Goal: Task Accomplishment & Management: Complete application form

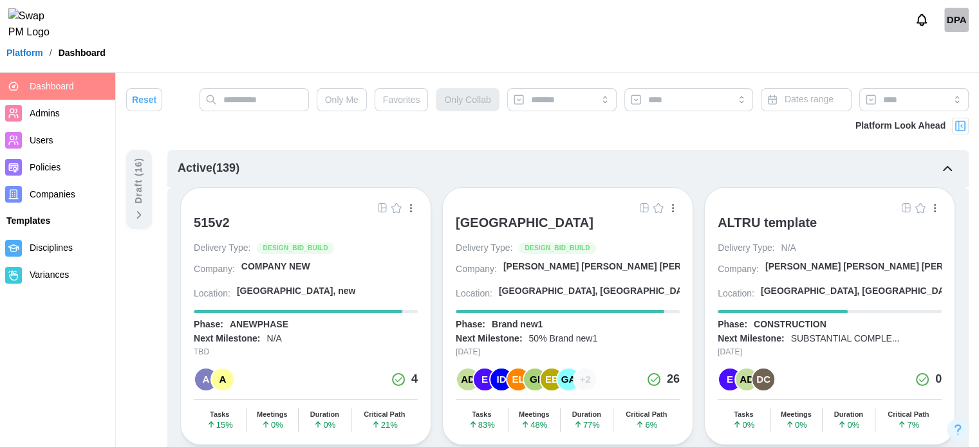
click at [73, 197] on span "Companies" at bounding box center [53, 194] width 46 height 10
click at [63, 198] on span "Companies" at bounding box center [53, 194] width 46 height 10
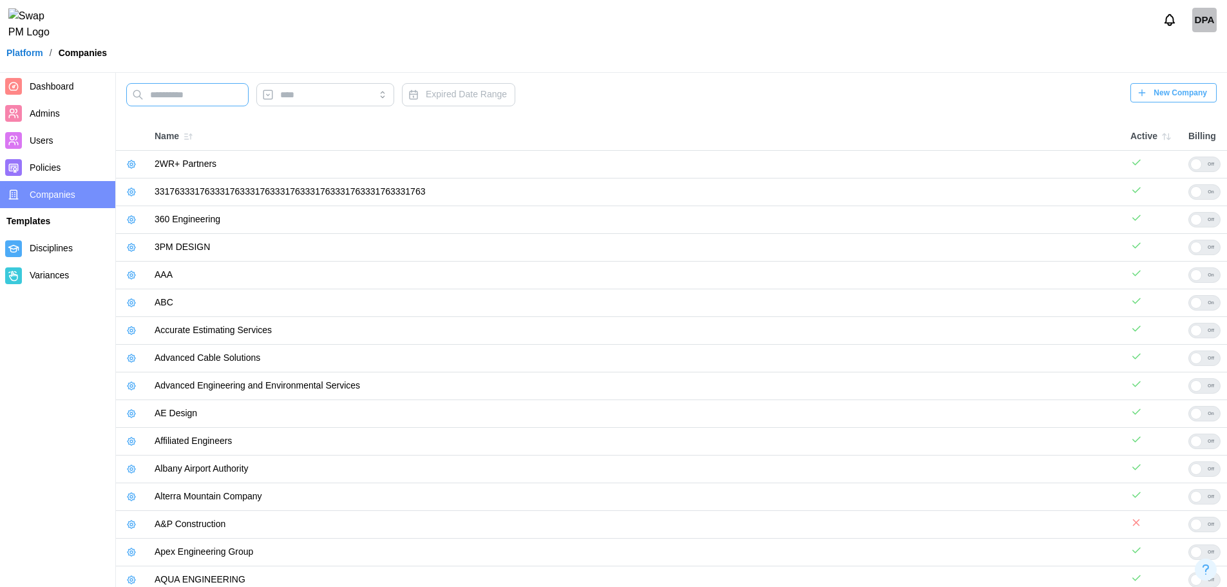
click at [229, 100] on input "text" at bounding box center [187, 94] width 122 height 23
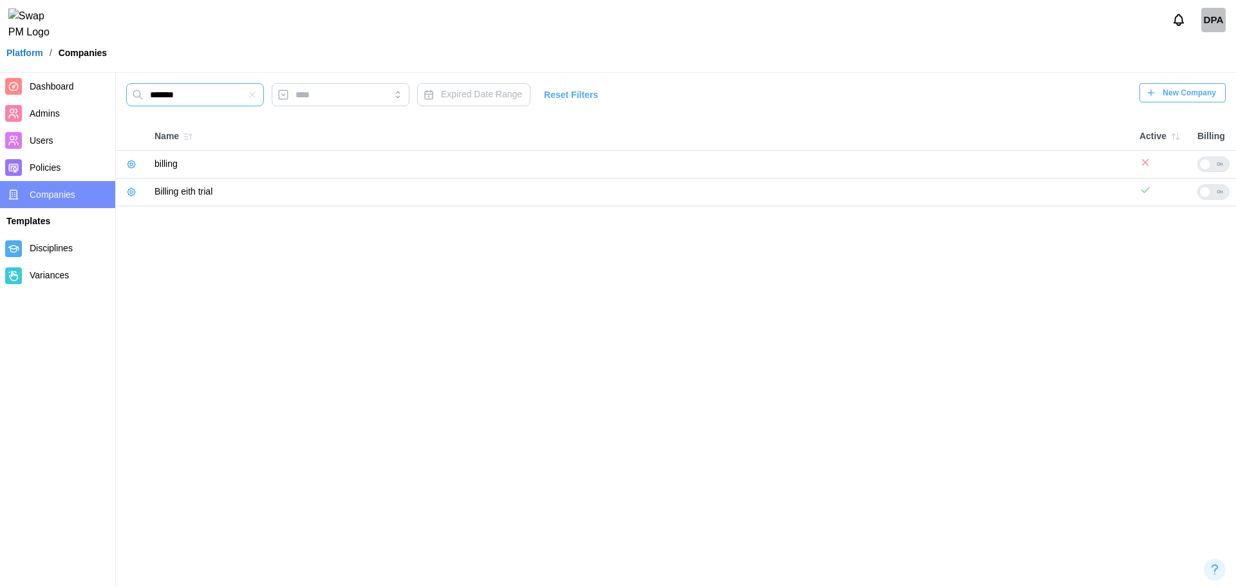
type input "*******"
click at [135, 195] on icon "button" at bounding box center [131, 192] width 10 height 10
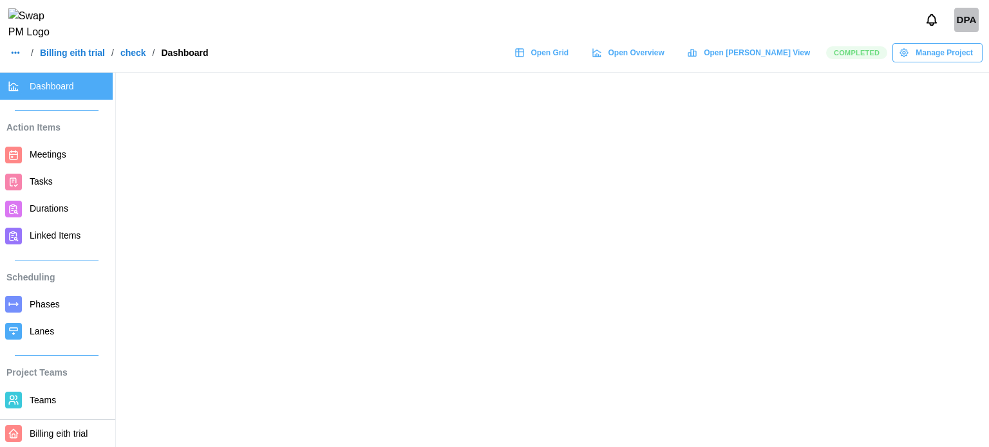
click at [254, 182] on main at bounding box center [494, 223] width 989 height 447
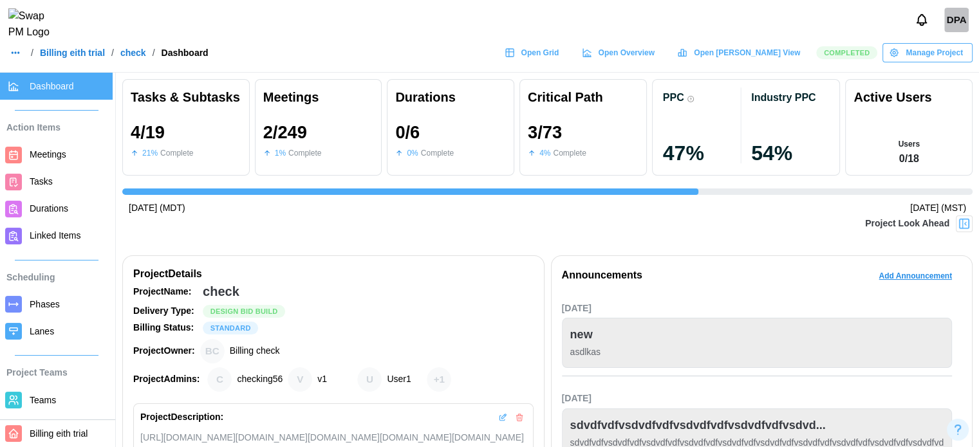
scroll to position [0, 2049]
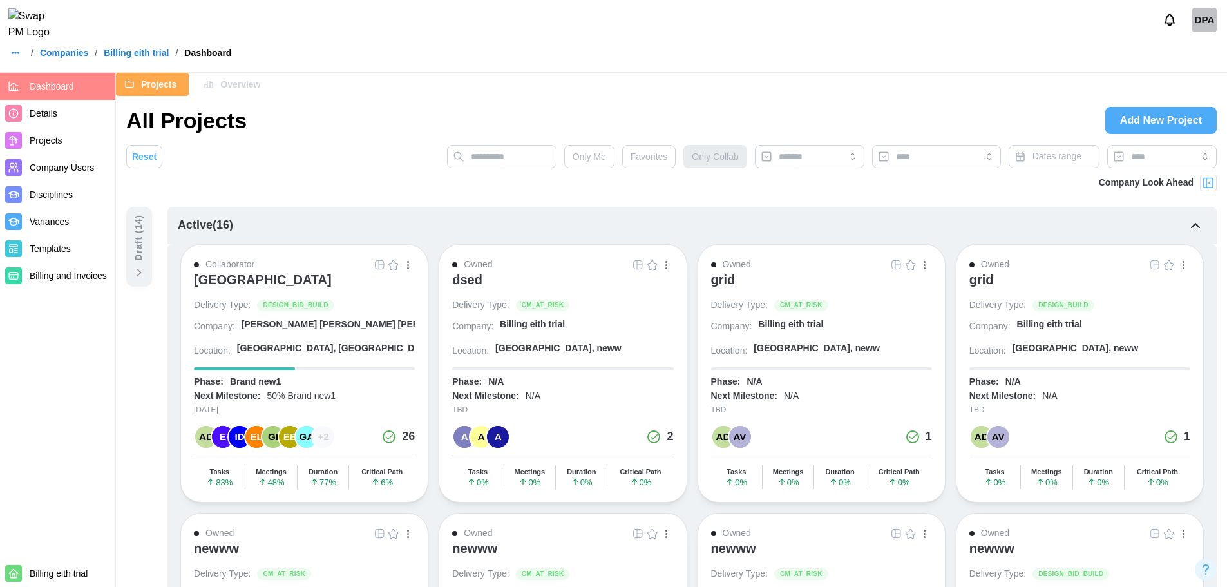
click at [728, 283] on div "grid" at bounding box center [723, 279] width 24 height 15
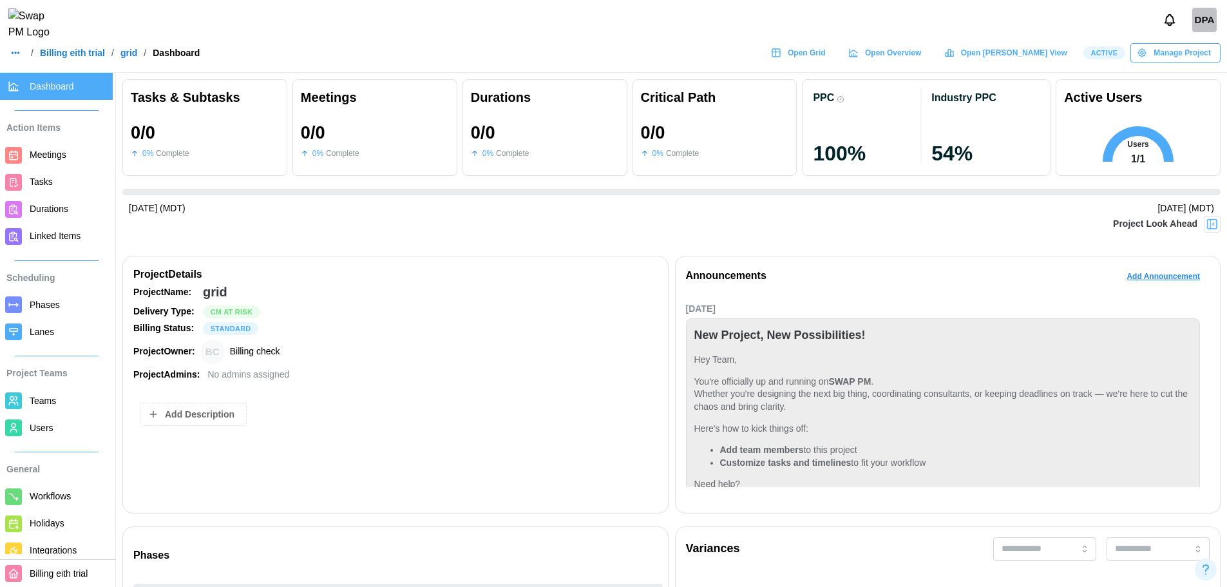
click at [55, 173] on link "Tasks" at bounding box center [56, 182] width 113 height 27
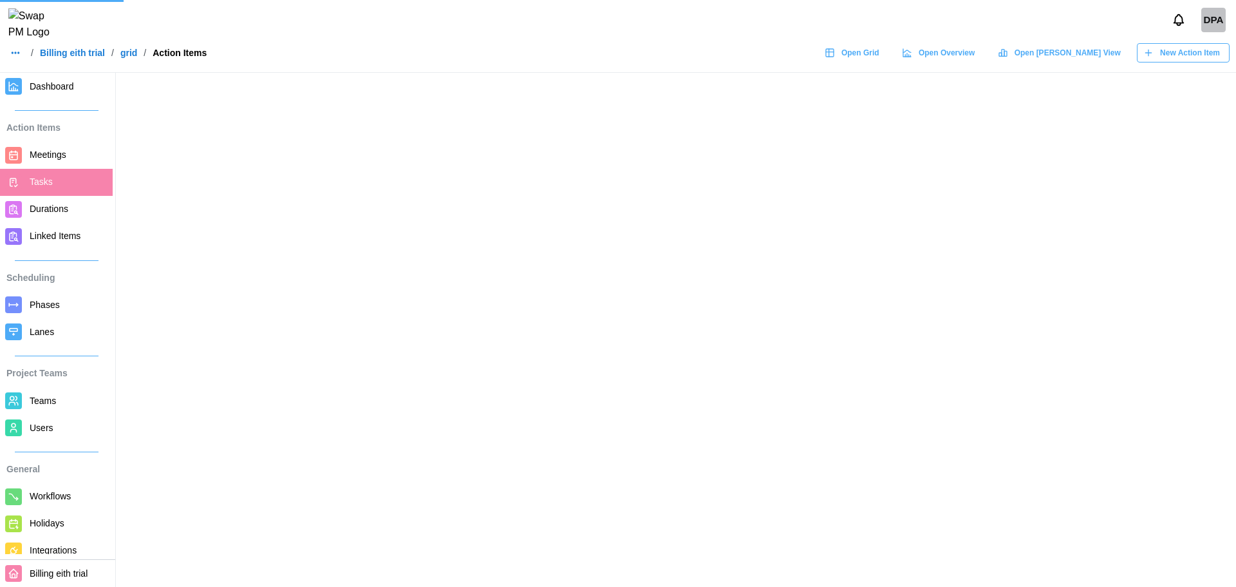
click at [1193, 53] on span "New Action Item" at bounding box center [1190, 53] width 60 height 18
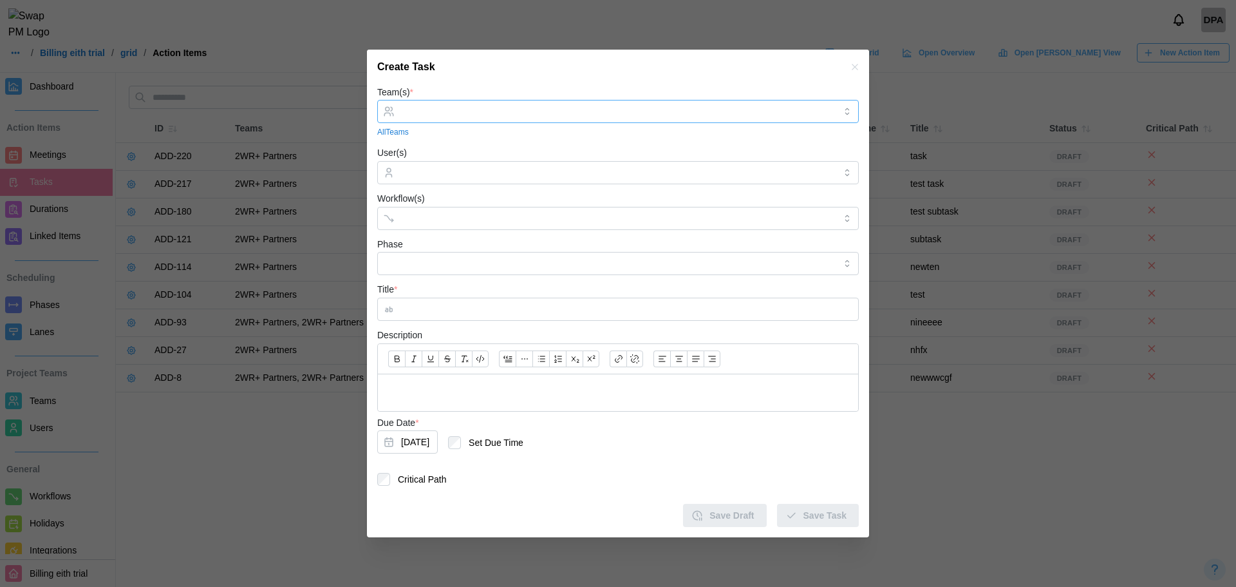
click at [571, 111] on input "Team(s) *" at bounding box center [618, 111] width 434 height 10
click at [549, 78] on div "Create Task" at bounding box center [618, 67] width 502 height 35
click at [518, 172] on input "User(s)" at bounding box center [618, 172] width 434 height 10
click at [486, 217] on input "Workflow(s)" at bounding box center [606, 217] width 411 height 10
click at [496, 198] on div "Workflow(s) brrr" at bounding box center [618, 210] width 482 height 39
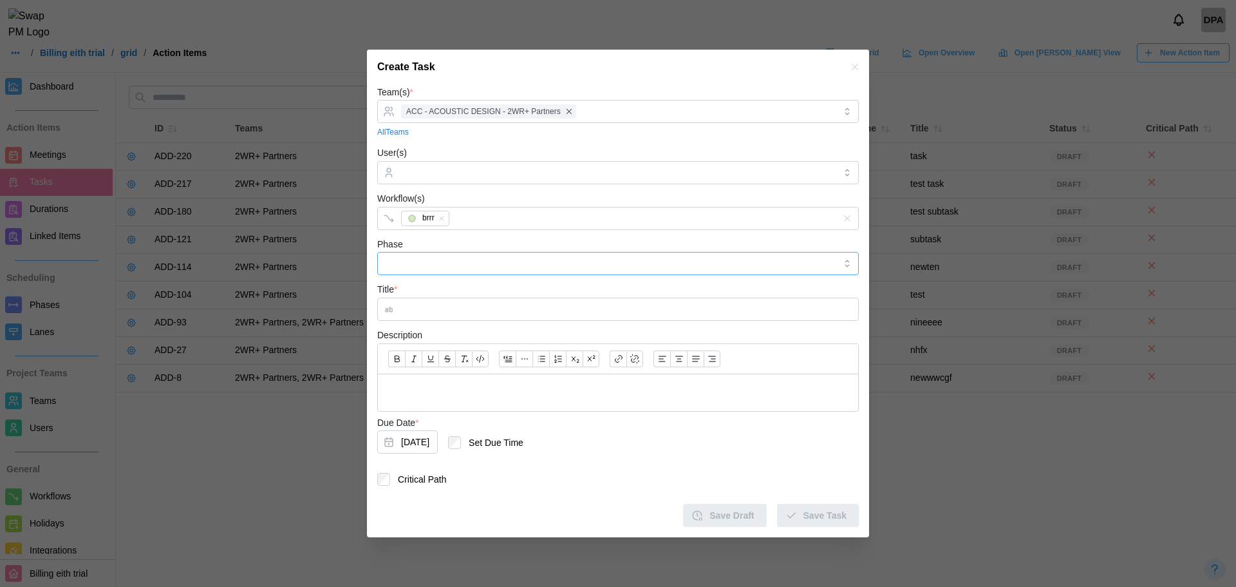
click at [456, 252] on input "Phase" at bounding box center [618, 263] width 482 height 23
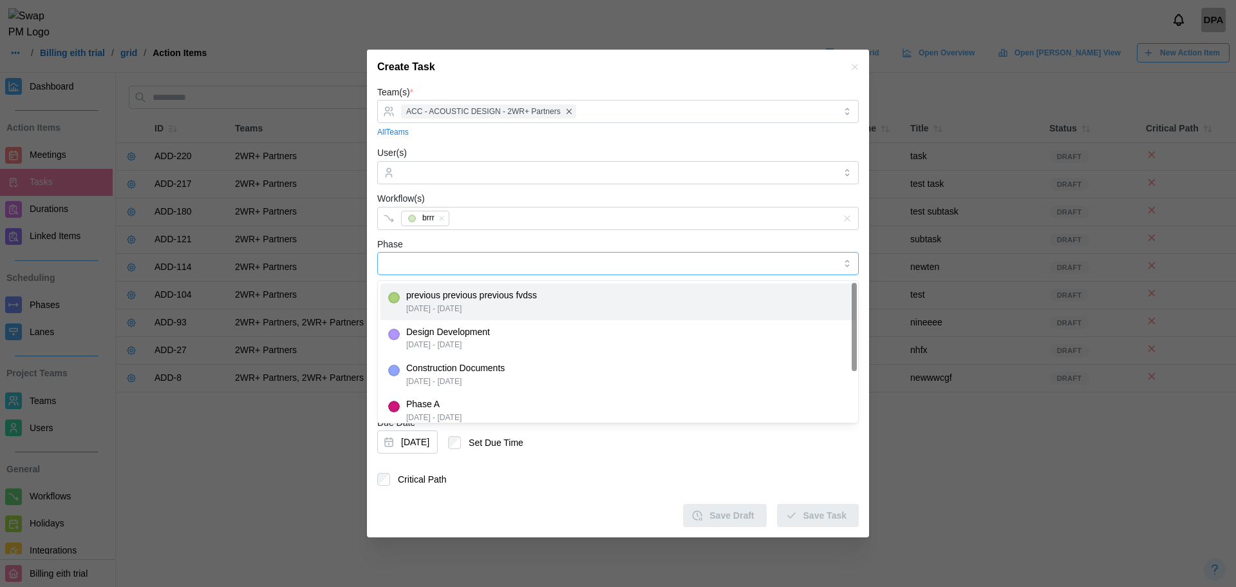
type input "**********"
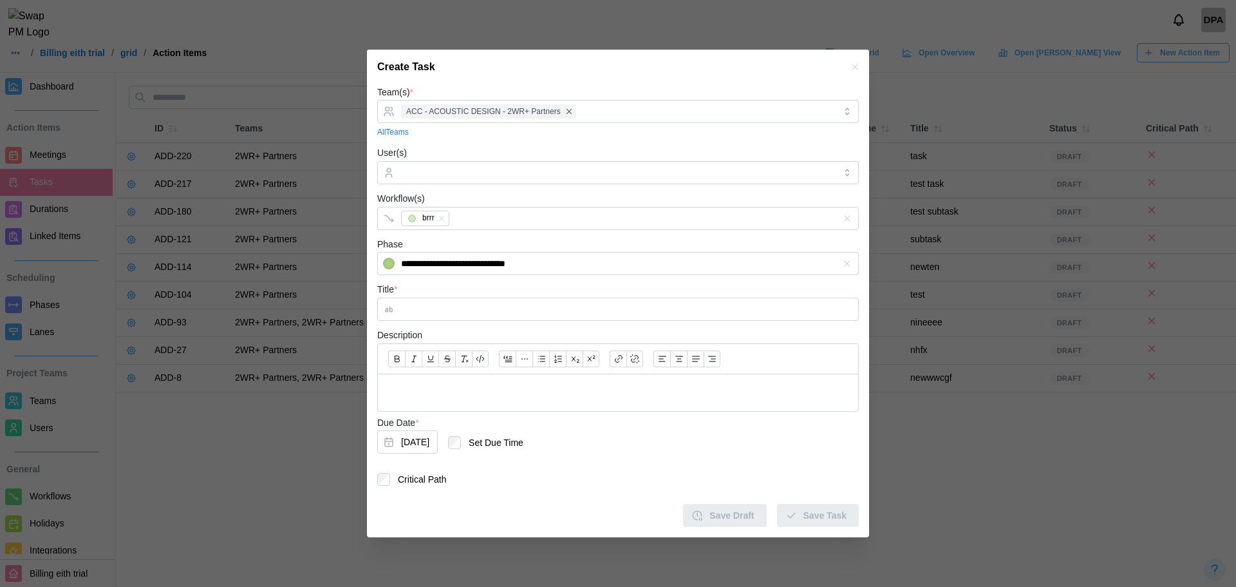
click at [505, 241] on div "**********" at bounding box center [618, 255] width 482 height 39
click at [455, 301] on input "Title *" at bounding box center [618, 308] width 482 height 23
type input "********"
click at [438, 435] on button "Sep 18, 2025" at bounding box center [407, 441] width 61 height 23
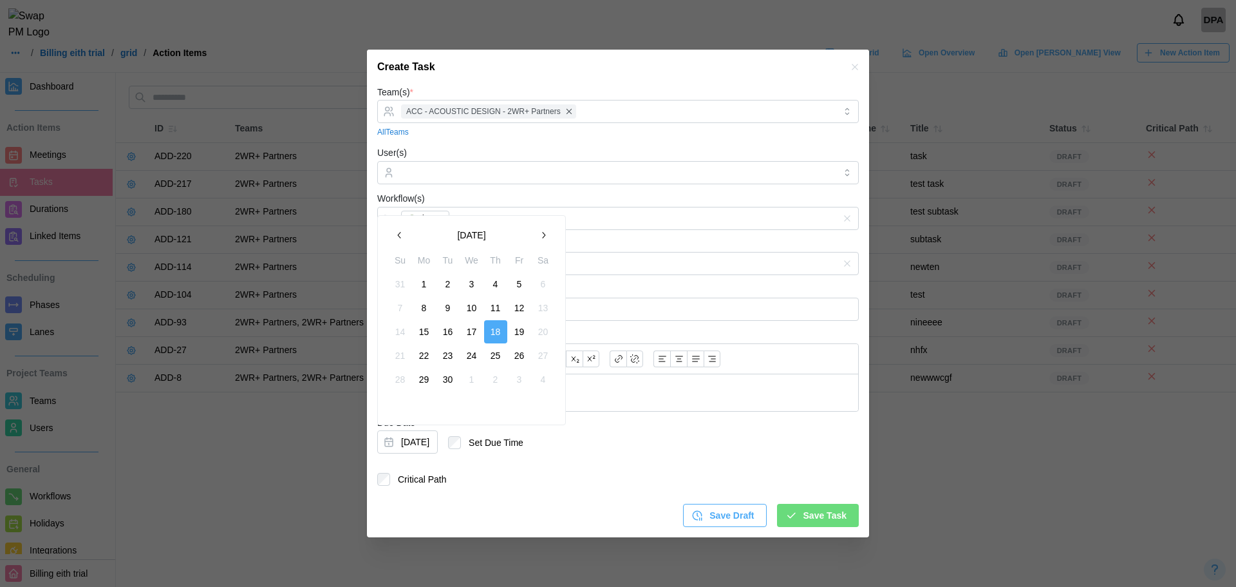
click at [491, 239] on button "September 2025" at bounding box center [471, 234] width 120 height 23
click at [538, 232] on icon "button" at bounding box center [543, 235] width 10 height 10
click at [478, 341] on button "Nov" at bounding box center [471, 336] width 55 height 23
click at [426, 375] on button "30" at bounding box center [424, 379] width 23 height 23
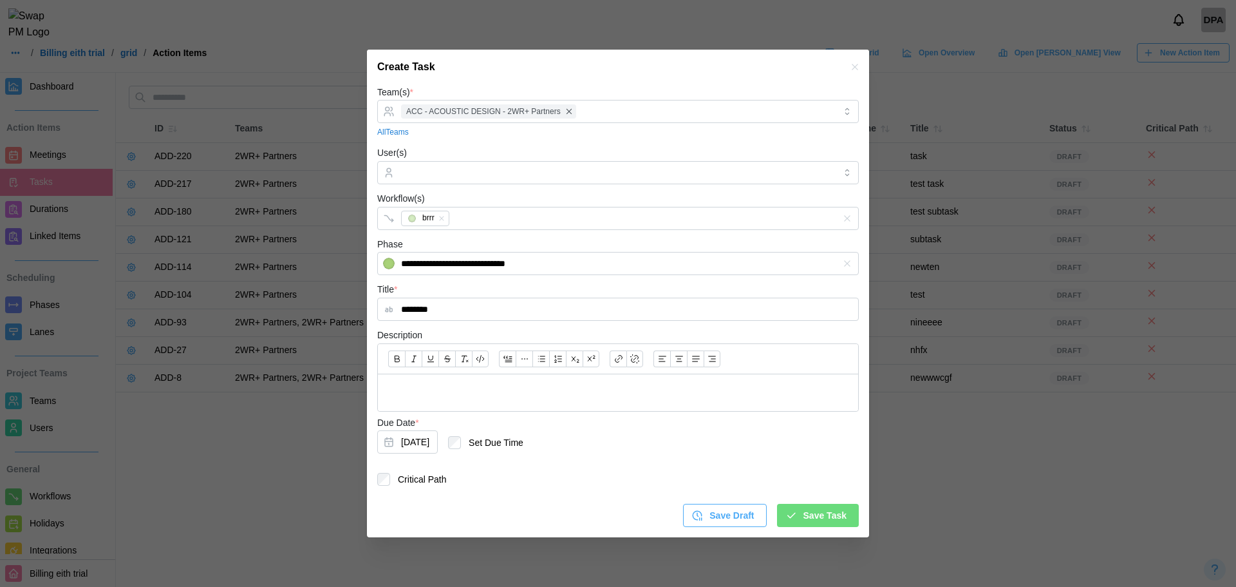
click at [808, 522] on span "Save Task" at bounding box center [825, 515] width 43 height 22
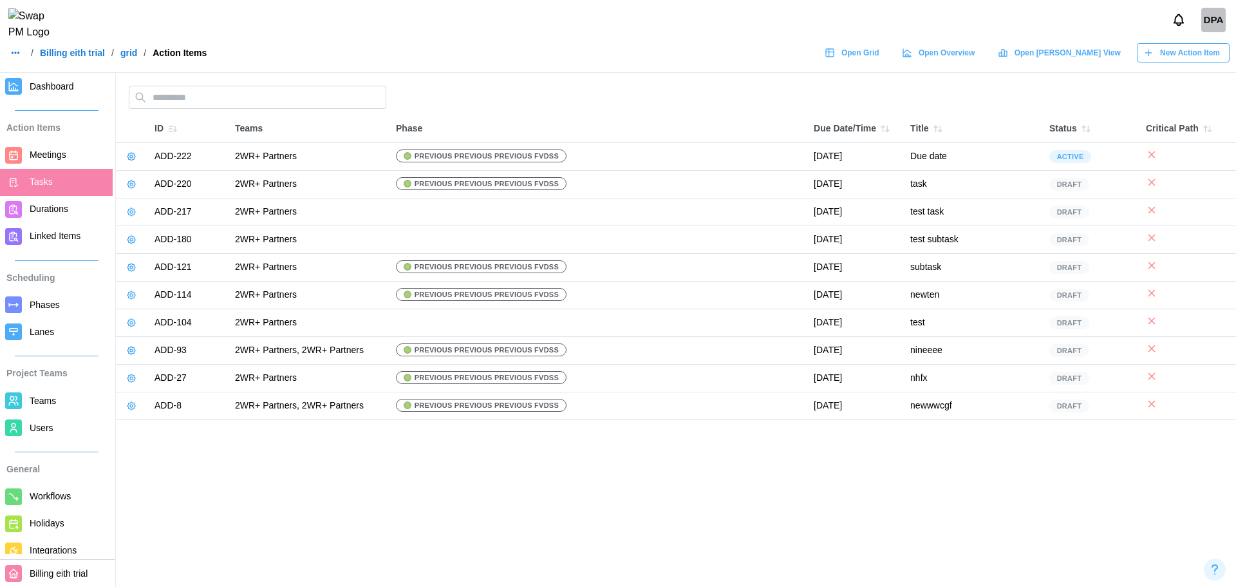
click at [880, 62] on span "Open Grid" at bounding box center [861, 53] width 38 height 18
click at [56, 310] on span "Phases" at bounding box center [45, 304] width 30 height 10
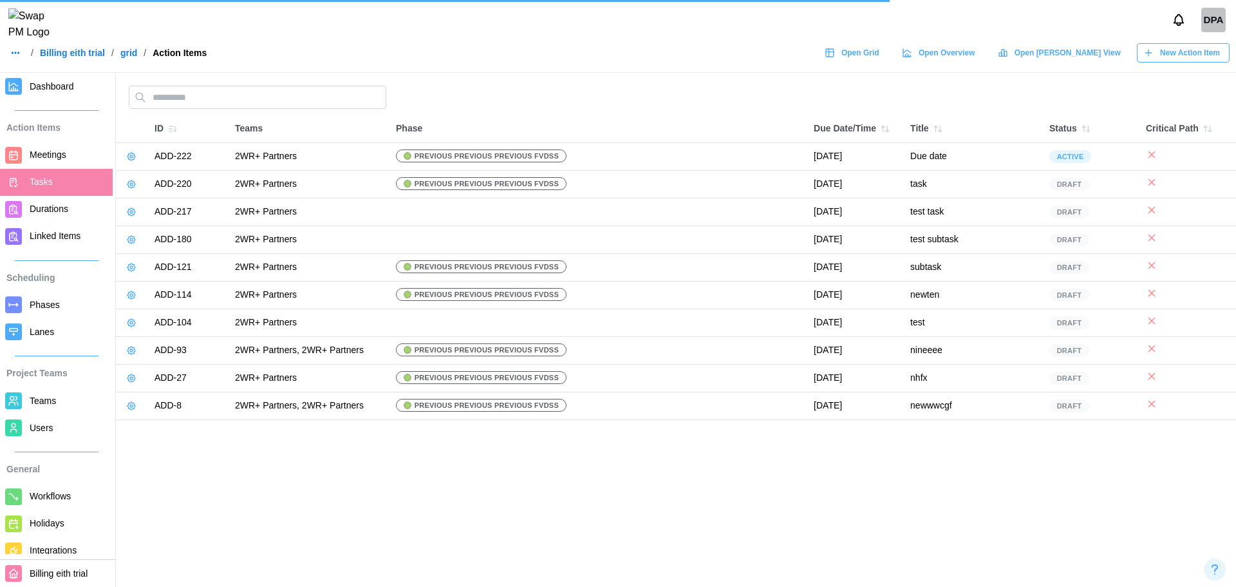
click at [71, 301] on span "Phases" at bounding box center [69, 305] width 78 height 16
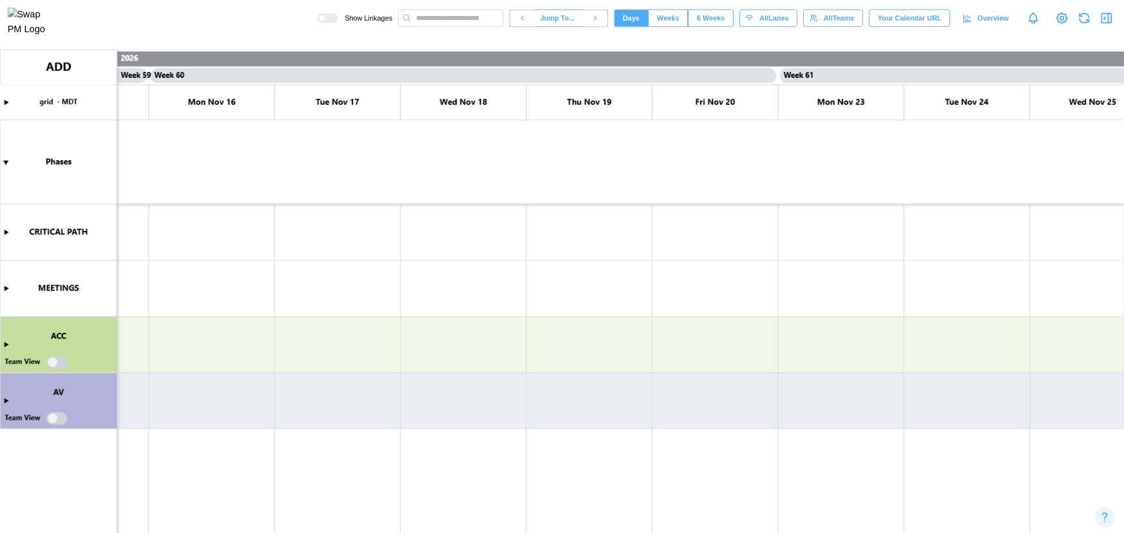
scroll to position [0, 41816]
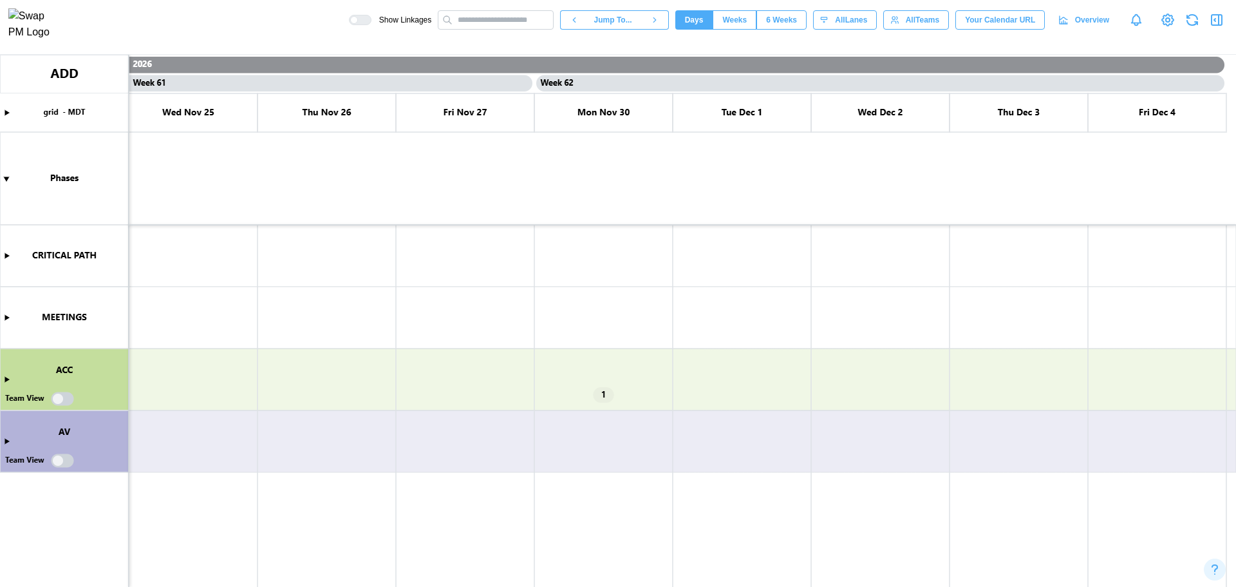
click at [5, 379] on canvas at bounding box center [618, 321] width 1236 height 532
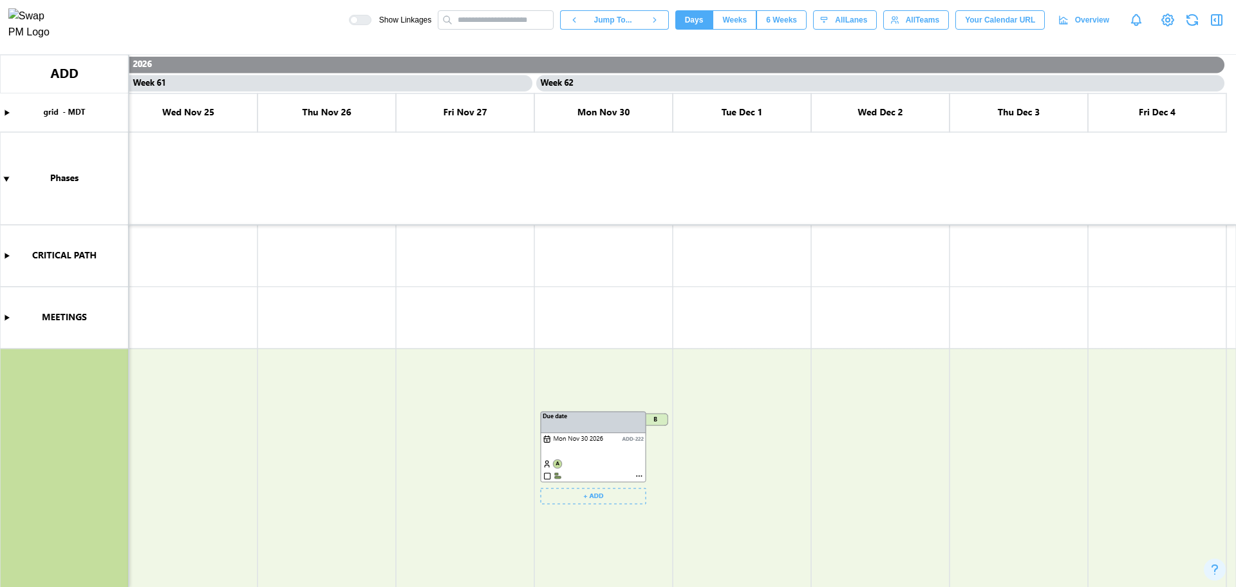
click at [642, 479] on canvas at bounding box center [618, 321] width 1236 height 532
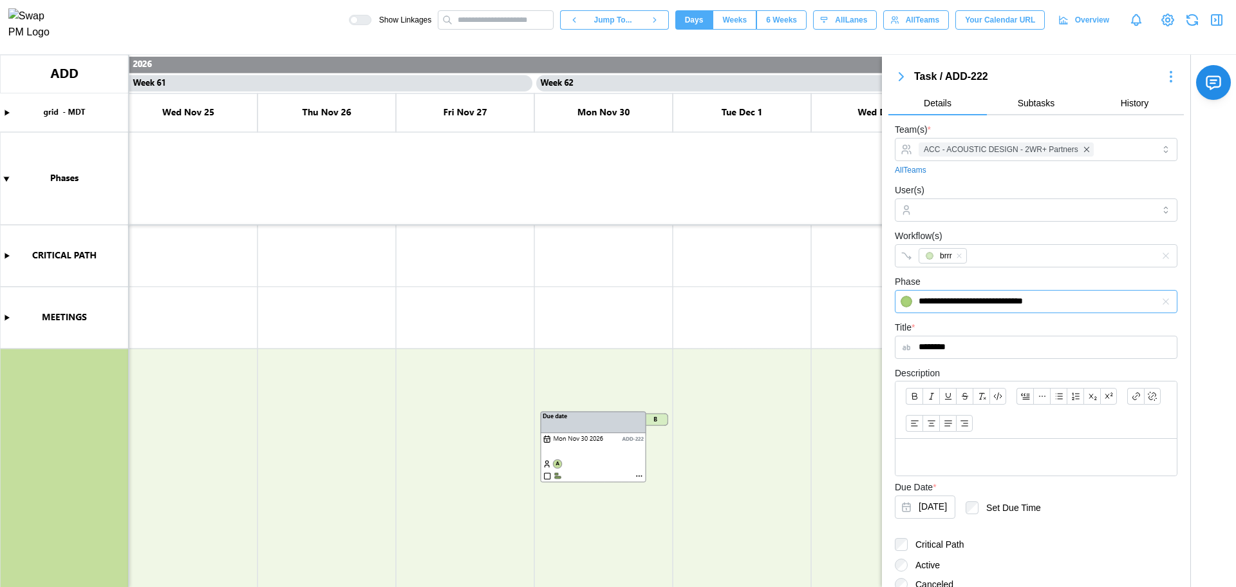
click at [1049, 310] on input "**********" at bounding box center [1036, 301] width 283 height 23
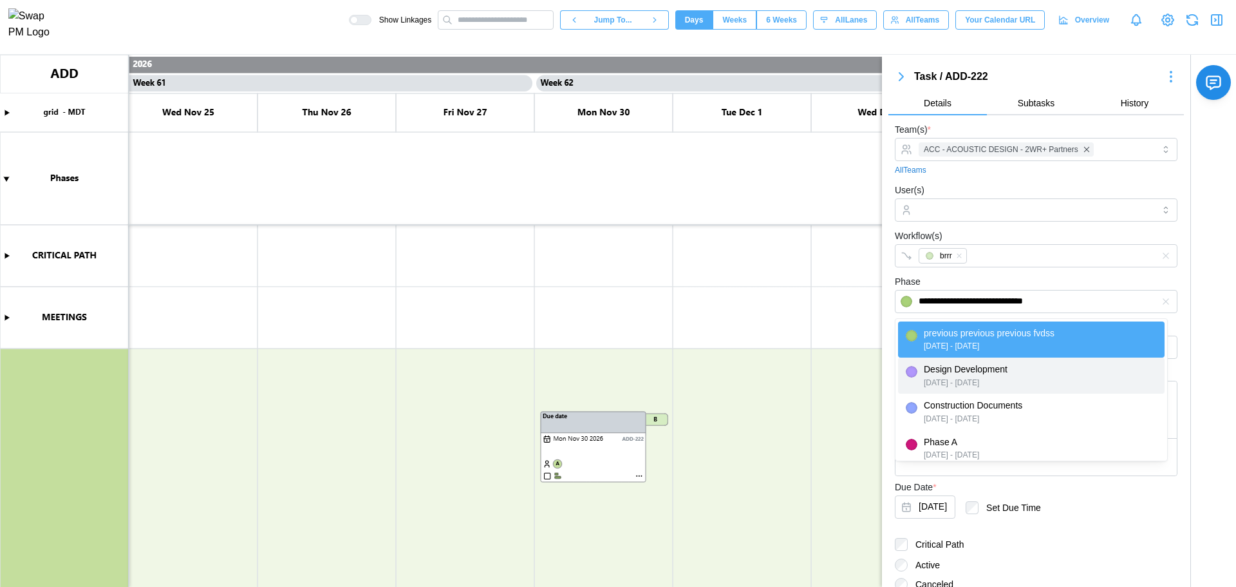
click at [748, 300] on canvas at bounding box center [618, 321] width 1236 height 532
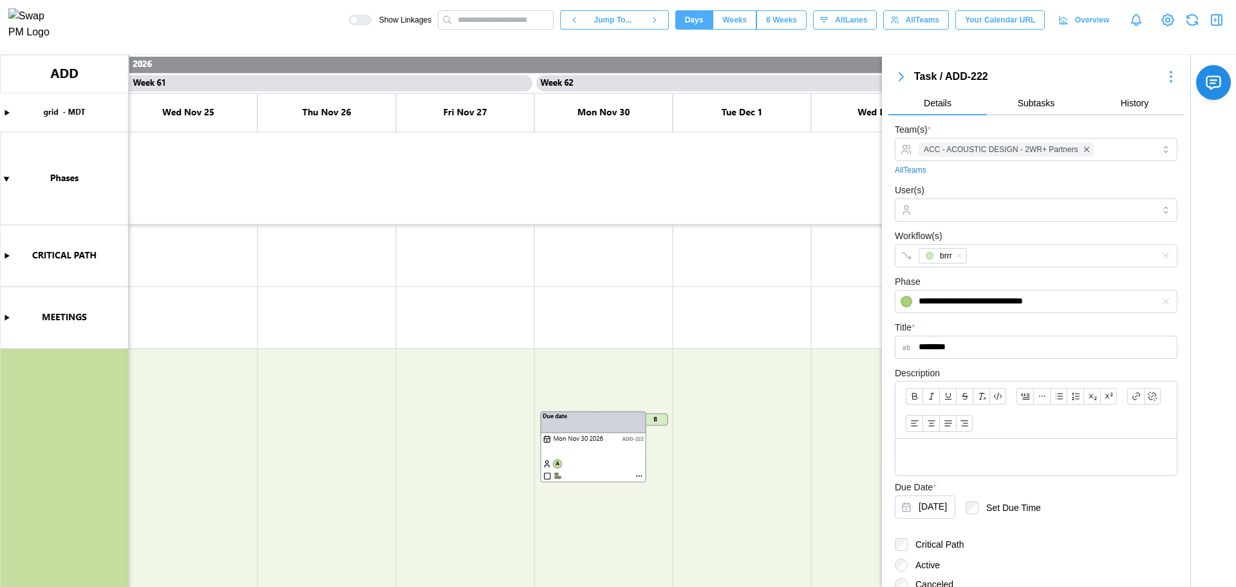
click at [899, 77] on icon "button" at bounding box center [901, 77] width 4 height 8
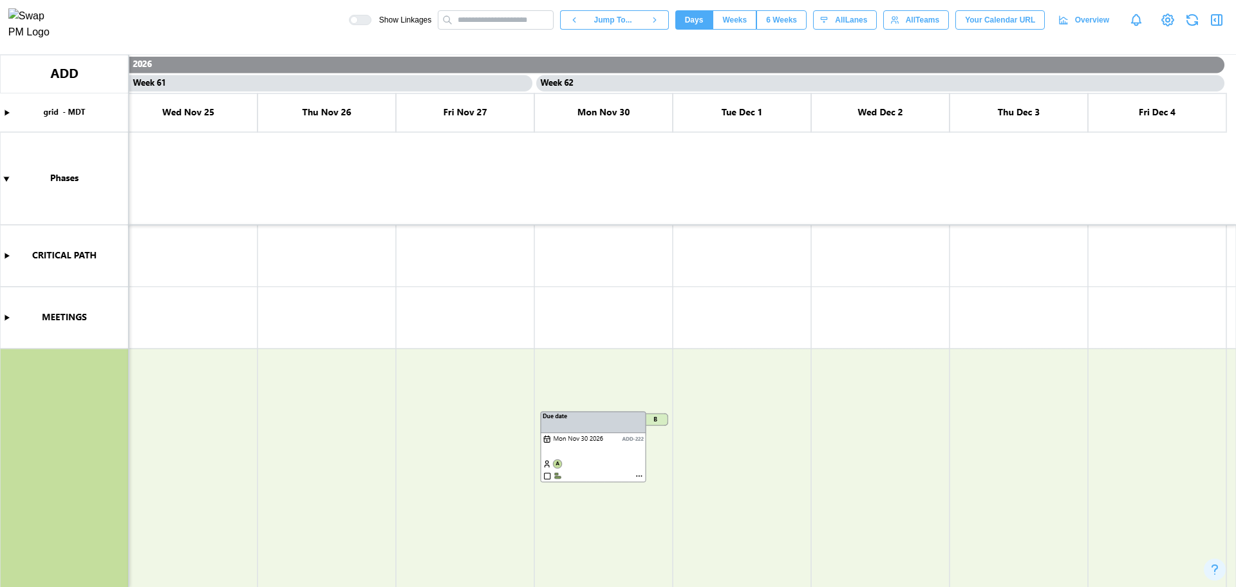
click at [1221, 21] on icon "button" at bounding box center [1216, 19] width 15 height 15
click at [1218, 28] on icon "button" at bounding box center [1216, 19] width 15 height 15
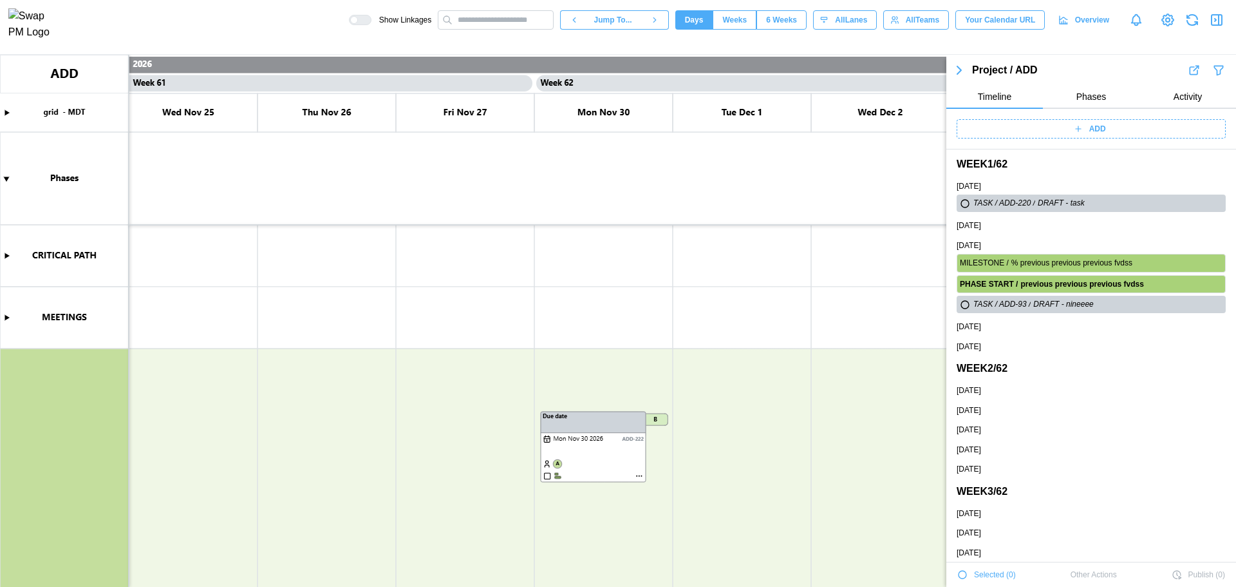
click at [1070, 124] on div "ADD" at bounding box center [1089, 129] width 253 height 18
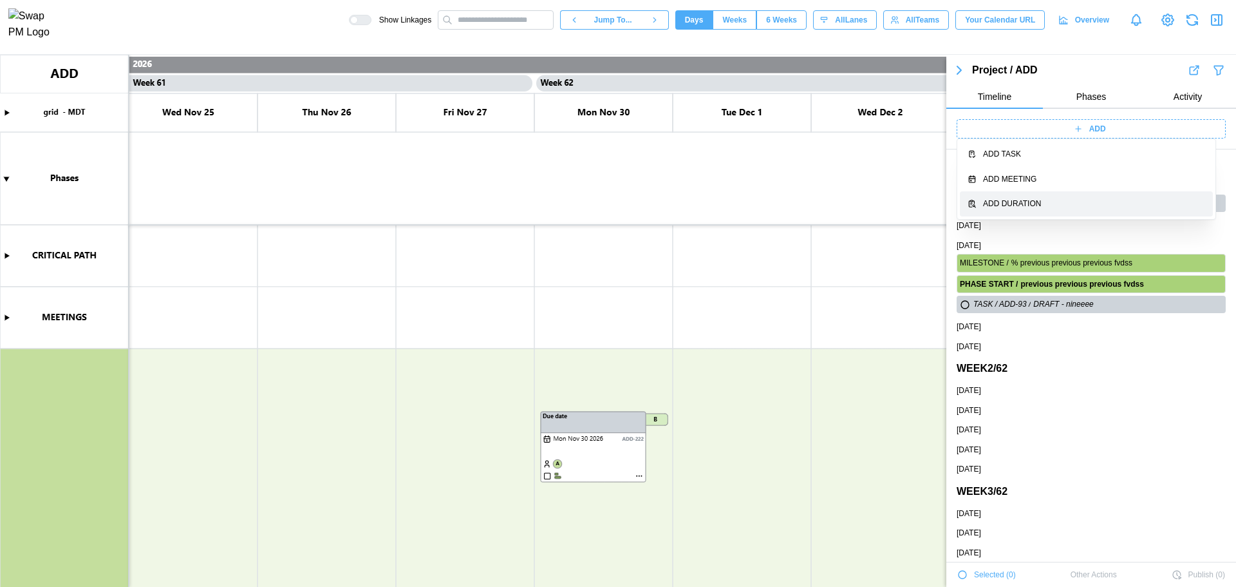
click at [1049, 196] on button "Add Duration" at bounding box center [1086, 203] width 253 height 25
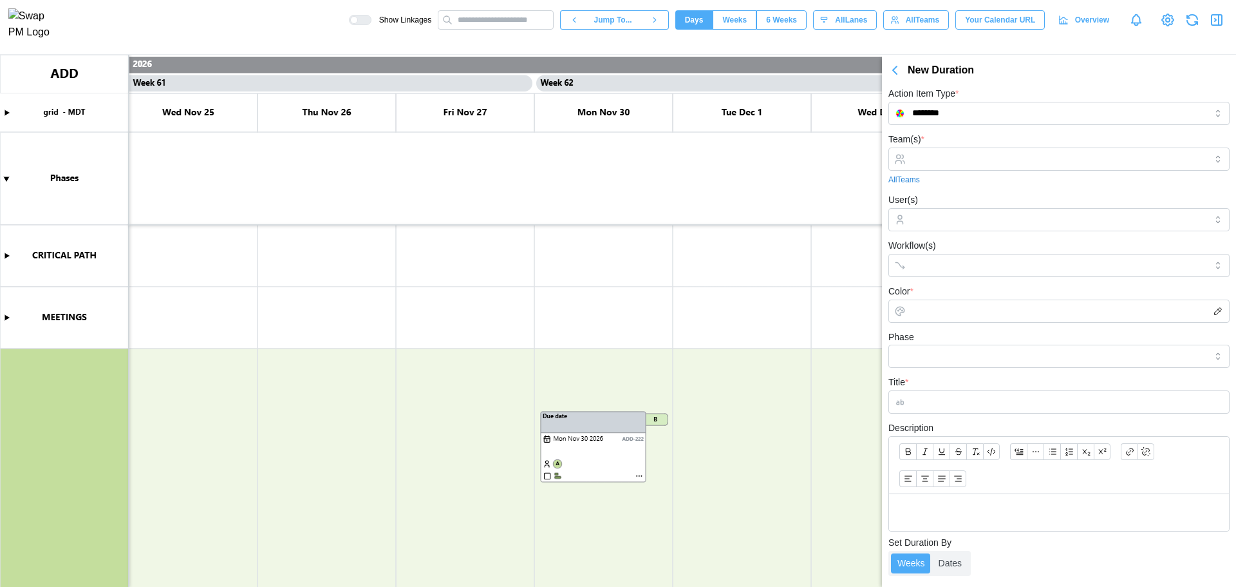
click at [933, 91] on label "Action Item Type *" at bounding box center [924, 94] width 70 height 14
click at [933, 102] on input "********" at bounding box center [1059, 113] width 341 height 23
click at [939, 104] on input "********" at bounding box center [1059, 113] width 341 height 23
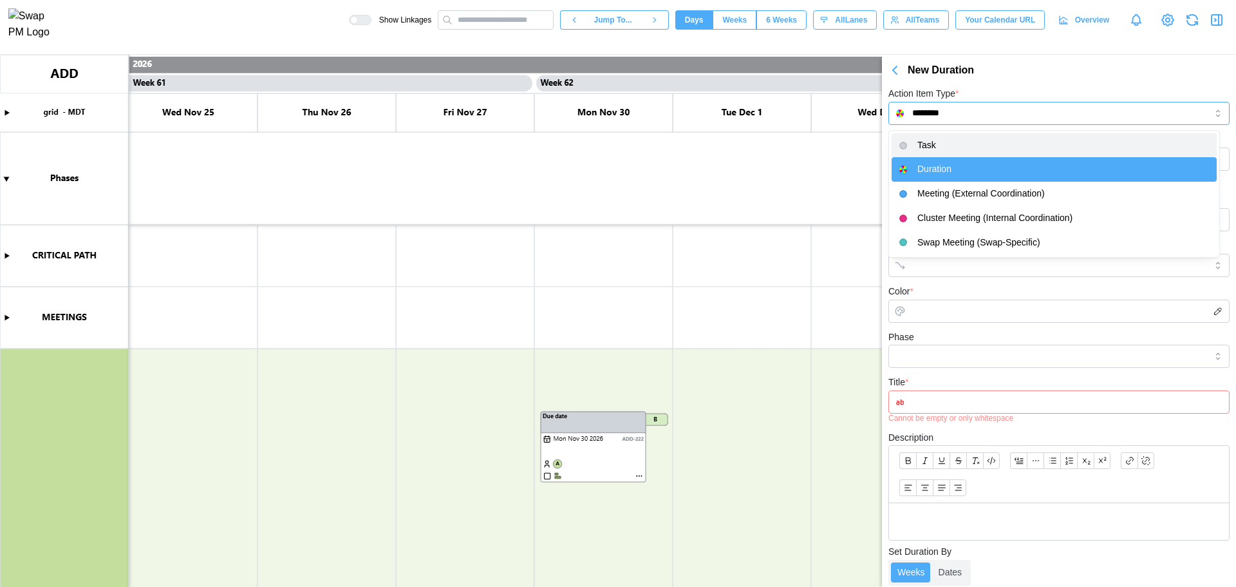
click at [971, 115] on input "********" at bounding box center [1059, 113] width 341 height 23
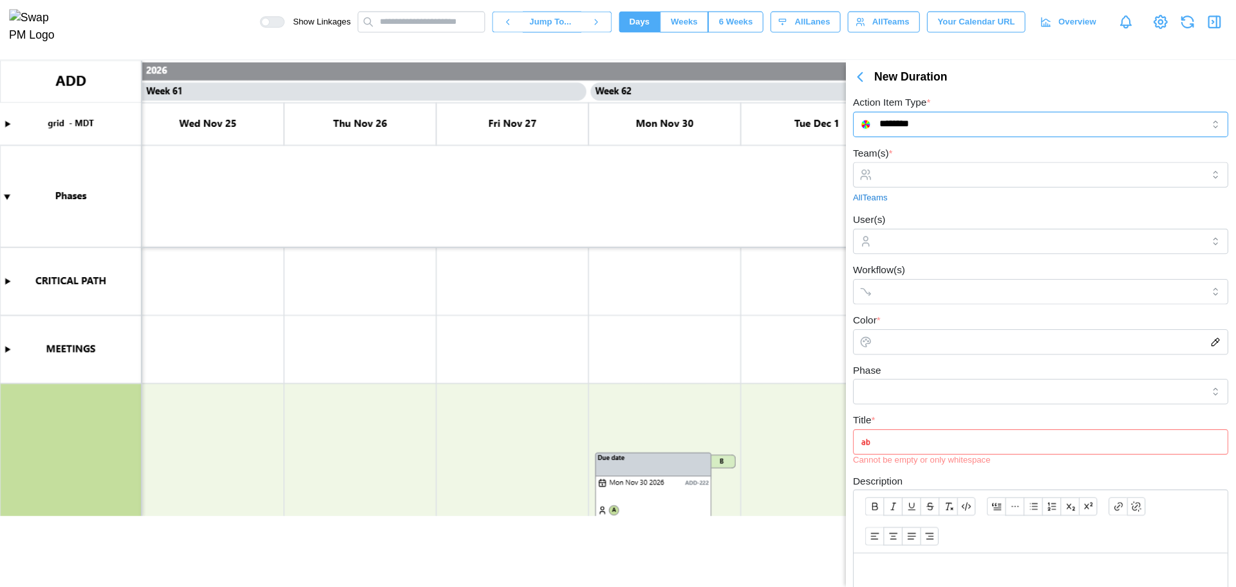
scroll to position [0, 41815]
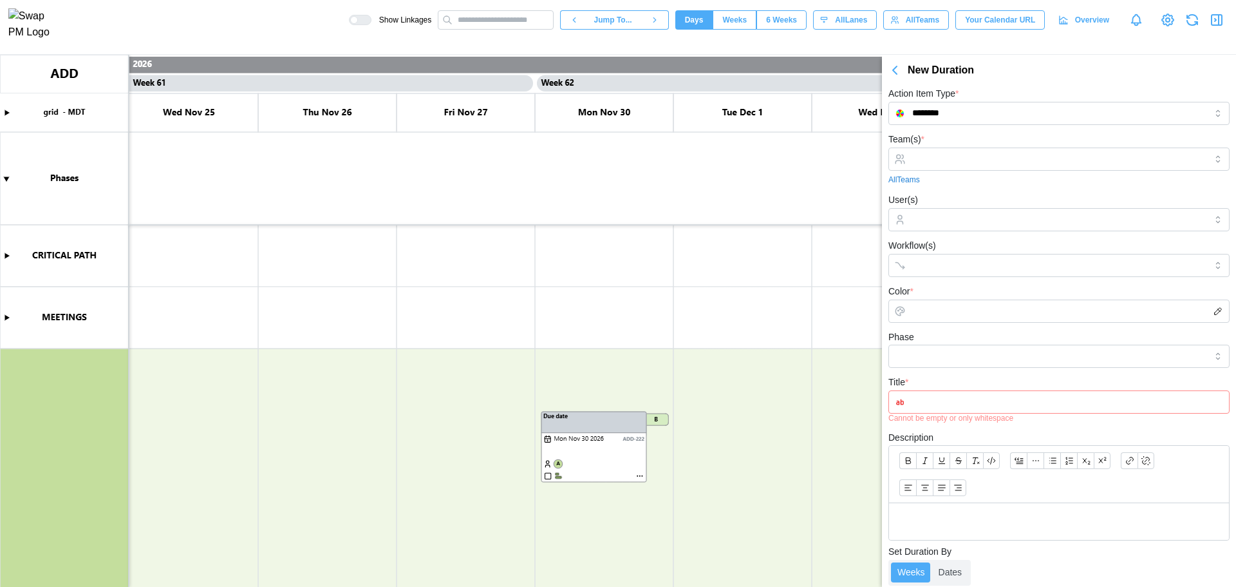
drag, startPoint x: 1236, startPoint y: 5, endPoint x: 684, endPoint y: 177, distance: 578.0
click at [684, 177] on canvas at bounding box center [618, 321] width 1236 height 532
click at [985, 113] on input "********" at bounding box center [1059, 113] width 341 height 23
click at [863, 184] on canvas at bounding box center [618, 321] width 1236 height 532
click at [922, 121] on input "********" at bounding box center [1059, 113] width 341 height 23
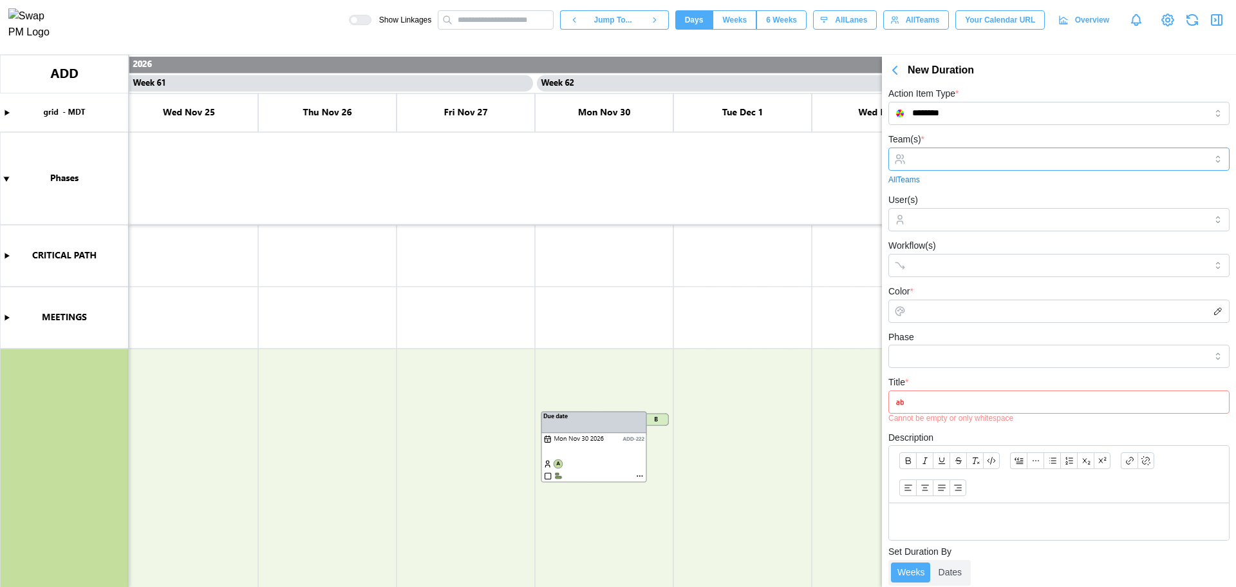
click at [1015, 155] on input "Team(s) *" at bounding box center [1059, 159] width 294 height 10
click at [944, 261] on input "Workflow(s)" at bounding box center [1047, 265] width 270 height 10
click at [952, 225] on input "User(s)" at bounding box center [1059, 219] width 294 height 10
click at [961, 216] on input "User(s)" at bounding box center [1059, 219] width 294 height 10
click at [948, 267] on input "Workflow(s)" at bounding box center [1047, 265] width 270 height 10
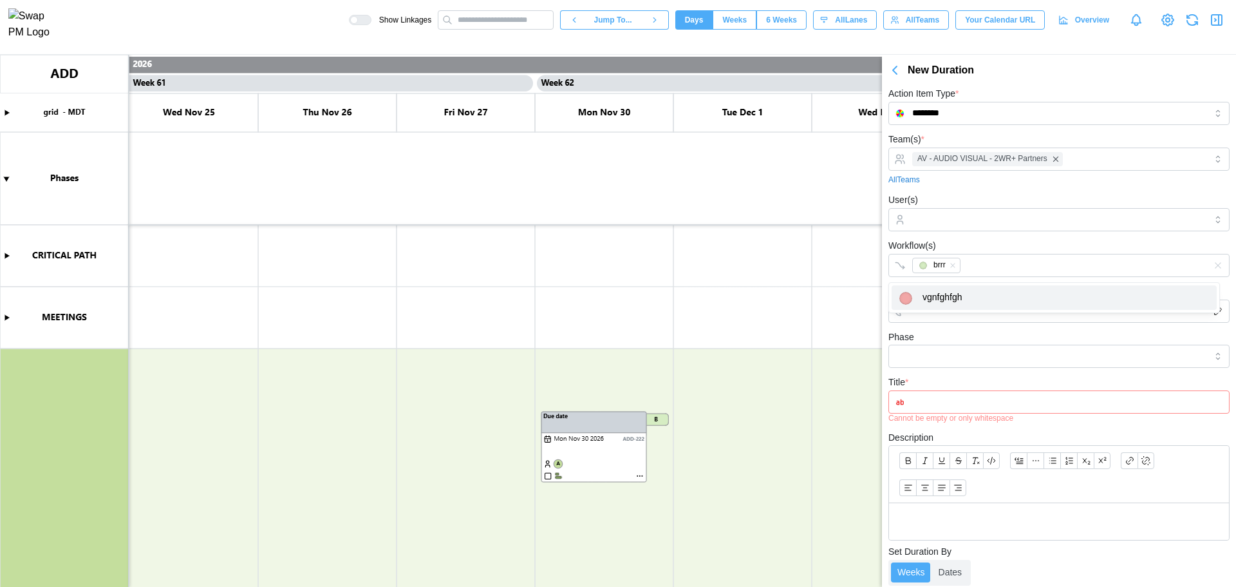
click at [940, 325] on form "Team(s) * AV - AUDIO VISUAL - 2WR+ Partners All Teams User(s) Workflow(s) brrr …" at bounding box center [1059, 440] width 341 height 618
click at [941, 306] on input "Color *" at bounding box center [1059, 310] width 341 height 23
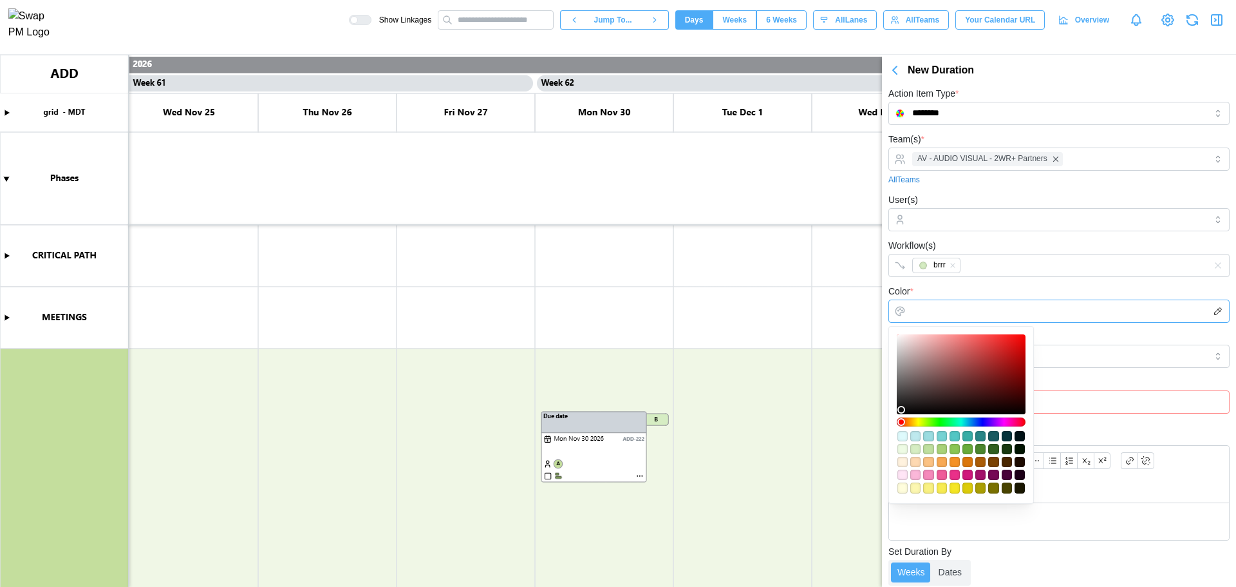
click at [938, 339] on div at bounding box center [961, 374] width 120 height 71
type input "*******"
click at [1040, 351] on input "Phase" at bounding box center [1059, 355] width 341 height 23
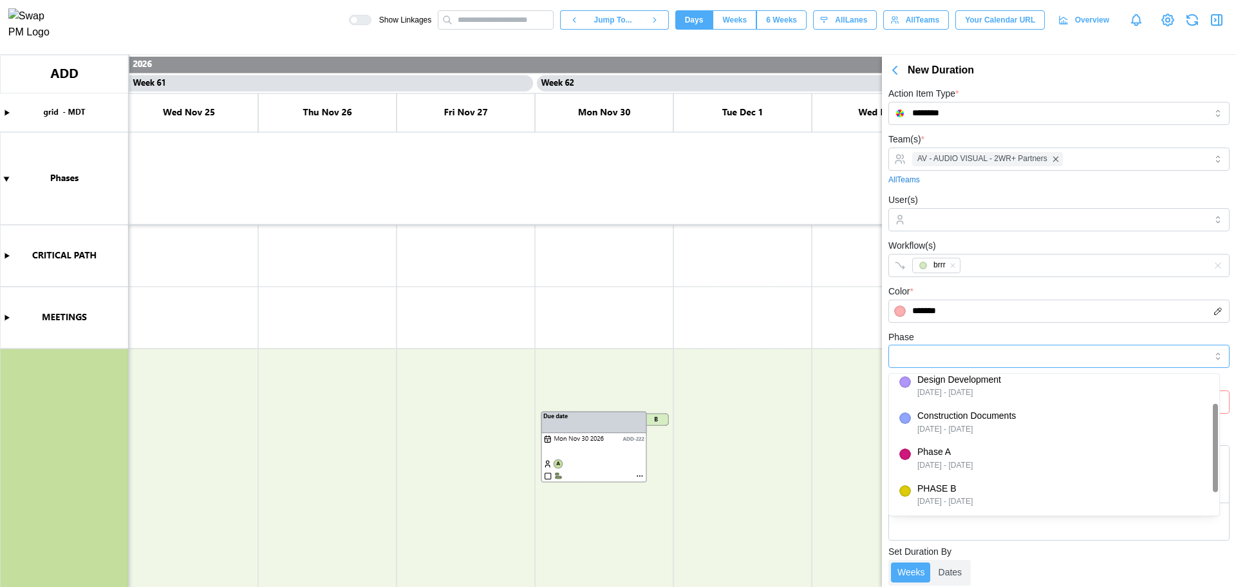
scroll to position [81, 0]
click at [1026, 489] on div "new January 5, 2026 - April 10, 2026" at bounding box center [1054, 495] width 310 height 26
type input "***"
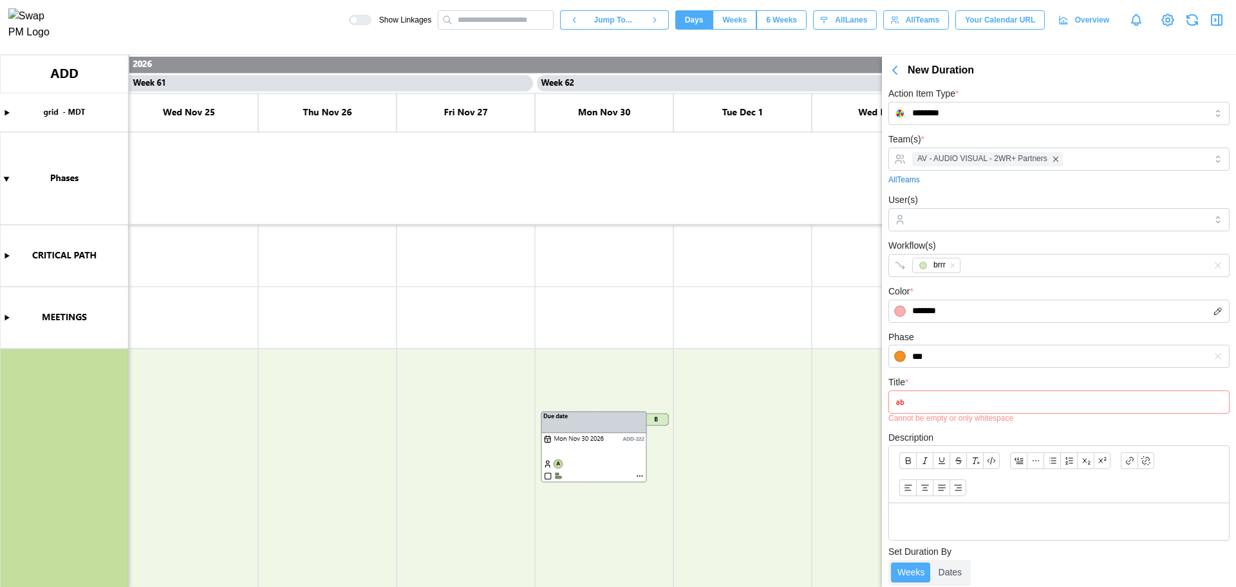
click at [928, 397] on input "Title *" at bounding box center [1059, 401] width 341 height 23
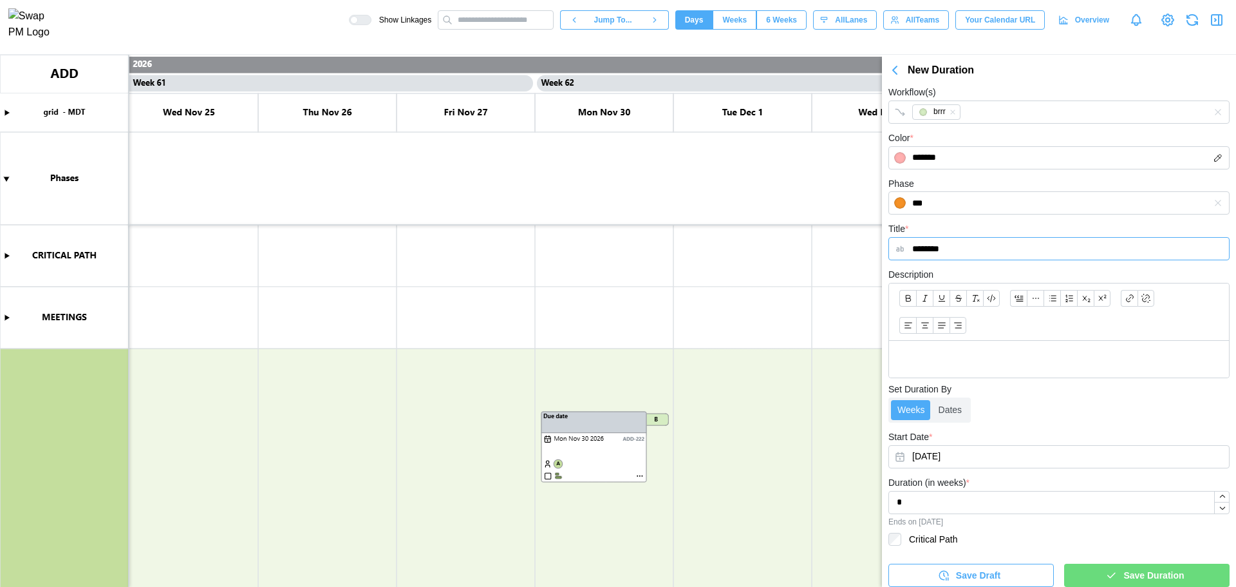
scroll to position [160, 0]
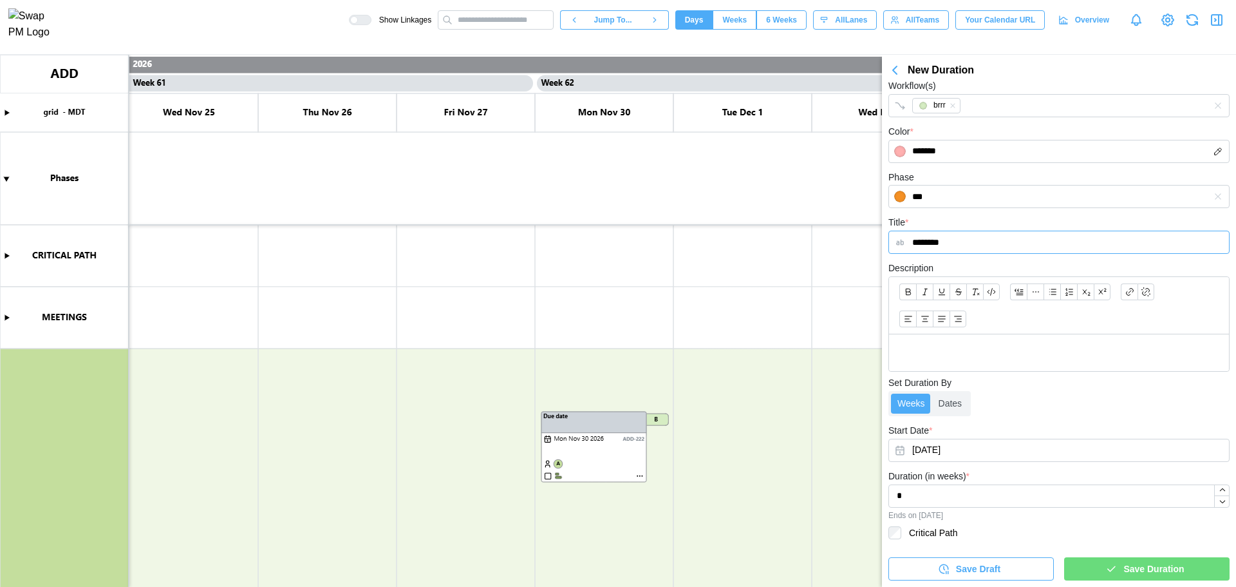
type input "********"
click at [1010, 447] on button "Sep 18, 2025" at bounding box center [1059, 449] width 341 height 23
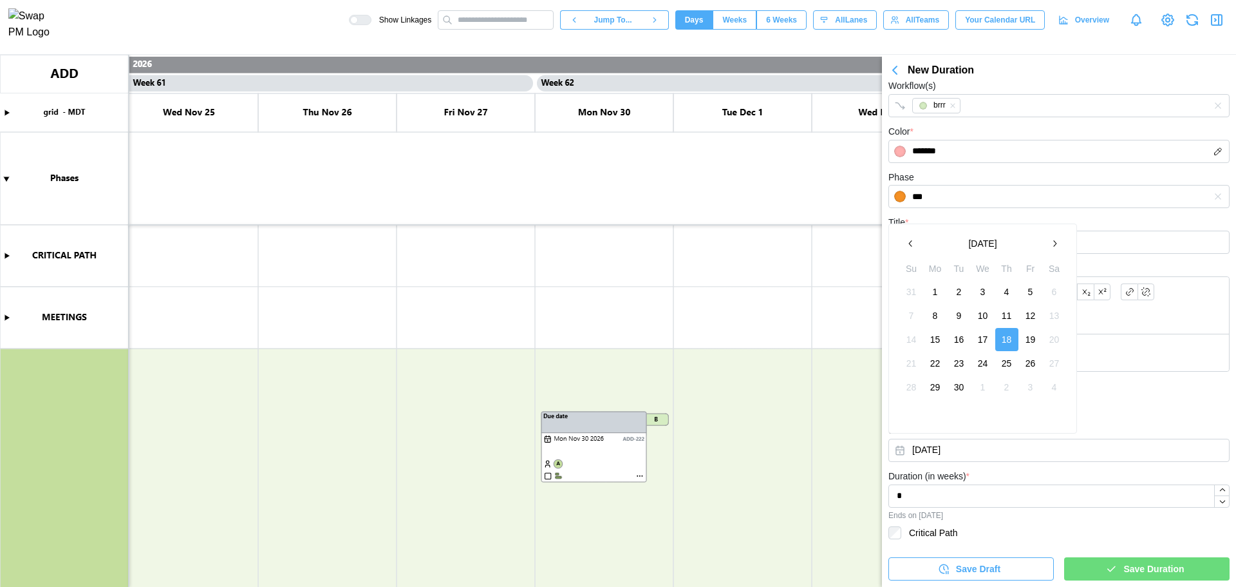
click at [1010, 232] on div "September 2025" at bounding box center [982, 243] width 167 height 23
click at [1000, 241] on button "September 2025" at bounding box center [983, 243] width 120 height 23
click at [993, 245] on button "2025" at bounding box center [983, 243] width 120 height 23
click at [930, 315] on button "2026" at bounding box center [927, 321] width 55 height 23
click at [981, 348] on button "Nov" at bounding box center [983, 345] width 55 height 23
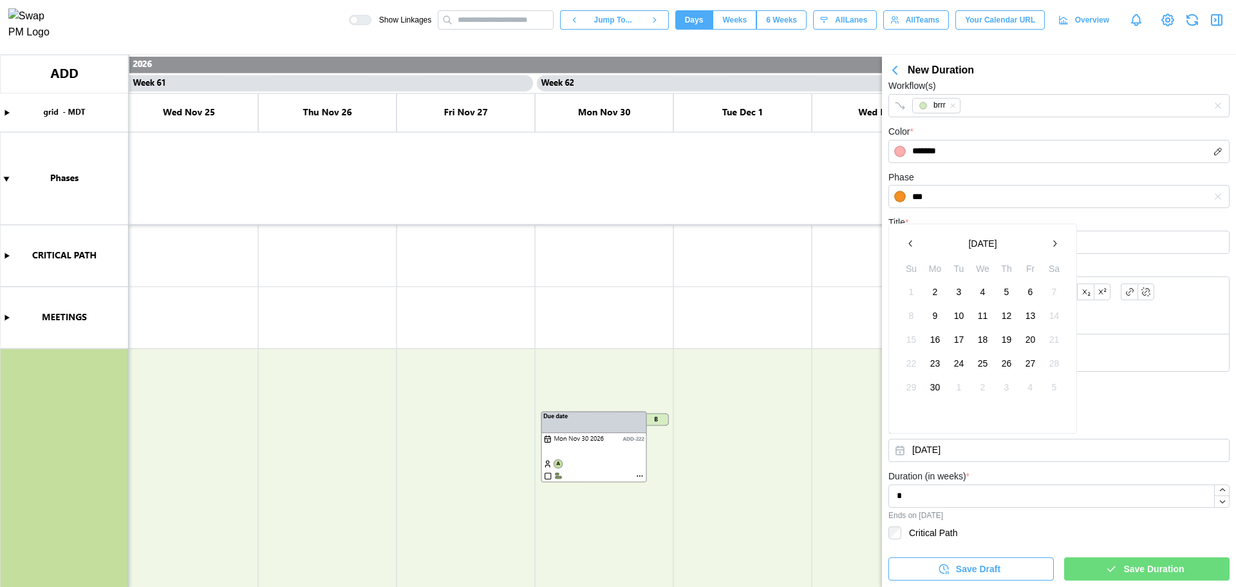
click at [936, 295] on button "2" at bounding box center [935, 291] width 23 height 23
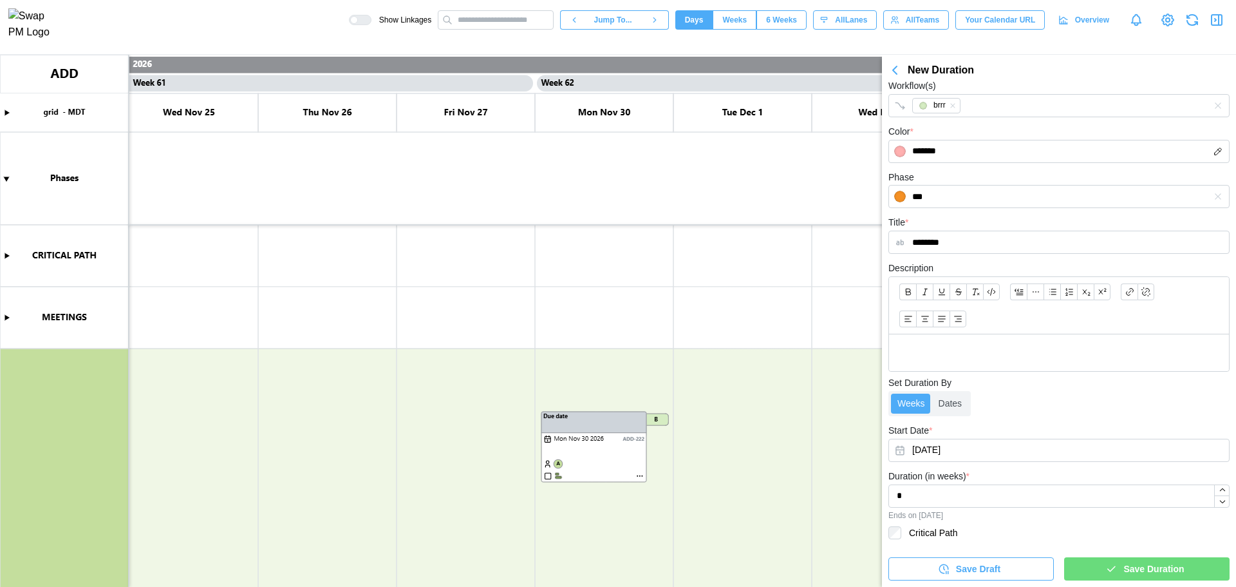
click at [1158, 560] on span "Save Duration" at bounding box center [1154, 569] width 61 height 22
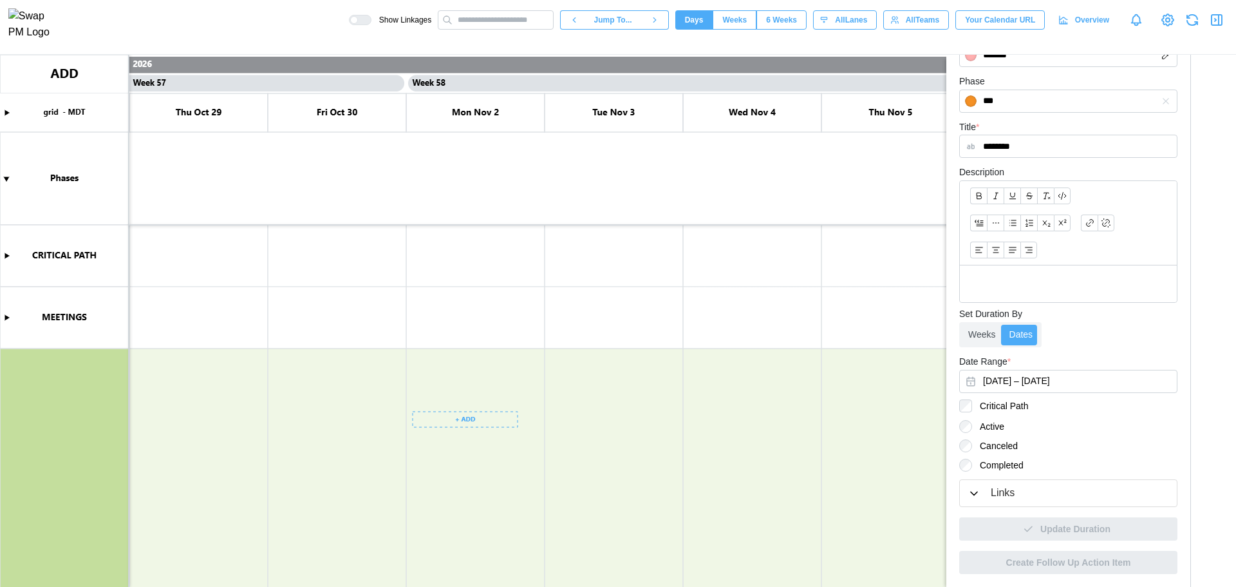
scroll to position [0, 0]
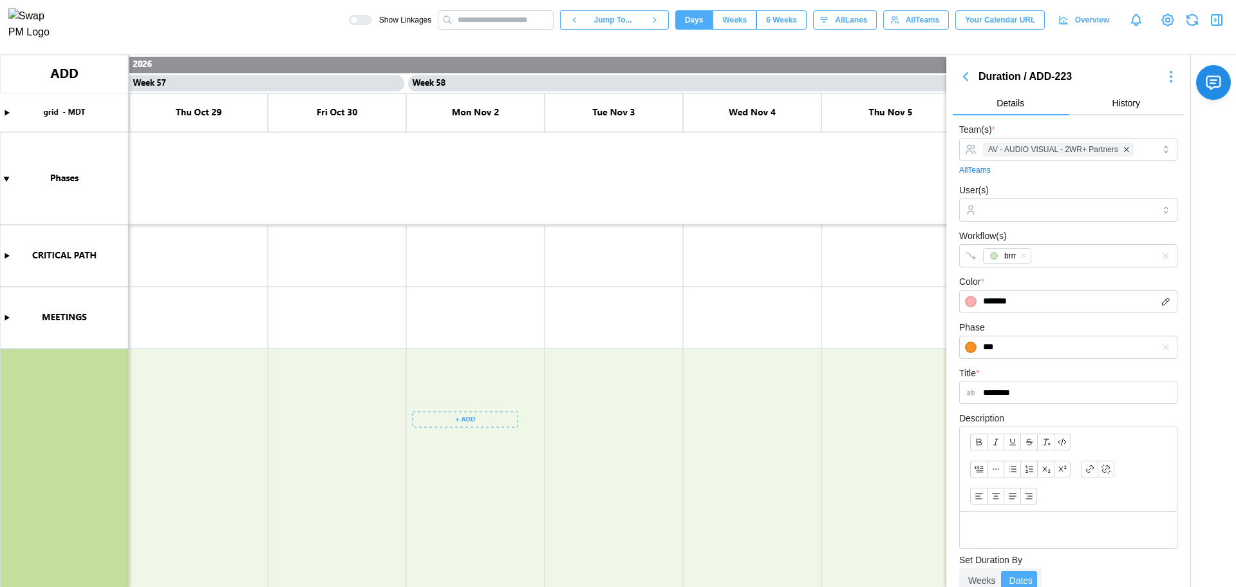
click at [1165, 79] on icon "button" at bounding box center [1170, 76] width 15 height 15
click at [1156, 127] on button "Jump To Start" at bounding box center [1128, 120] width 92 height 23
click at [1182, 23] on div "Show Linkages Jump To... Days Weeks 6 Weeks days All Lanes All Teams Your Calen…" at bounding box center [792, 20] width 887 height 22
click at [1191, 23] on icon "button" at bounding box center [1192, 19] width 15 height 15
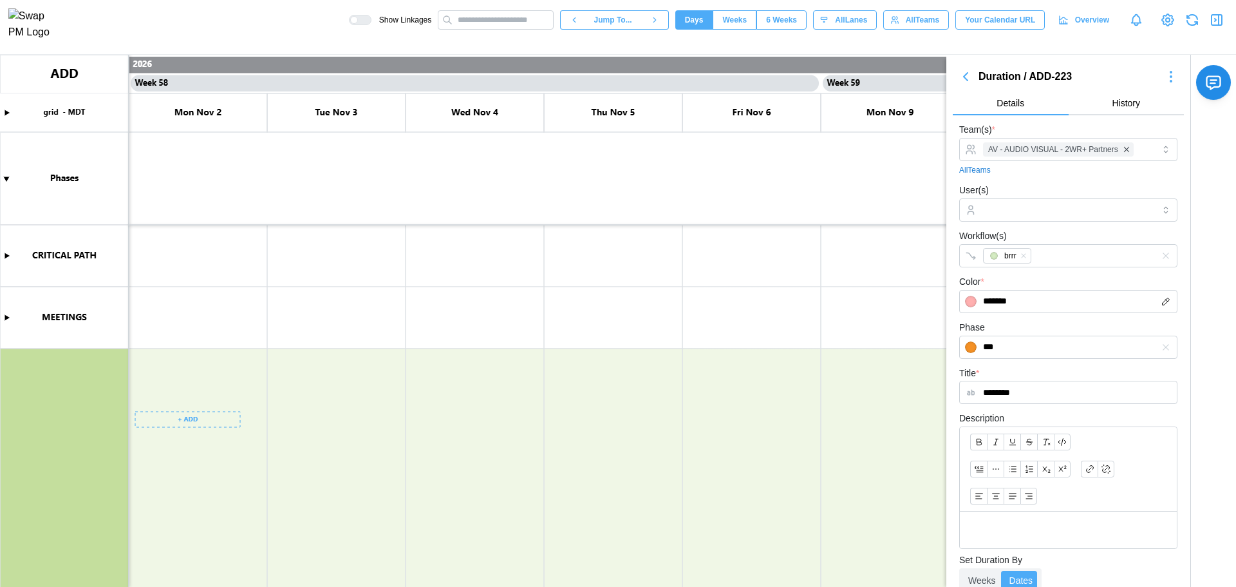
click at [1196, 23] on icon "button" at bounding box center [1192, 19] width 15 height 15
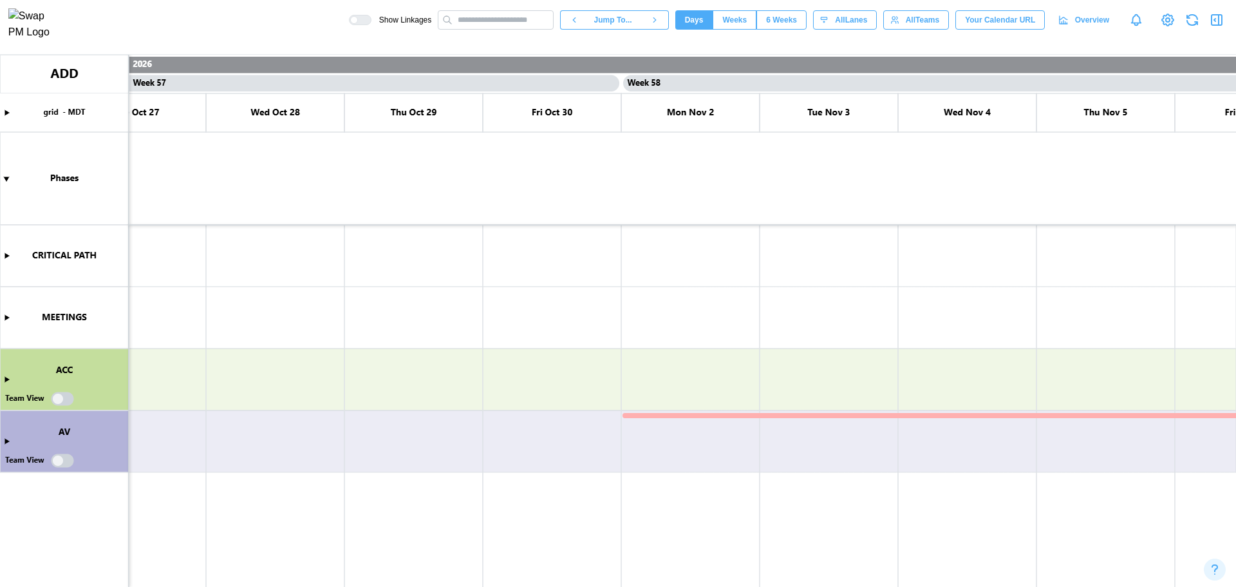
scroll to position [0, 39361]
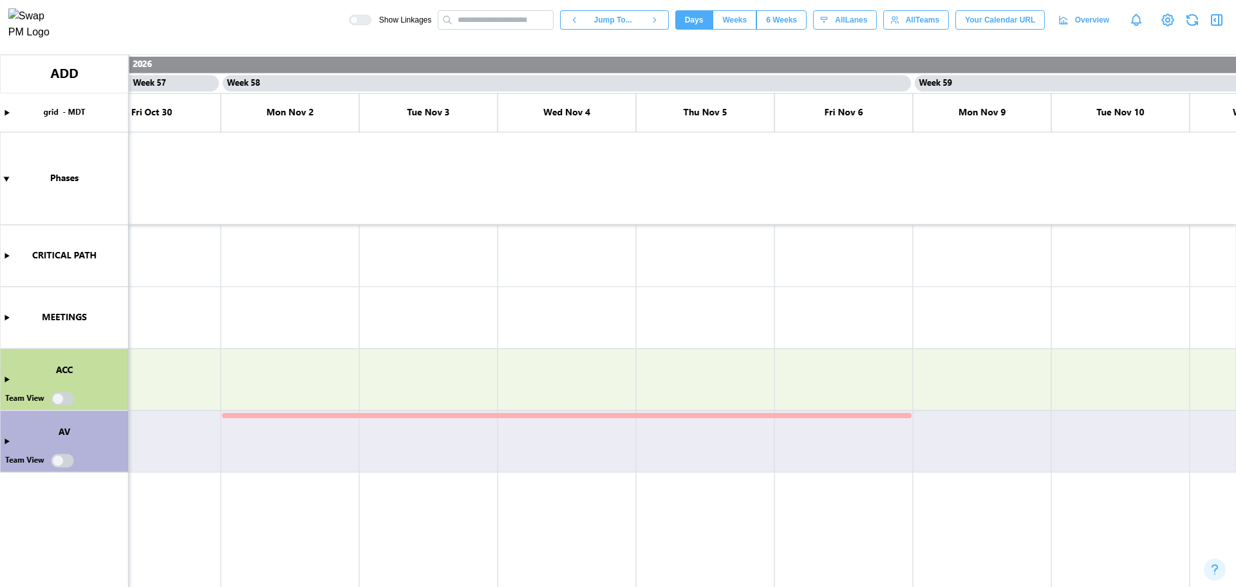
click at [363, 413] on canvas at bounding box center [618, 321] width 1236 height 532
click at [462, 416] on canvas at bounding box center [618, 321] width 1236 height 532
click at [463, 415] on canvas at bounding box center [618, 321] width 1236 height 532
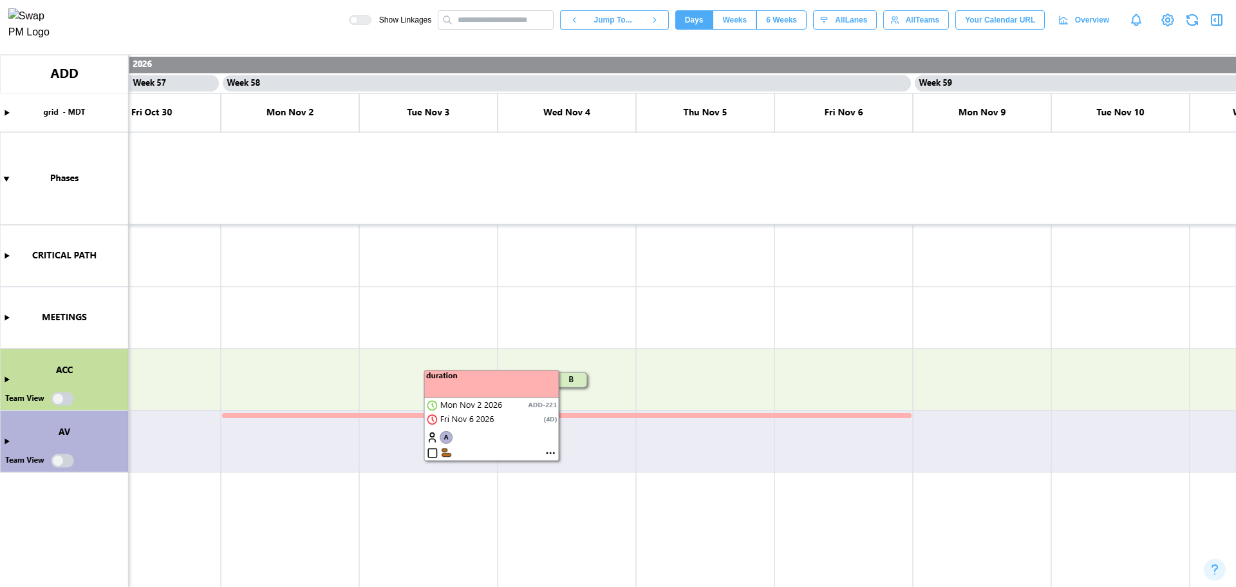
click at [547, 451] on canvas at bounding box center [618, 321] width 1236 height 532
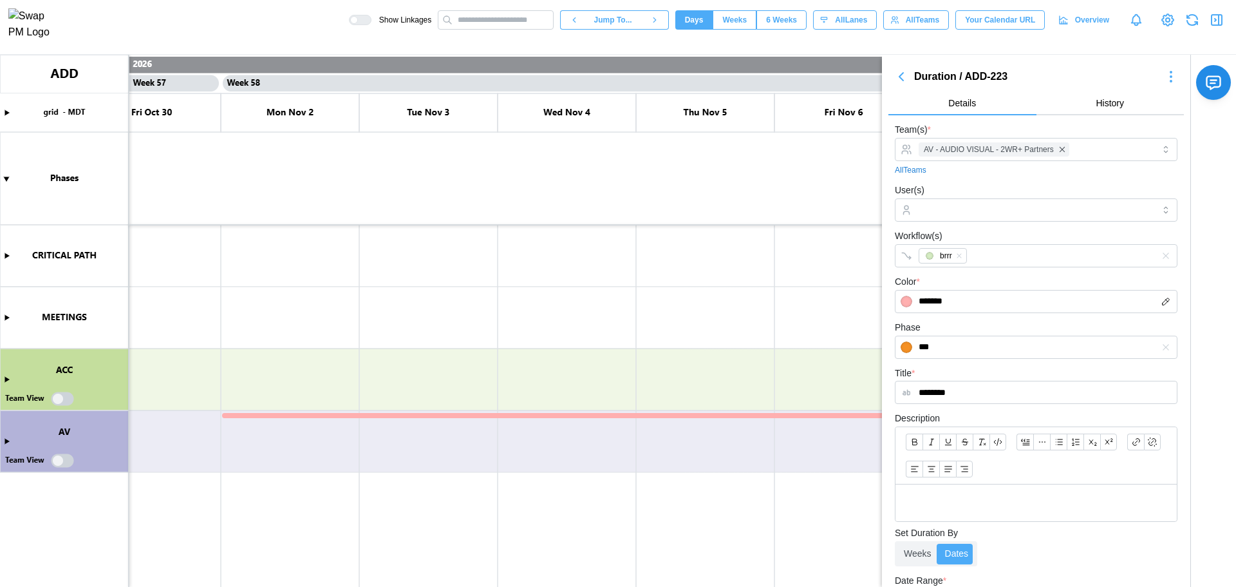
drag, startPoint x: 950, startPoint y: 90, endPoint x: 950, endPoint y: 75, distance: 14.8
click at [950, 90] on div "Duration / ADD-223 Details History" at bounding box center [1037, 92] width 296 height 48
click at [950, 75] on div "Duration / ADD-223" at bounding box center [1036, 77] width 244 height 16
click at [897, 68] on div "Duration / ADD-223 Details History" at bounding box center [1037, 88] width 296 height 54
click at [901, 75] on icon "button" at bounding box center [901, 77] width 4 height 8
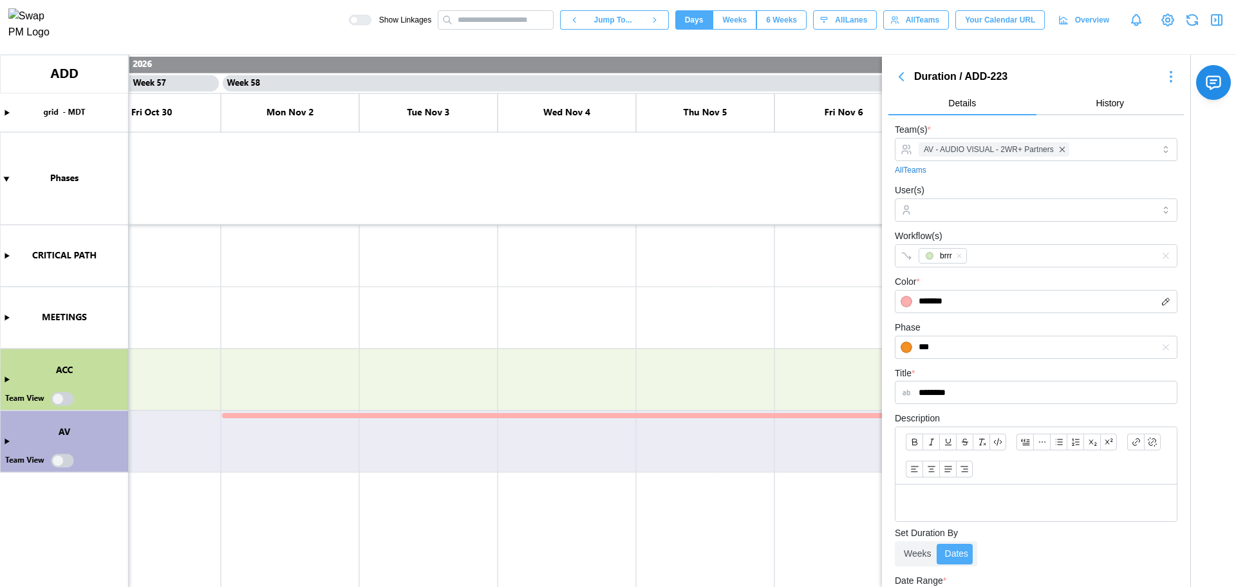
click at [903, 77] on icon "button" at bounding box center [901, 77] width 4 height 8
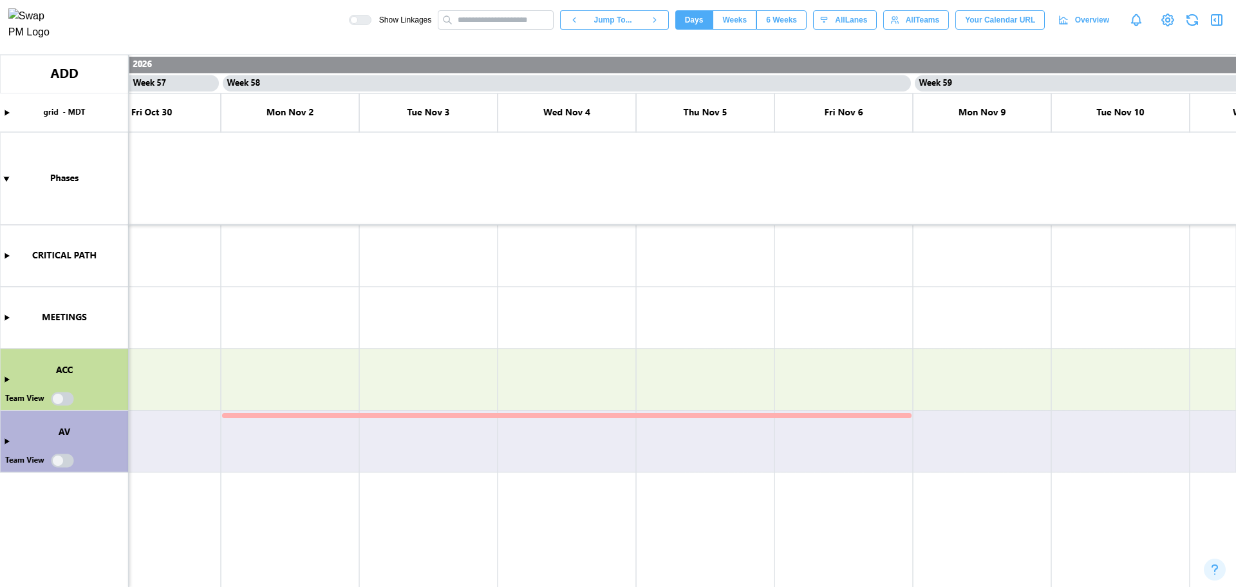
click at [1210, 26] on icon "button" at bounding box center [1216, 19] width 15 height 15
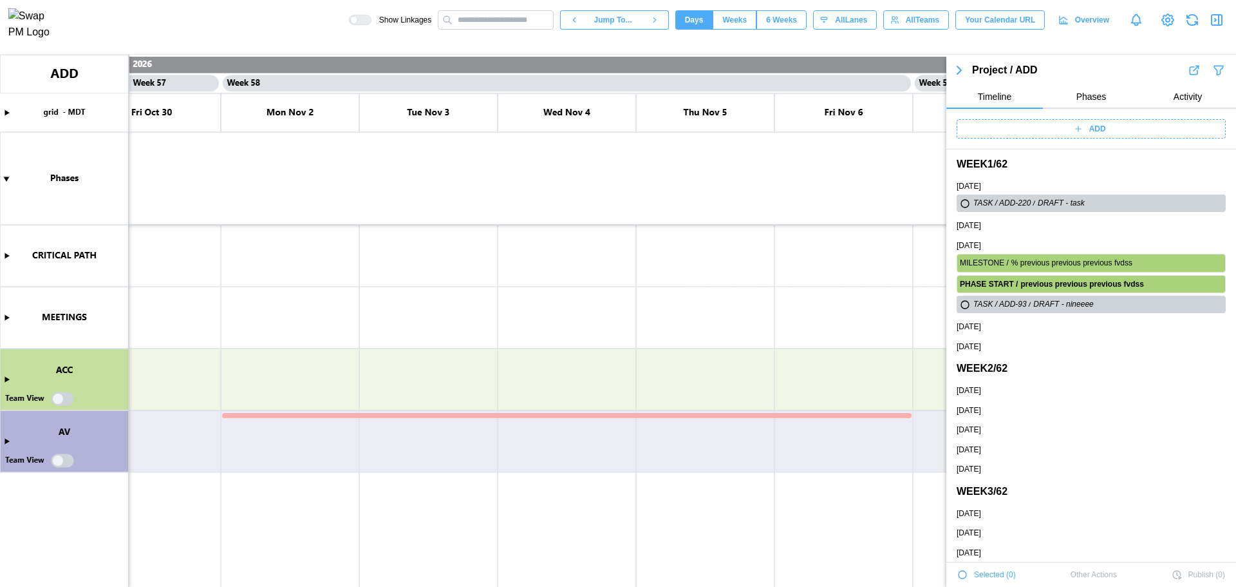
click at [1100, 126] on span "ADD" at bounding box center [1097, 129] width 17 height 18
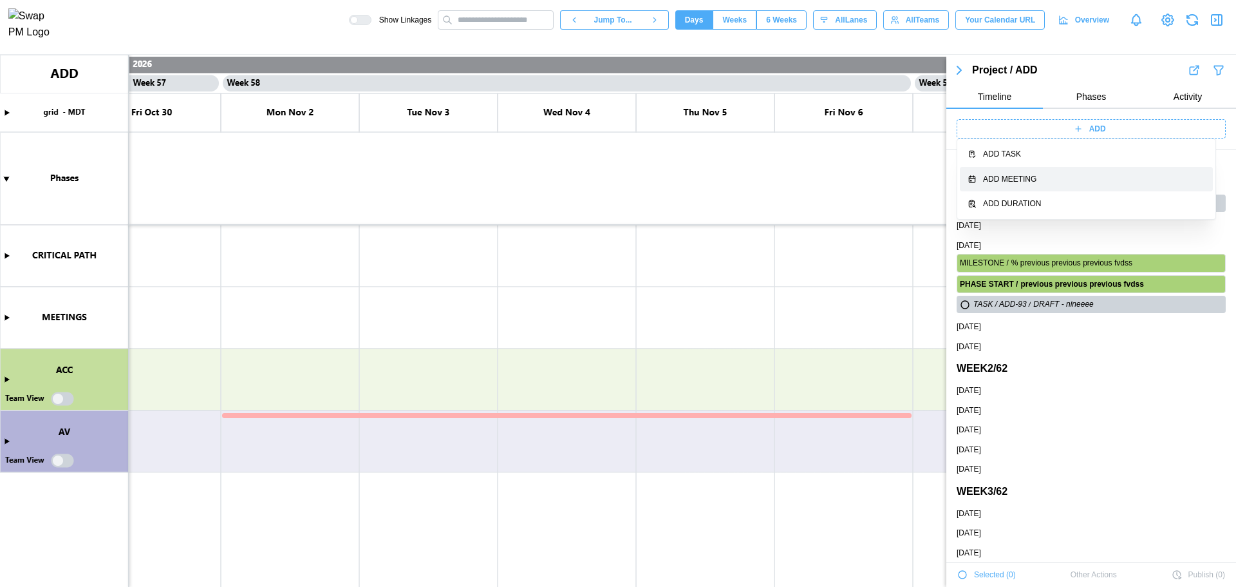
click at [1023, 178] on div "Add Meeting" at bounding box center [1094, 179] width 222 height 12
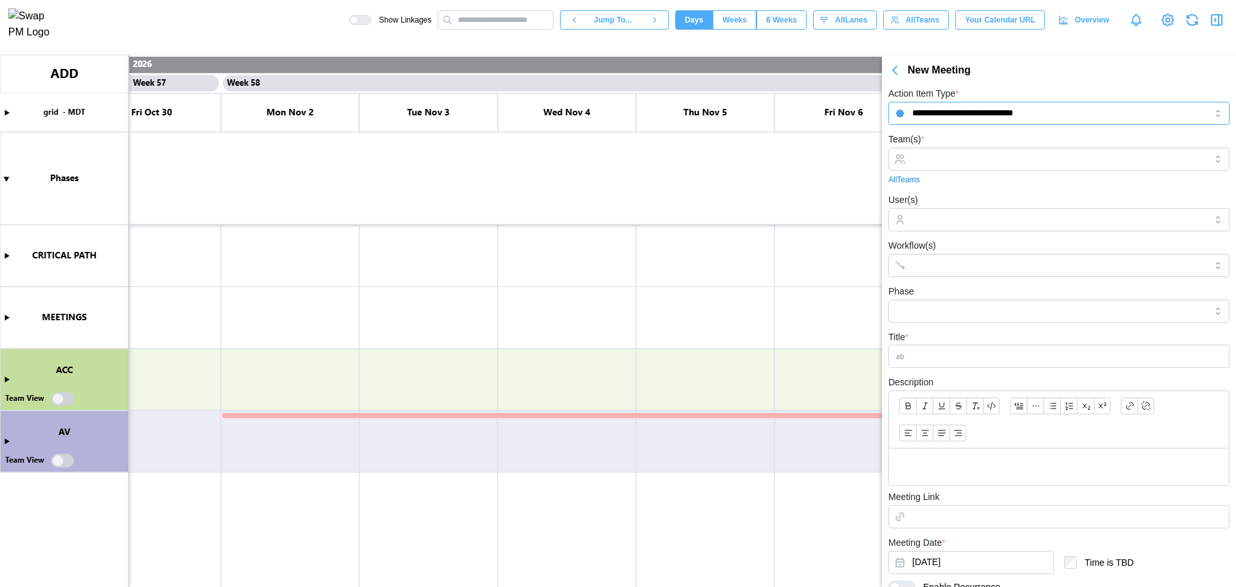
click at [960, 110] on input "**********" at bounding box center [1059, 113] width 341 height 23
click at [918, 72] on div "New Meeting" at bounding box center [1072, 70] width 328 height 16
click at [943, 64] on div "New Meeting" at bounding box center [1072, 70] width 328 height 16
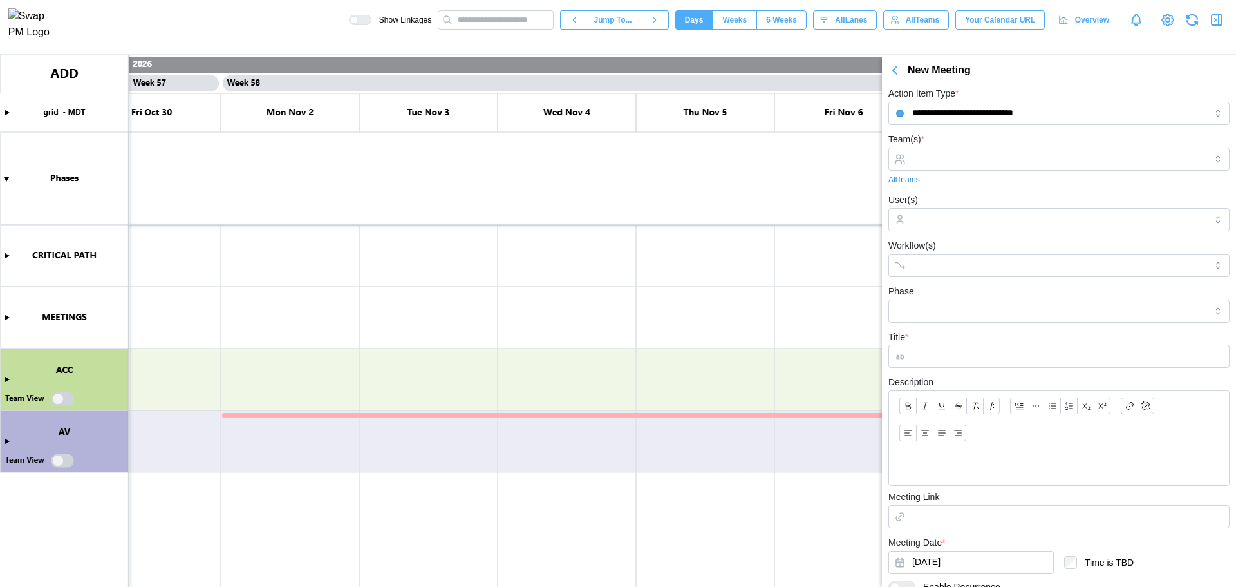
click at [943, 64] on div "New Meeting" at bounding box center [1072, 70] width 328 height 16
click at [971, 144] on div "Team(s) * All Teams" at bounding box center [1059, 158] width 341 height 54
click at [963, 156] on input "Team(s) *" at bounding box center [1059, 159] width 294 height 10
click at [993, 117] on input "**********" at bounding box center [1059, 113] width 341 height 23
click at [1044, 77] on div "New Meeting" at bounding box center [1072, 70] width 328 height 16
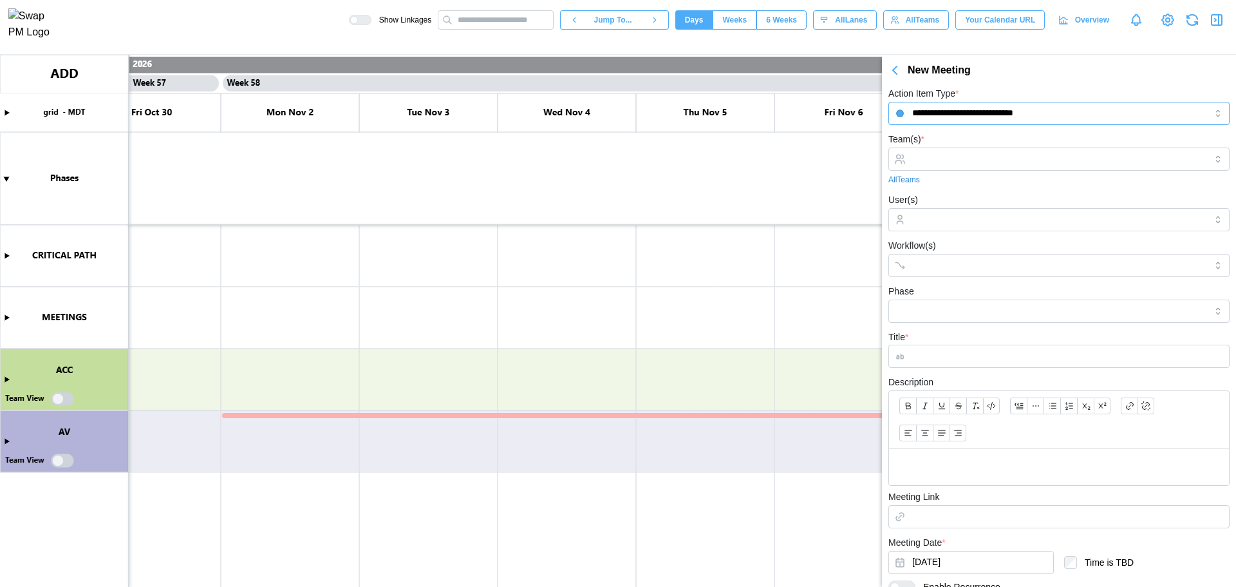
click at [995, 113] on input "**********" at bounding box center [1059, 113] width 341 height 23
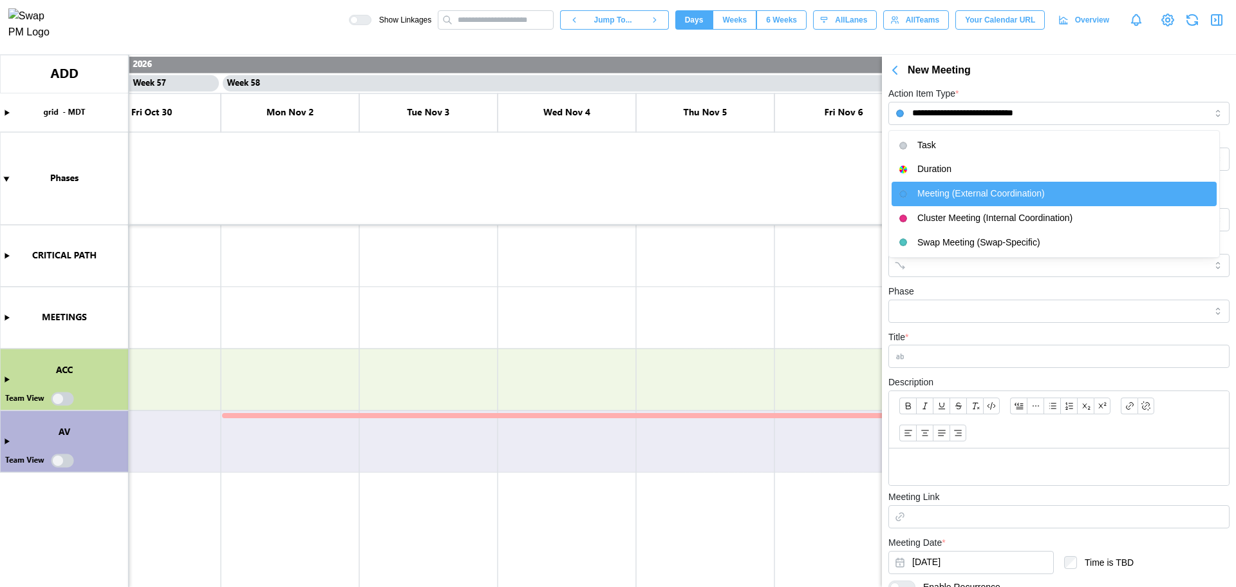
click at [1044, 75] on div "New Meeting" at bounding box center [1072, 70] width 328 height 16
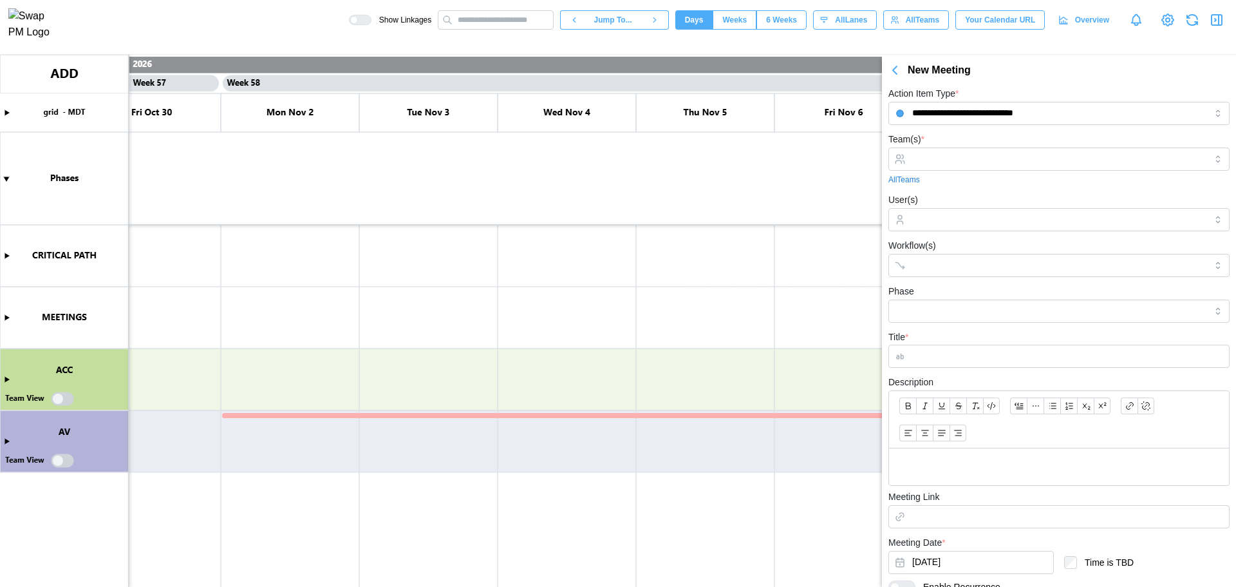
click at [977, 146] on div "Team(s) * All Teams" at bounding box center [1059, 158] width 341 height 54
click at [970, 160] on input "Team(s) *" at bounding box center [1059, 159] width 294 height 10
click at [992, 140] on div "Team(s) * ACC - ACOUSTIC DESIGN - 2WR+ Partners All Teams" at bounding box center [1059, 158] width 341 height 54
click at [968, 220] on input "User(s)" at bounding box center [1059, 219] width 294 height 10
click at [956, 276] on div at bounding box center [1059, 265] width 341 height 23
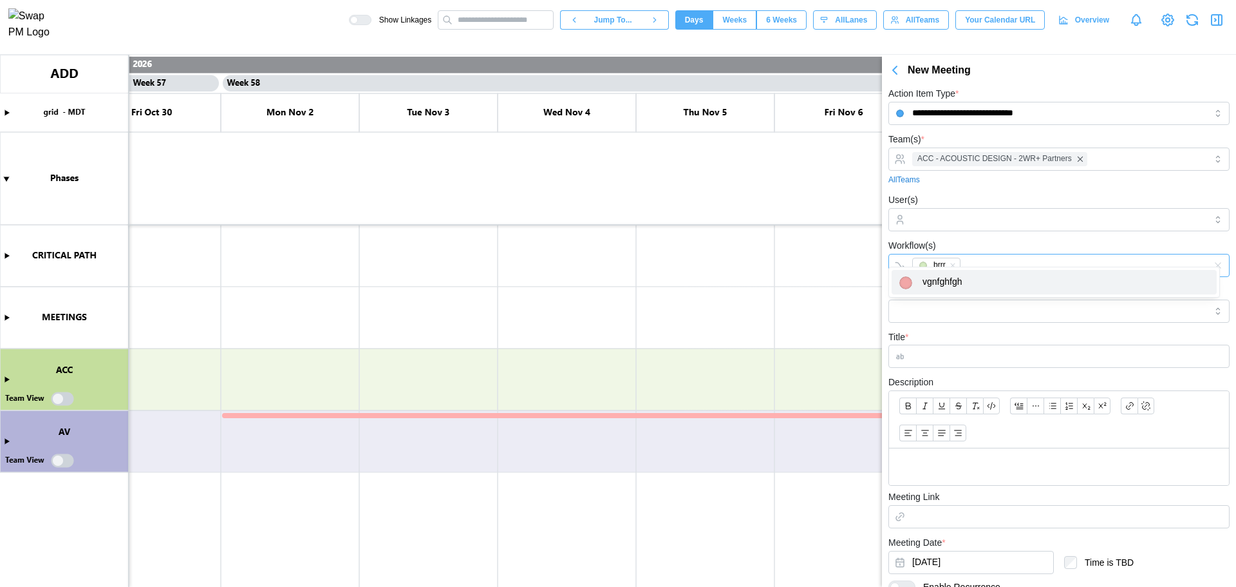
scroll to position [64, 0]
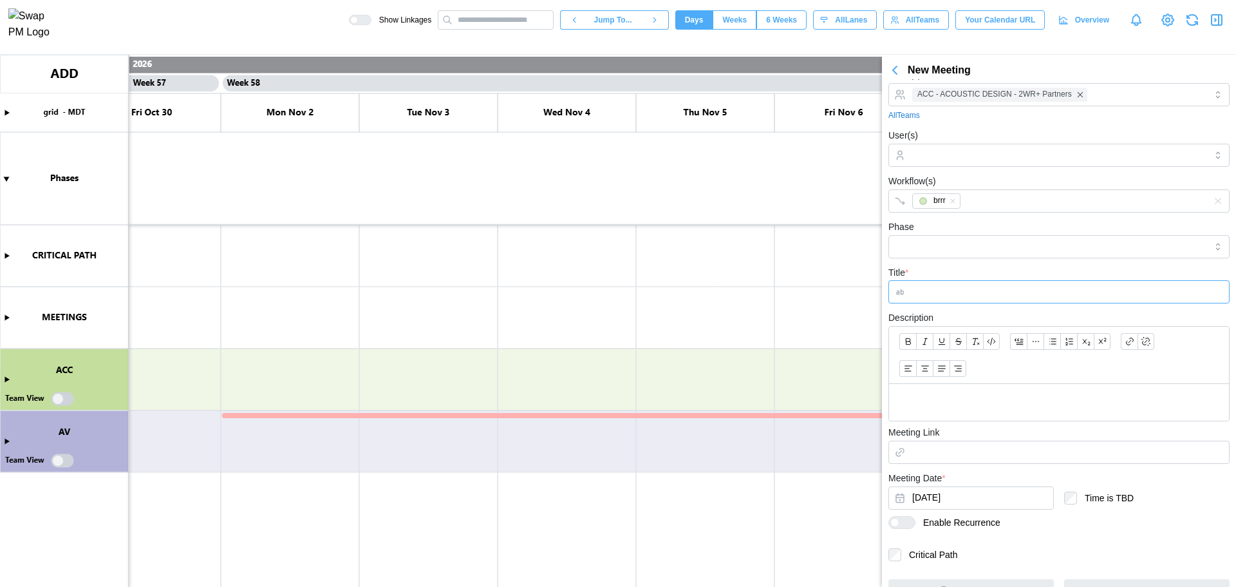
click at [954, 295] on input "Title *" at bounding box center [1059, 291] width 341 height 23
click at [945, 252] on input "Phase" at bounding box center [1059, 246] width 341 height 23
type input "**********"
click at [914, 293] on input "Title *" at bounding box center [1059, 291] width 341 height 23
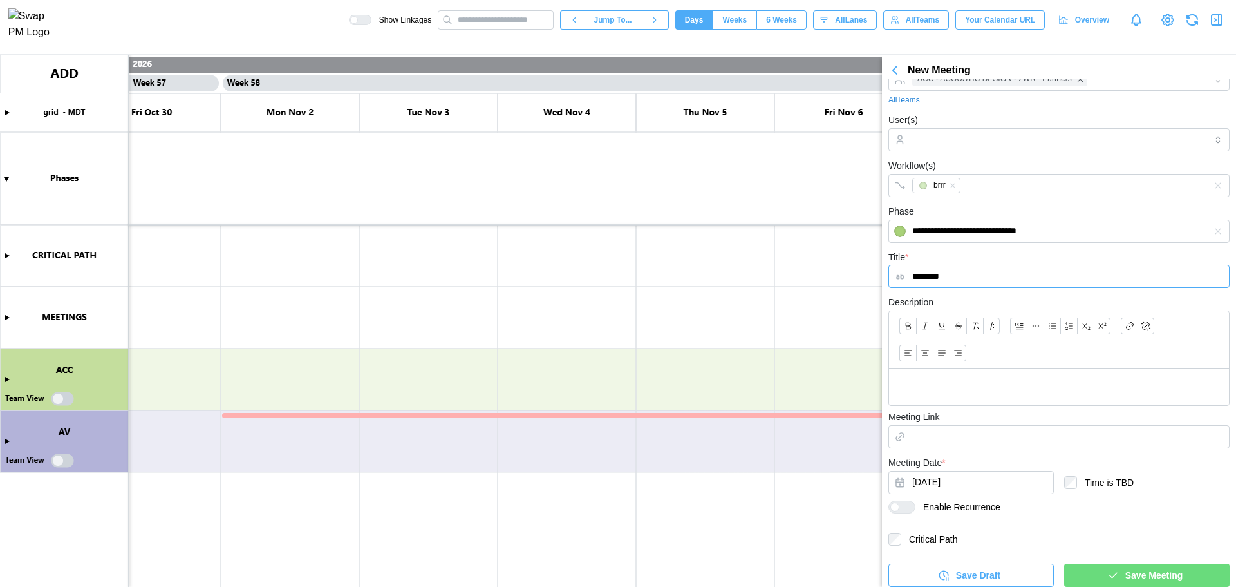
scroll to position [86, 0]
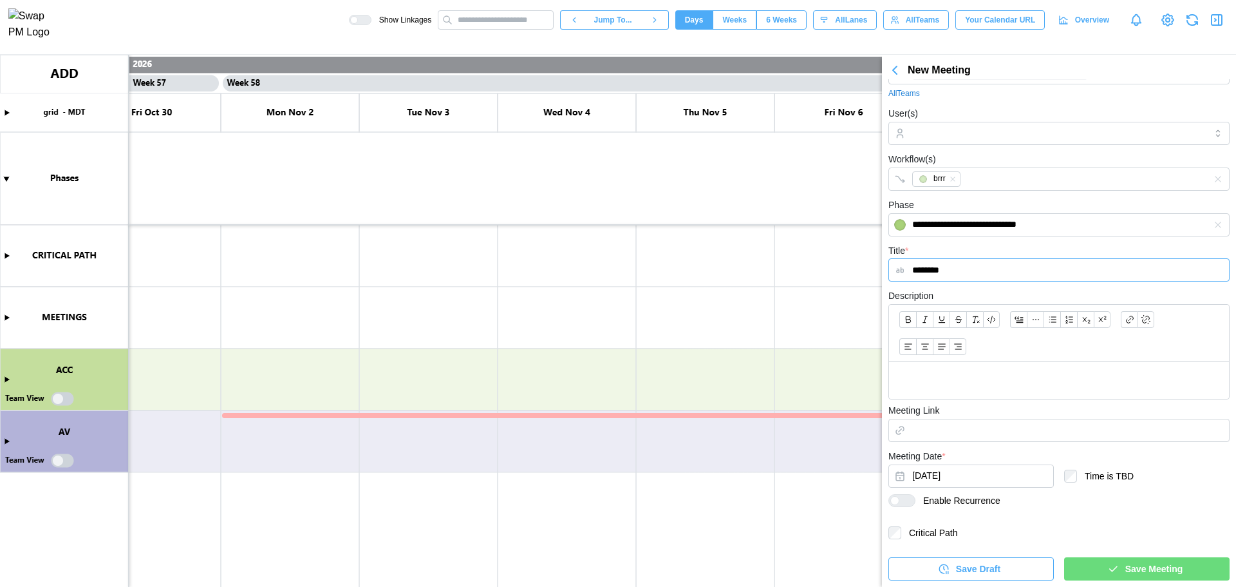
type input "********"
click at [948, 475] on button "[DATE]" at bounding box center [971, 475] width 165 height 23
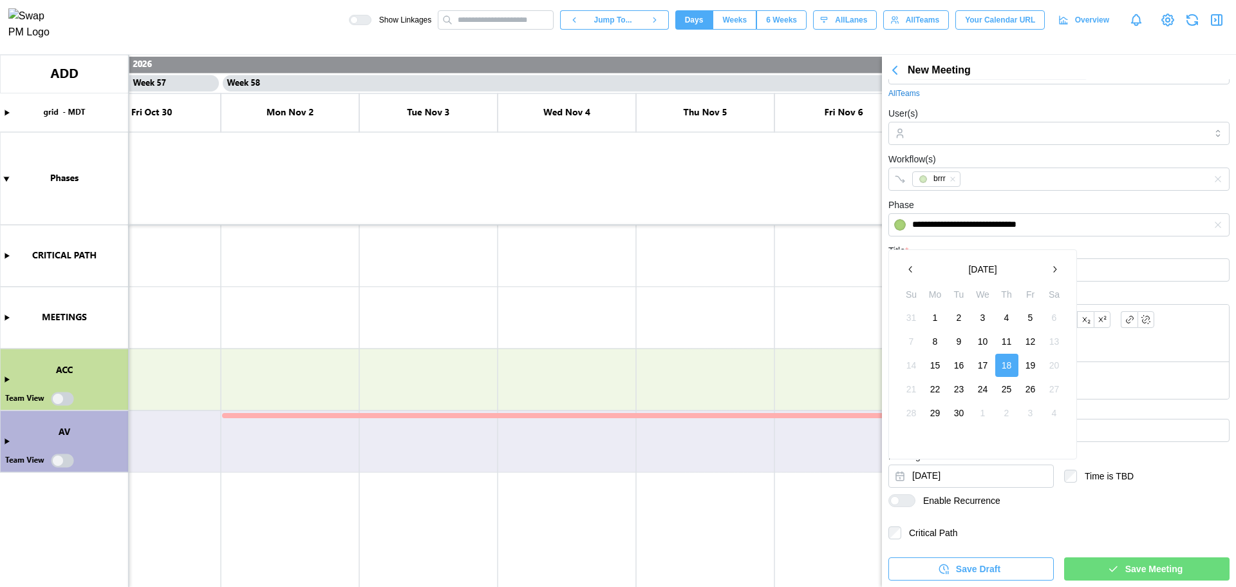
click at [995, 265] on button "[DATE]" at bounding box center [983, 269] width 120 height 23
click at [986, 264] on button "2025" at bounding box center [983, 269] width 120 height 23
click at [980, 348] on button "2027" at bounding box center [983, 346] width 55 height 23
click at [929, 297] on button "Jan" at bounding box center [927, 298] width 55 height 23
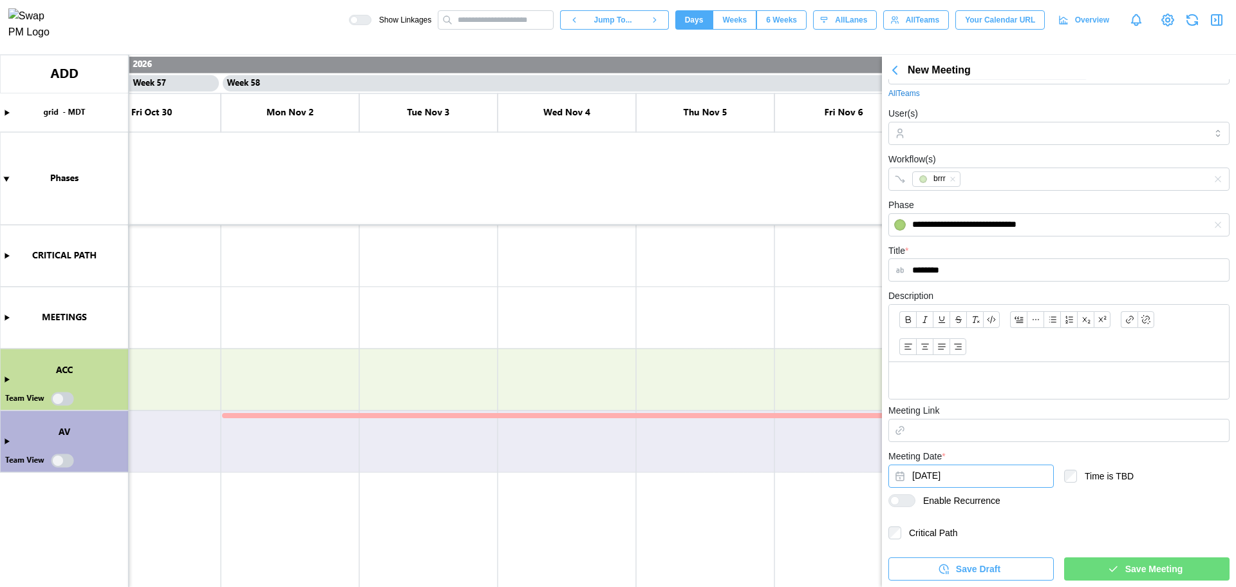
click at [1130, 355] on div at bounding box center [1059, 333] width 340 height 57
click at [1131, 570] on span "Save Meeting" at bounding box center [1153, 569] width 57 height 22
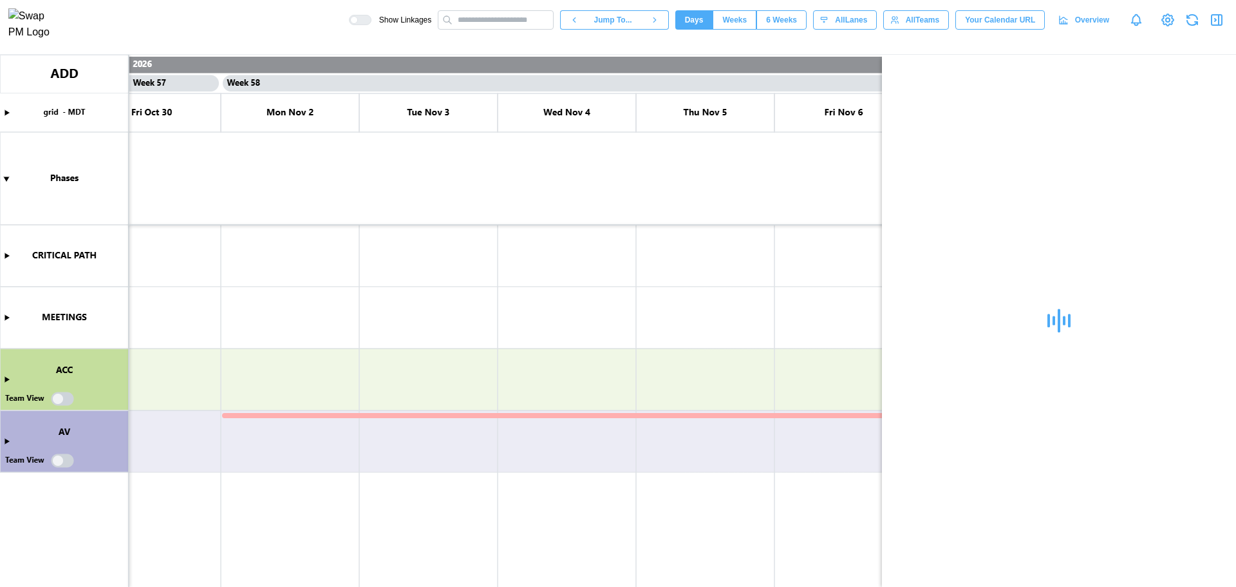
scroll to position [0, 0]
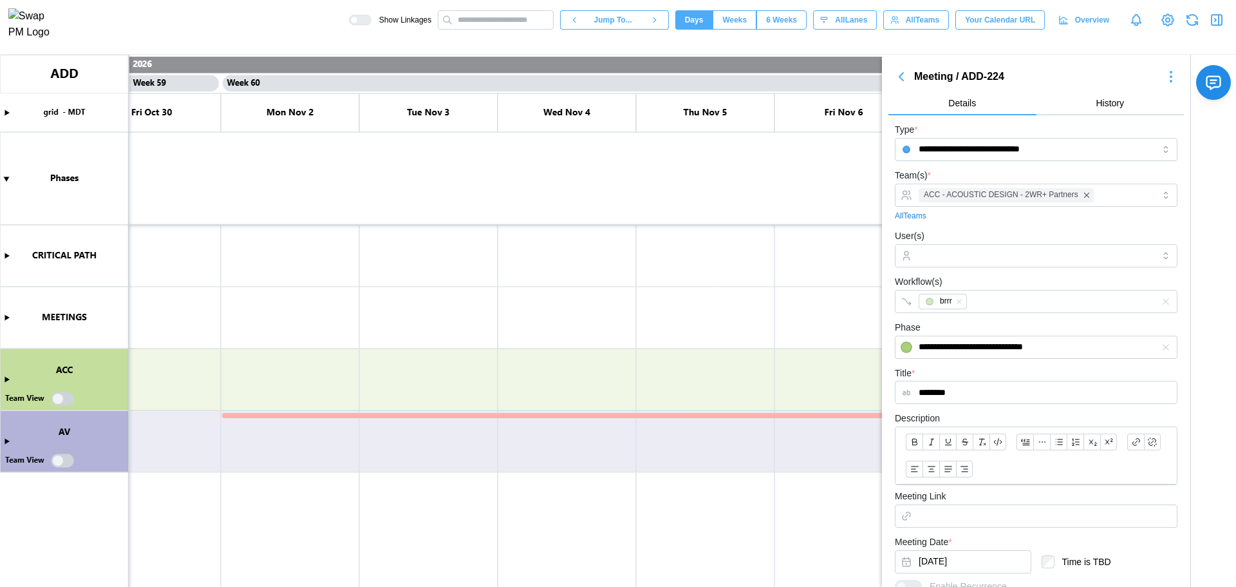
click at [1158, 71] on button "button" at bounding box center [1171, 77] width 26 height 18
click at [1163, 80] on icon "button" at bounding box center [1170, 76] width 15 height 15
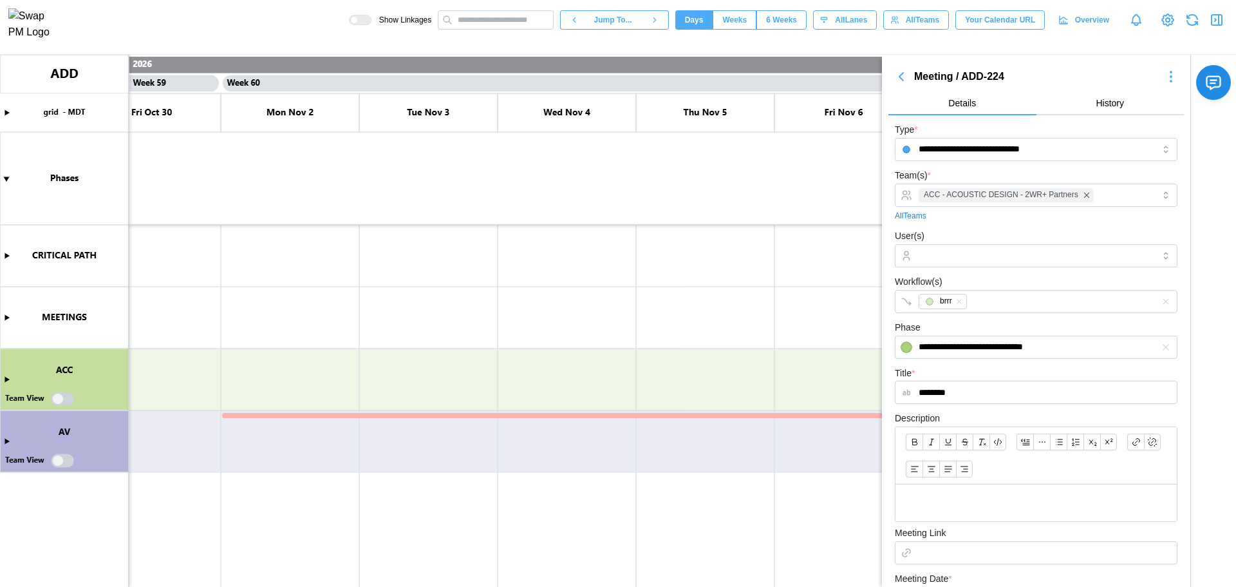
click at [1163, 80] on icon "button" at bounding box center [1170, 76] width 15 height 15
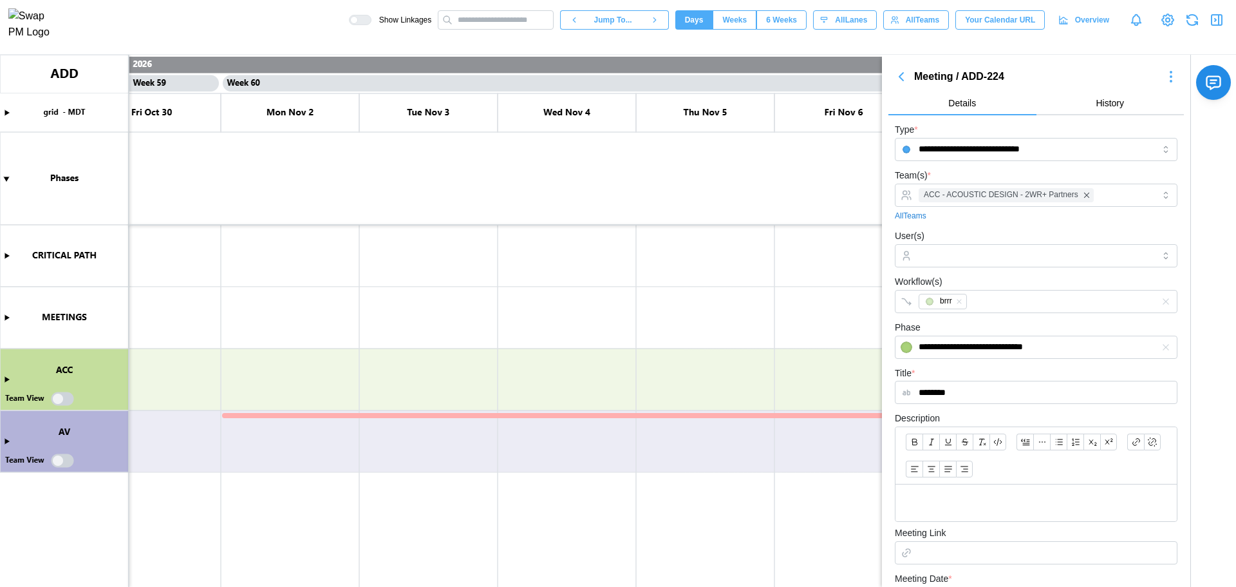
click at [1163, 80] on icon "button" at bounding box center [1170, 76] width 15 height 15
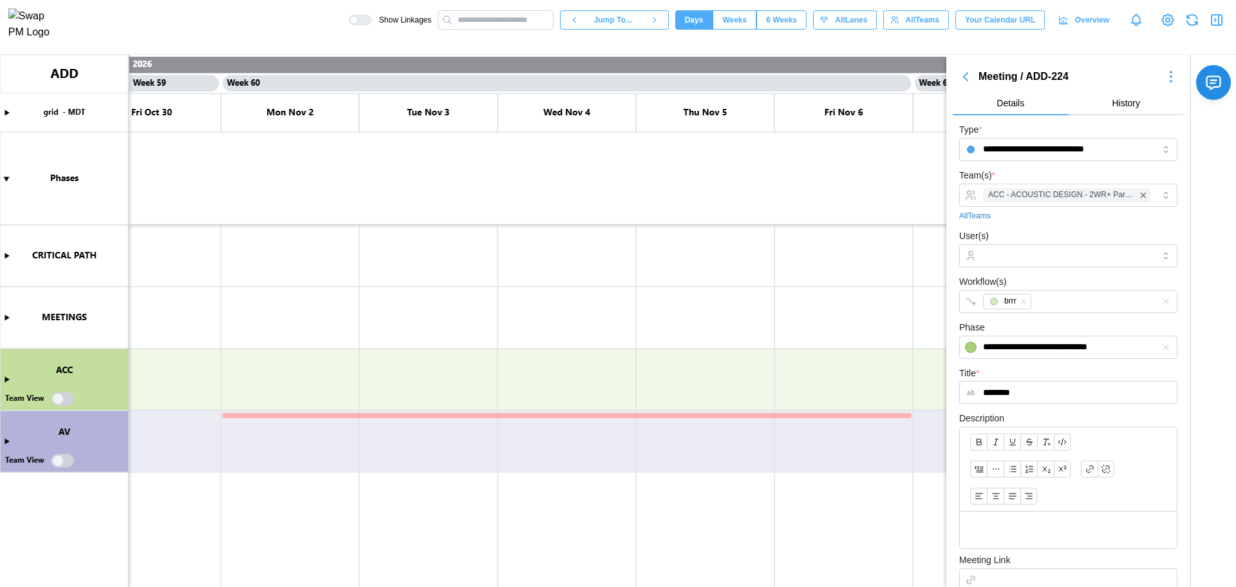
click at [1163, 80] on icon "button" at bounding box center [1170, 76] width 15 height 15
click at [1163, 76] on icon "button" at bounding box center [1170, 76] width 15 height 15
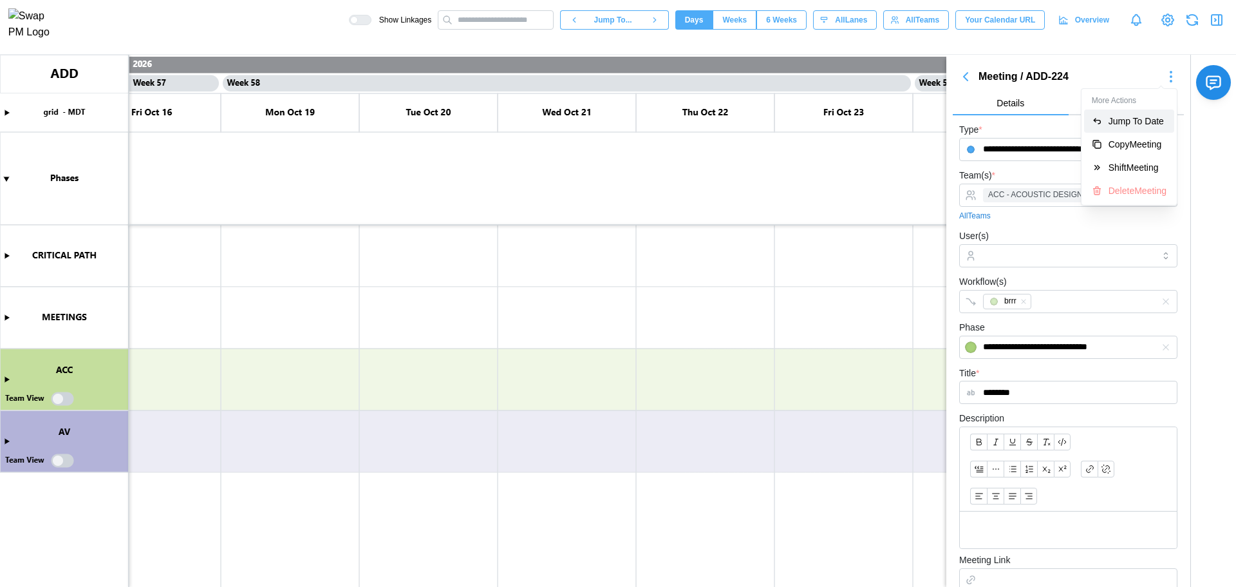
click at [1147, 114] on button "Jump To Date" at bounding box center [1129, 120] width 90 height 23
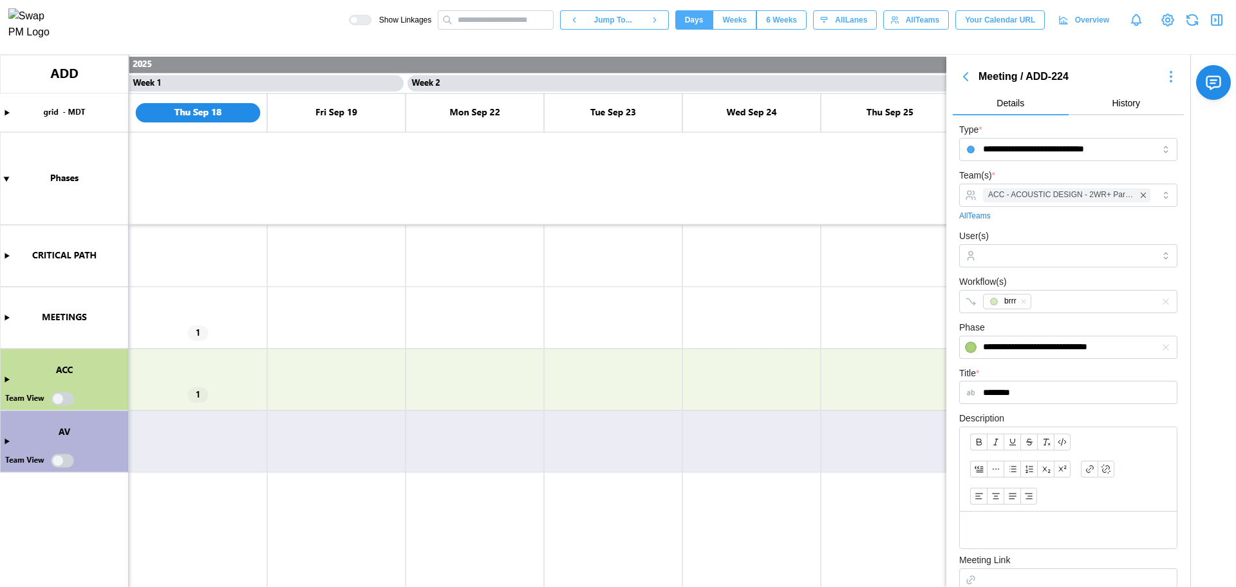
click at [8, 318] on canvas at bounding box center [618, 321] width 1236 height 532
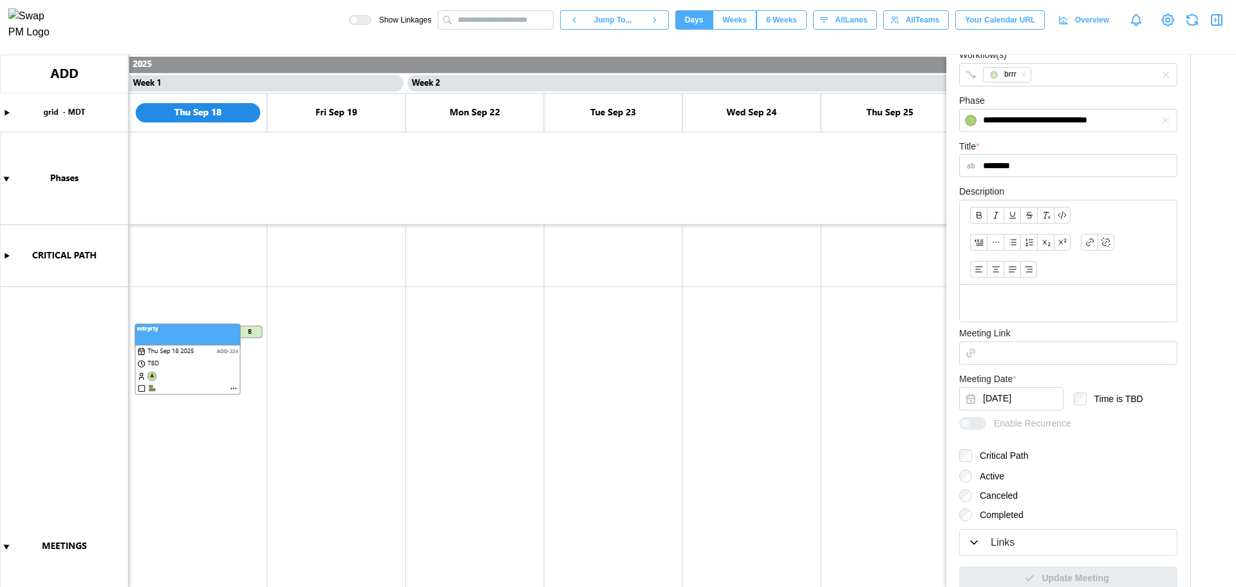
scroll to position [258, 0]
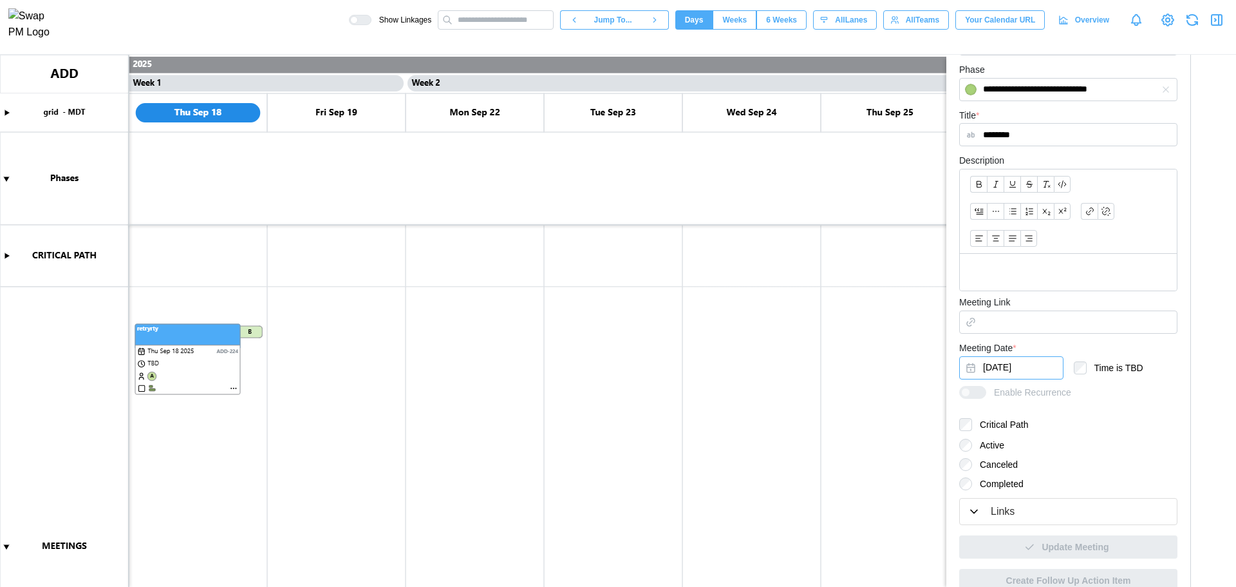
click at [1018, 370] on button "[DATE]" at bounding box center [1011, 367] width 104 height 23
click at [1087, 155] on button "[DATE]" at bounding box center [1053, 160] width 120 height 23
click at [1004, 190] on button "Jan" at bounding box center [998, 190] width 55 height 23
click at [1050, 158] on button "January 2025" at bounding box center [1053, 160] width 120 height 23
click at [1055, 167] on button "2025" at bounding box center [1053, 160] width 120 height 23
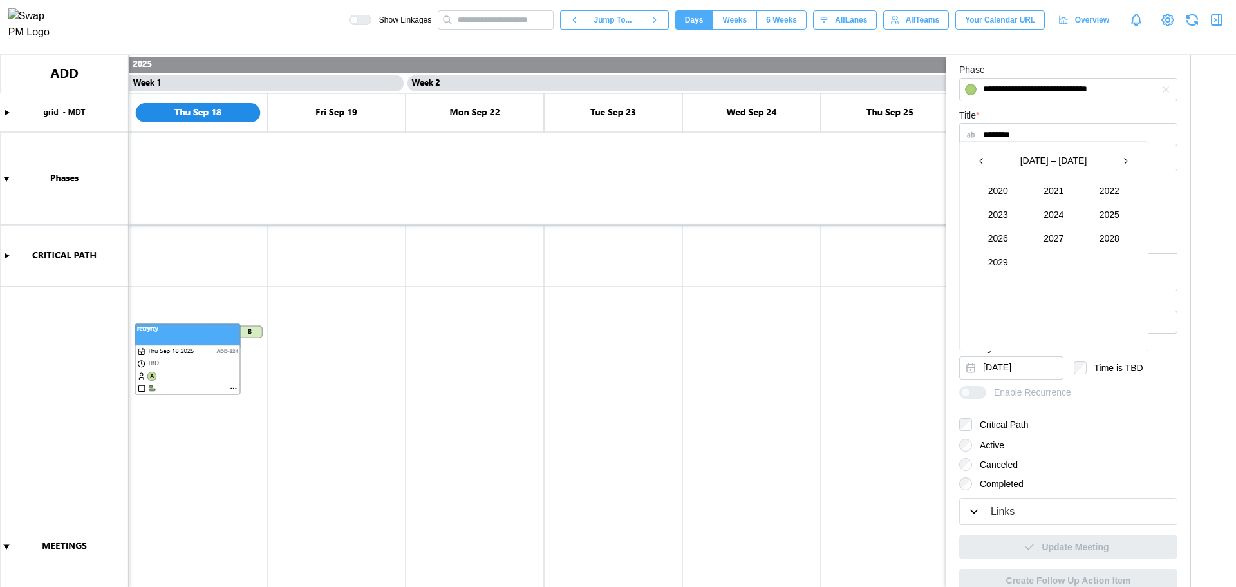
click at [1069, 237] on button "2027" at bounding box center [1053, 238] width 55 height 23
click at [1002, 196] on button "Jan" at bounding box center [998, 190] width 55 height 23
click at [1080, 299] on button "28" at bounding box center [1077, 304] width 23 height 23
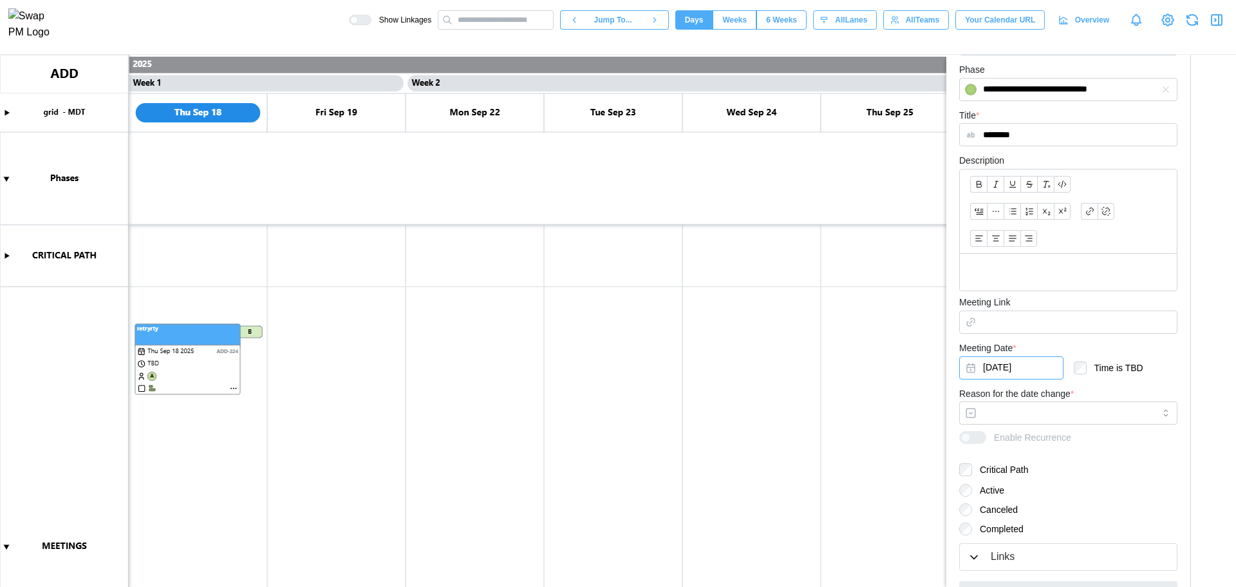
scroll to position [321, 0]
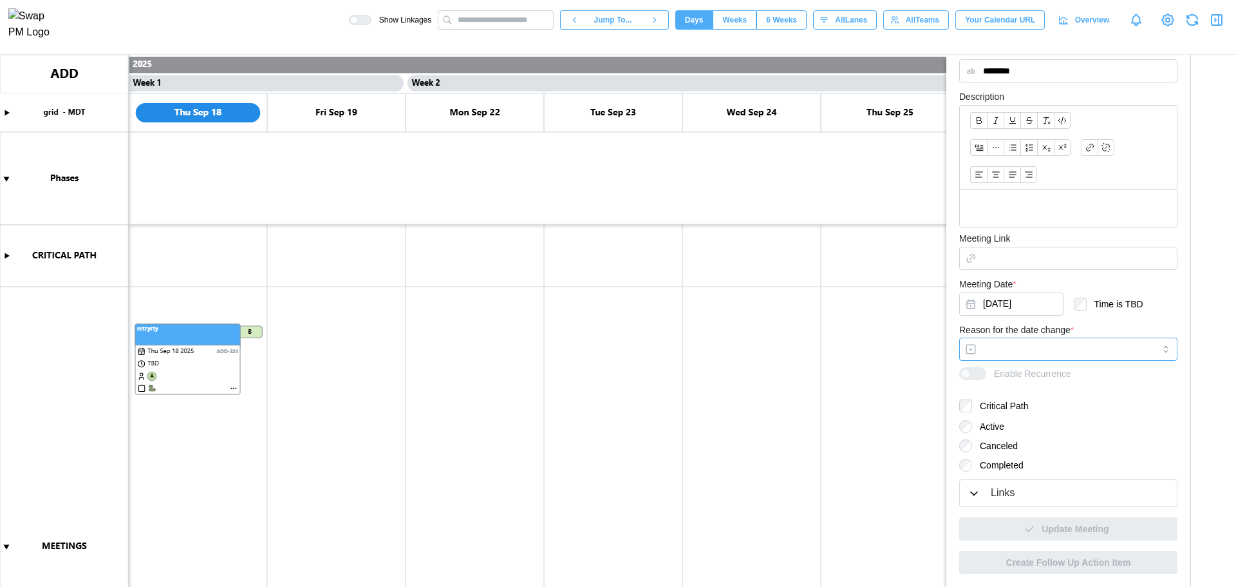
click at [1015, 351] on input "Reason for the date change *" at bounding box center [1068, 348] width 218 height 23
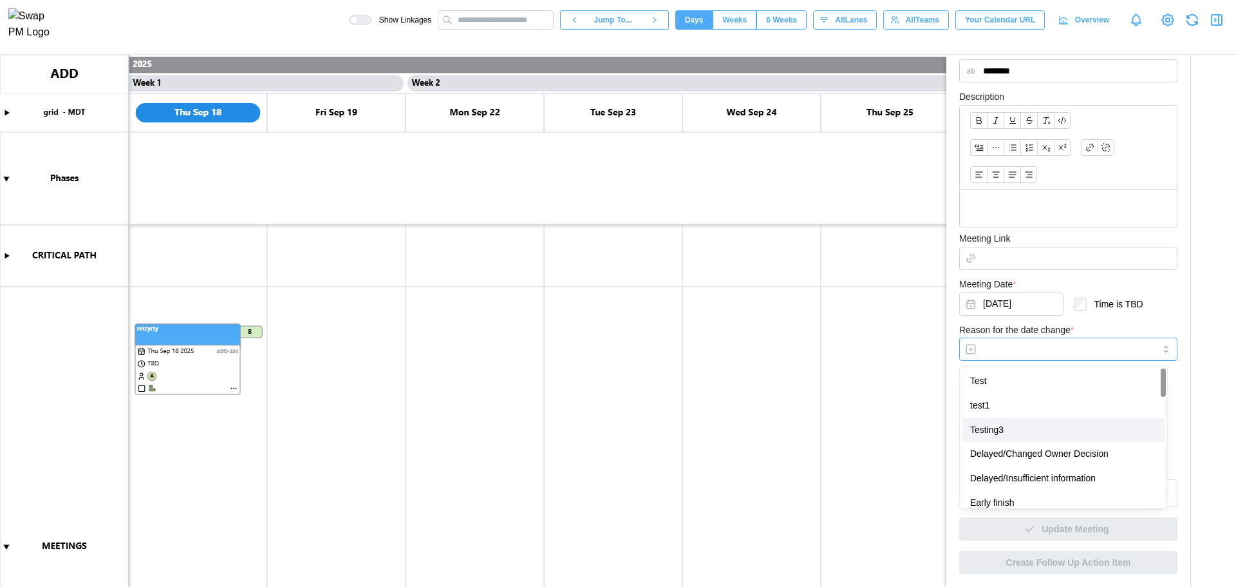
type input "********"
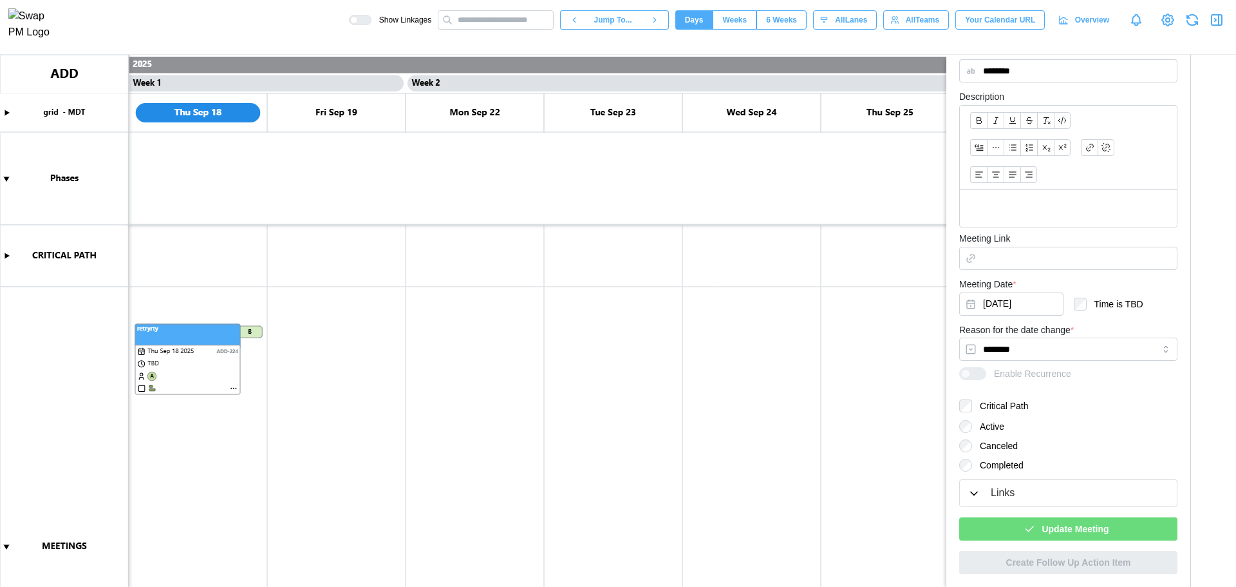
click at [1046, 522] on span "Update Meeting" at bounding box center [1075, 529] width 67 height 22
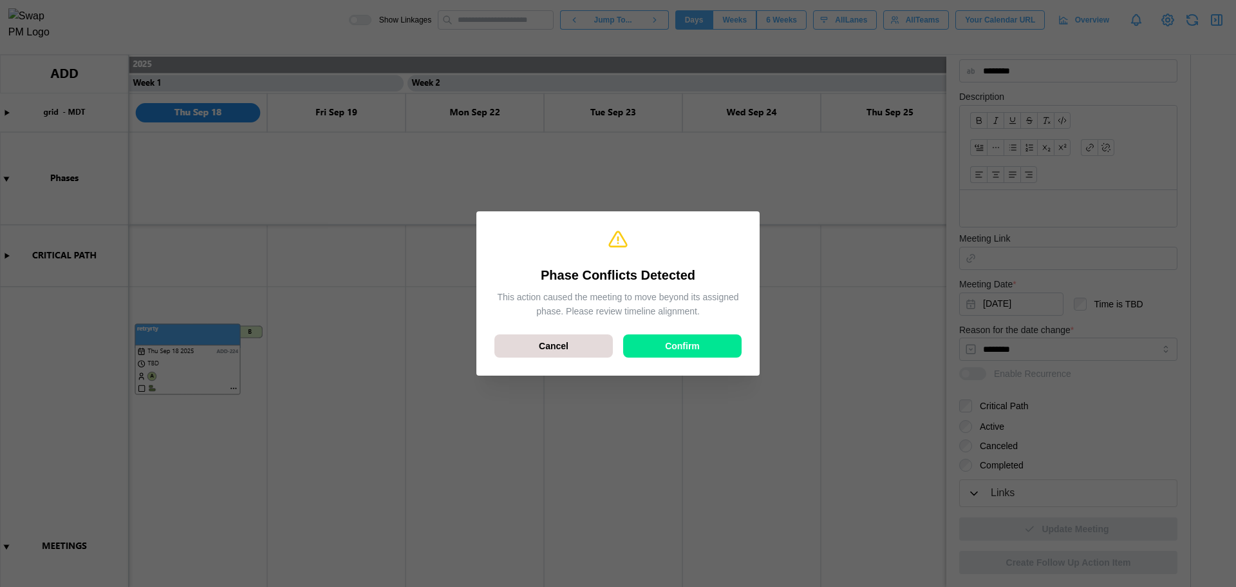
click at [668, 342] on span "Confirm" at bounding box center [682, 346] width 35 height 22
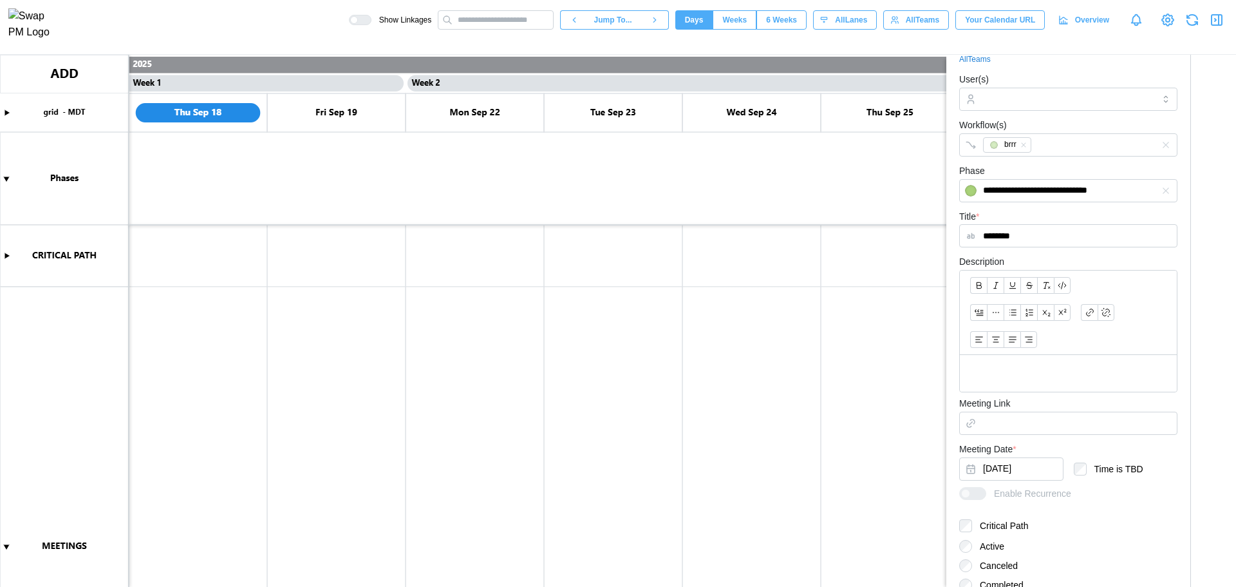
scroll to position [18, 0]
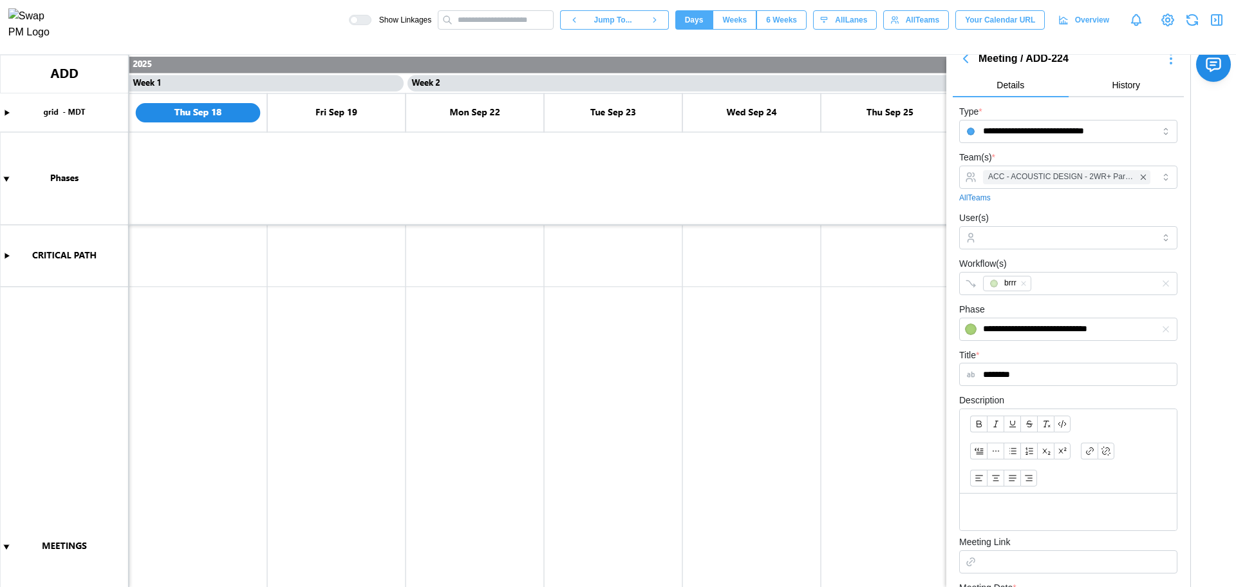
click at [1171, 59] on icon "button" at bounding box center [1171, 58] width 1 height 1
click at [1145, 96] on button "Jump To Date" at bounding box center [1129, 102] width 90 height 23
click at [1198, 19] on icon "button" at bounding box center [1192, 17] width 10 height 5
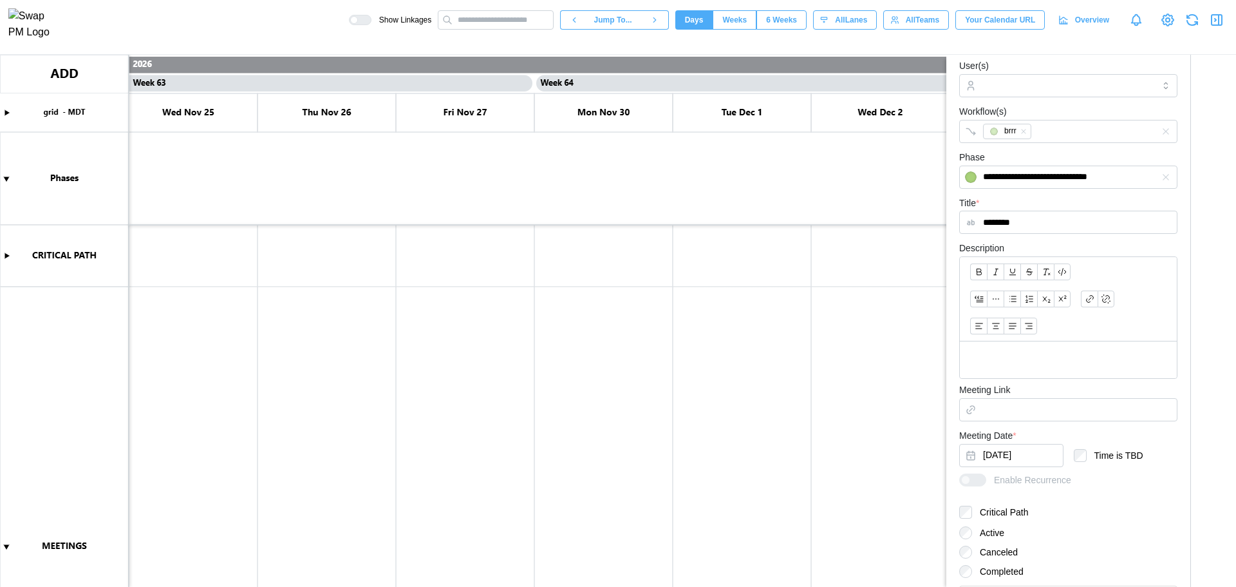
scroll to position [82, 0]
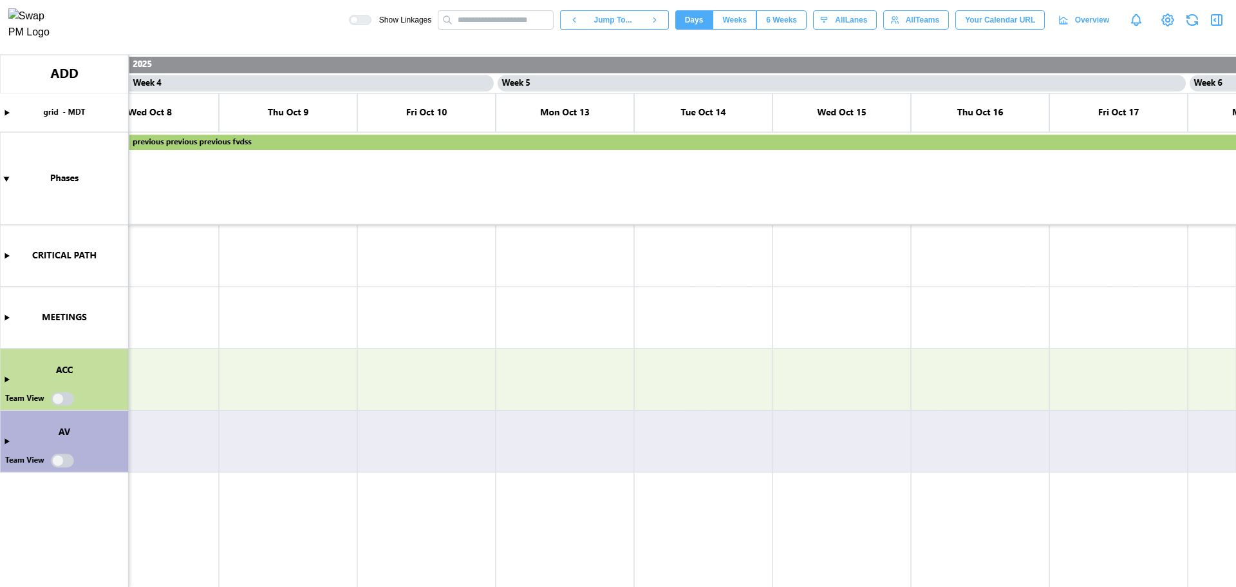
scroll to position [0, 3035]
drag, startPoint x: 262, startPoint y: 59, endPoint x: 777, endPoint y: 69, distance: 515.2
click at [120, 53] on div "Show Linkages Jump To... Days Weeks 6 Weeks days All Lanes All Teams Your Calen…" at bounding box center [618, 293] width 1236 height 587
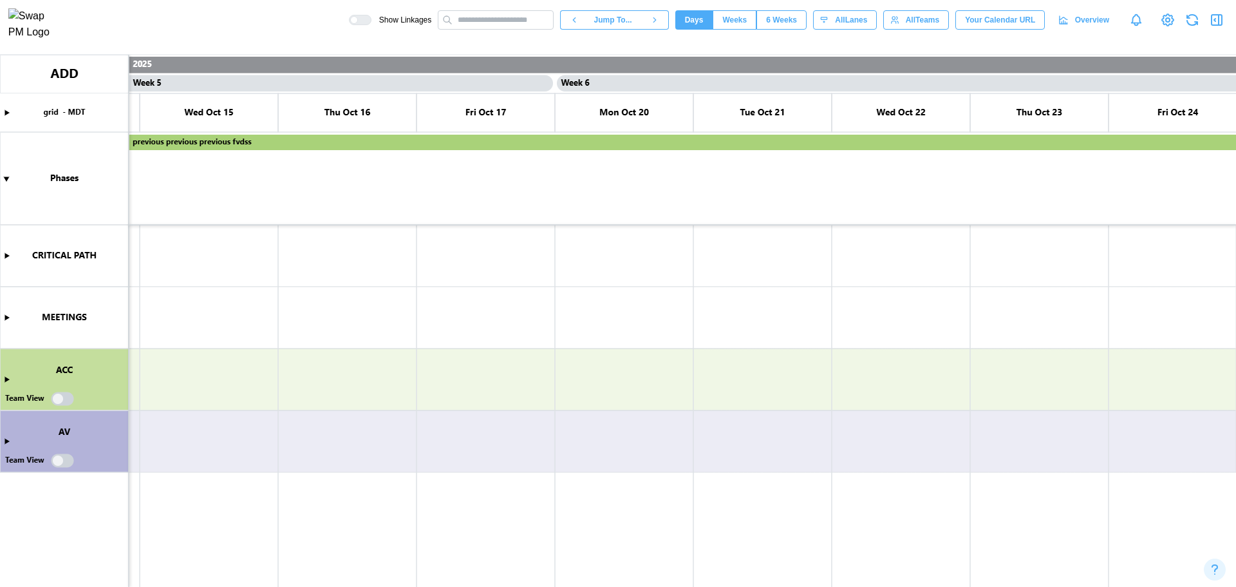
click at [1019, 67] on canvas at bounding box center [618, 321] width 1236 height 532
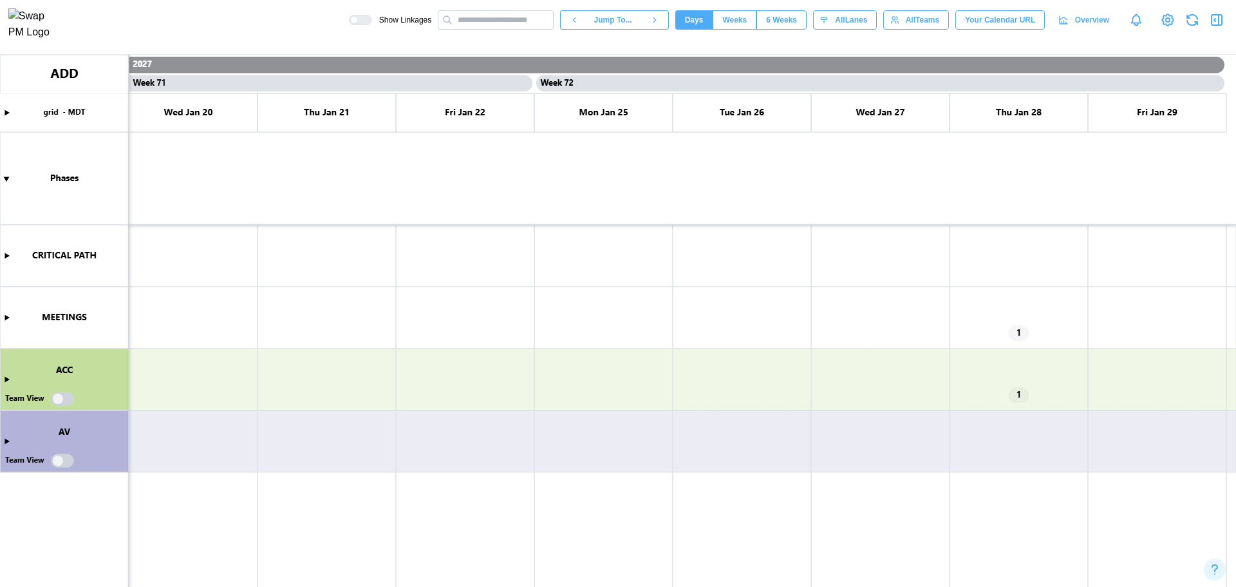
scroll to position [0, 48737]
click at [6, 314] on canvas at bounding box center [618, 321] width 1236 height 532
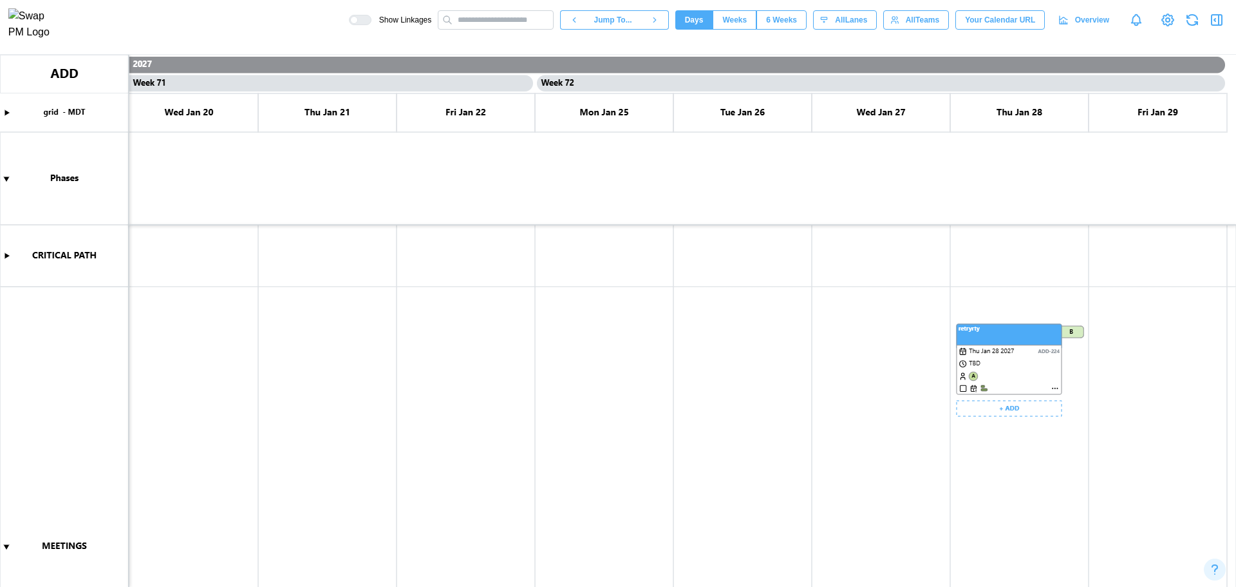
click at [1052, 387] on canvas at bounding box center [618, 321] width 1236 height 532
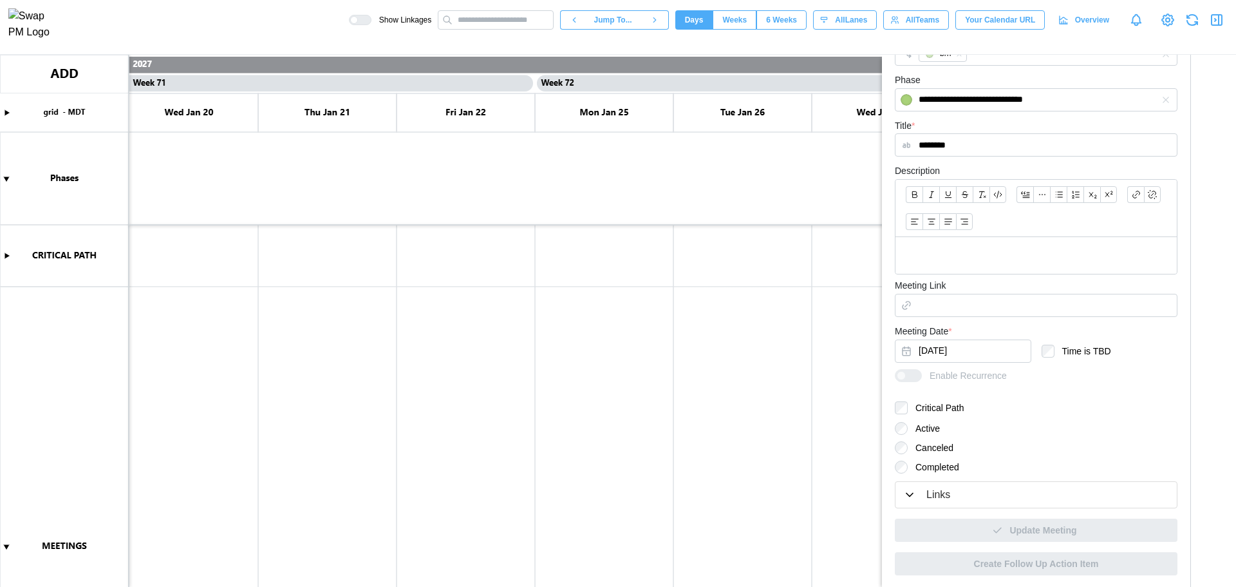
scroll to position [249, 0]
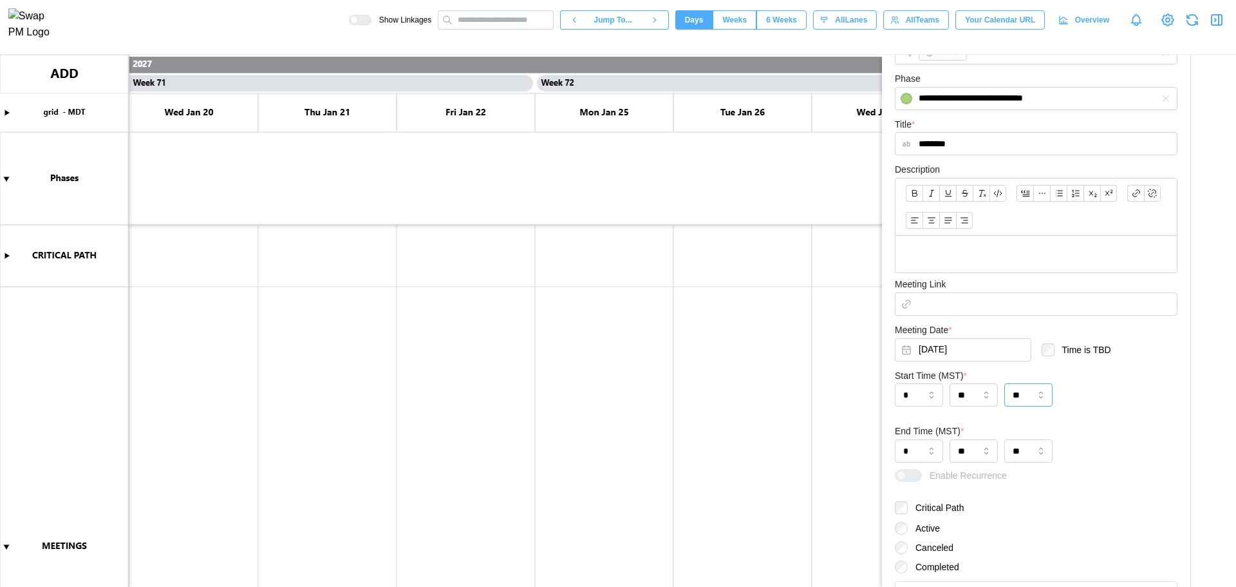
click at [1043, 393] on input "**" at bounding box center [1028, 394] width 48 height 23
type input "**"
click at [1037, 399] on input "**" at bounding box center [1028, 394] width 48 height 23
type input "**"
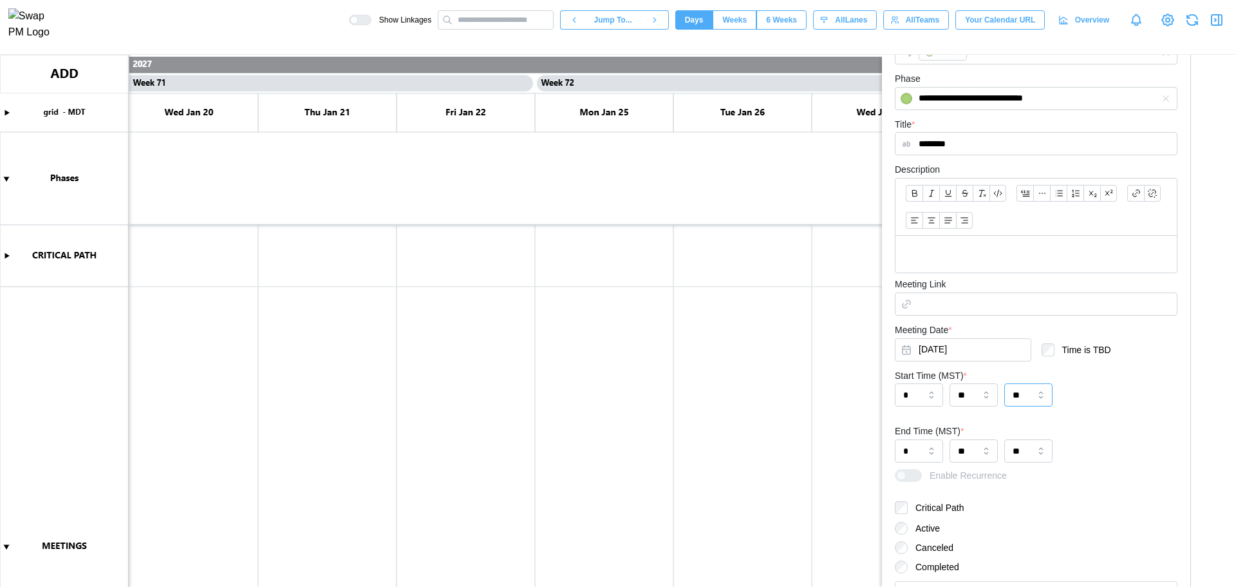
type input "**"
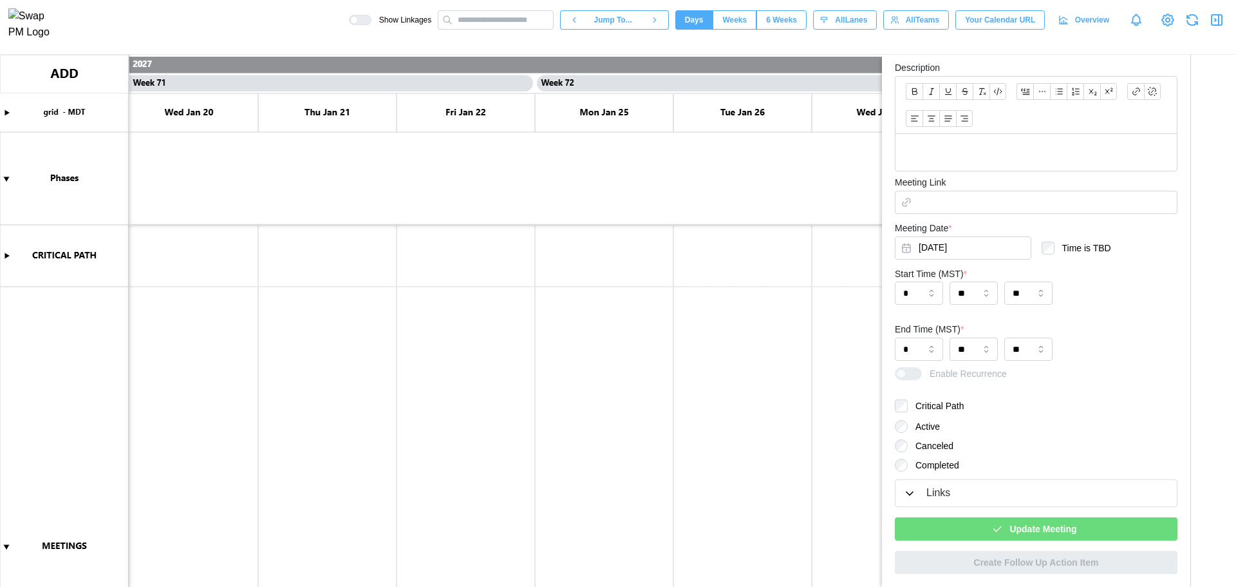
click at [1094, 523] on div "Update Meeting" at bounding box center [1034, 529] width 262 height 22
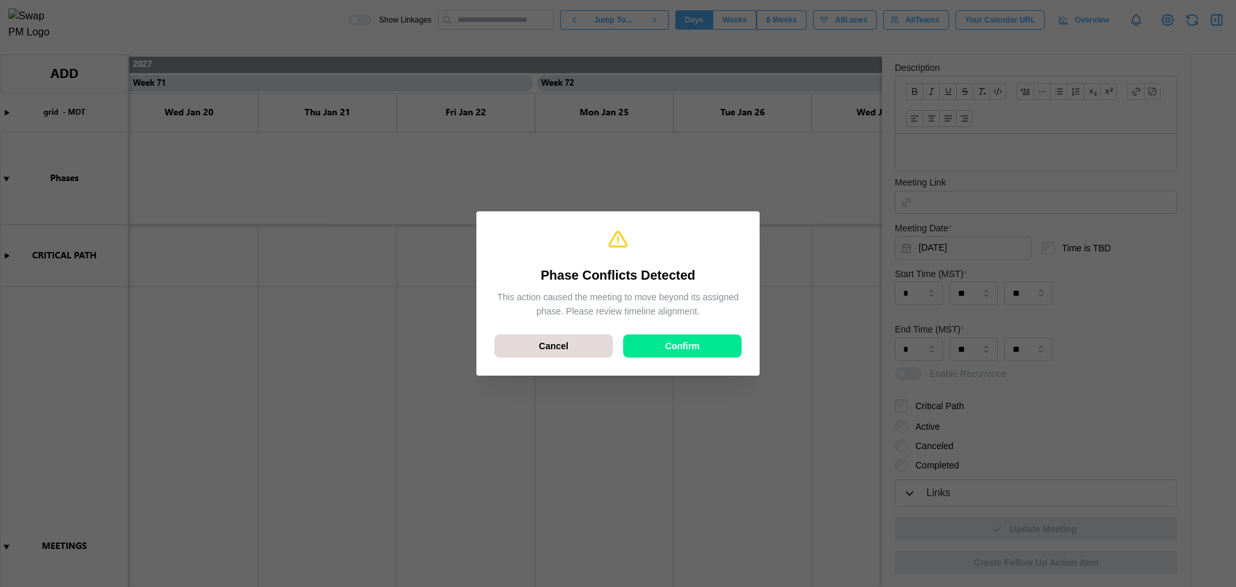
click at [684, 350] on span "Confirm" at bounding box center [682, 346] width 35 height 22
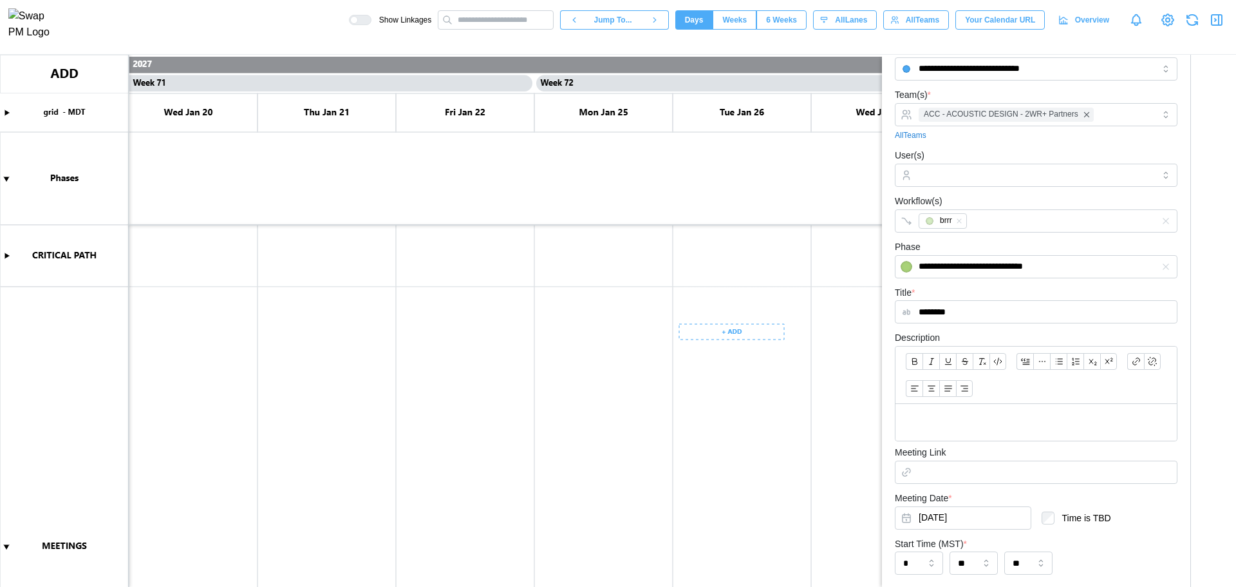
scroll to position [28, 0]
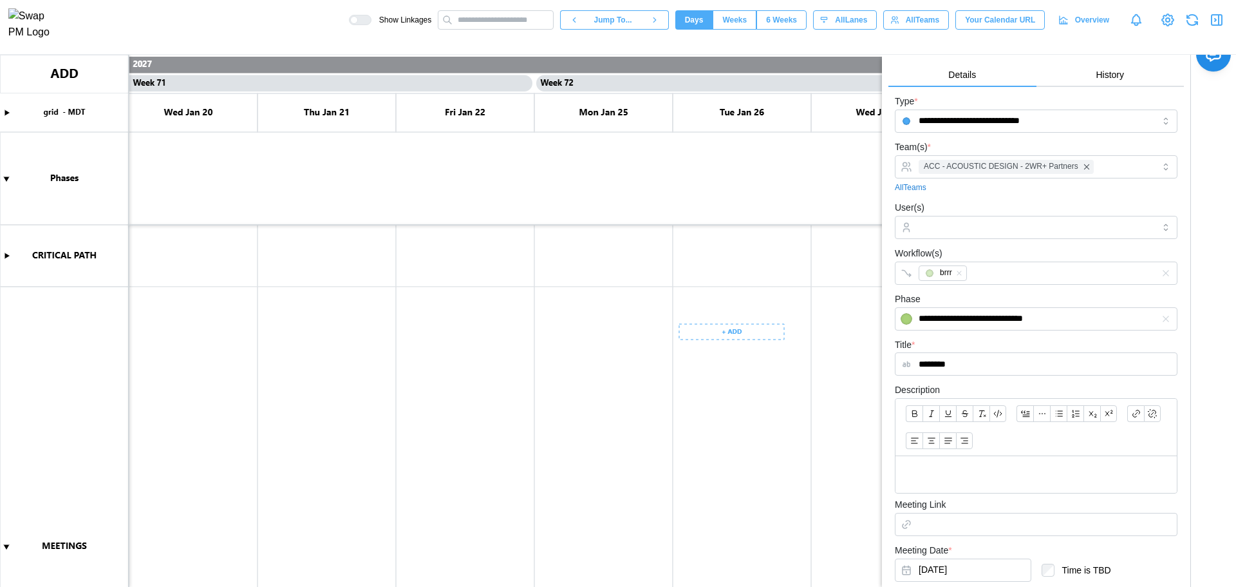
click at [867, 154] on canvas at bounding box center [618, 321] width 1236 height 532
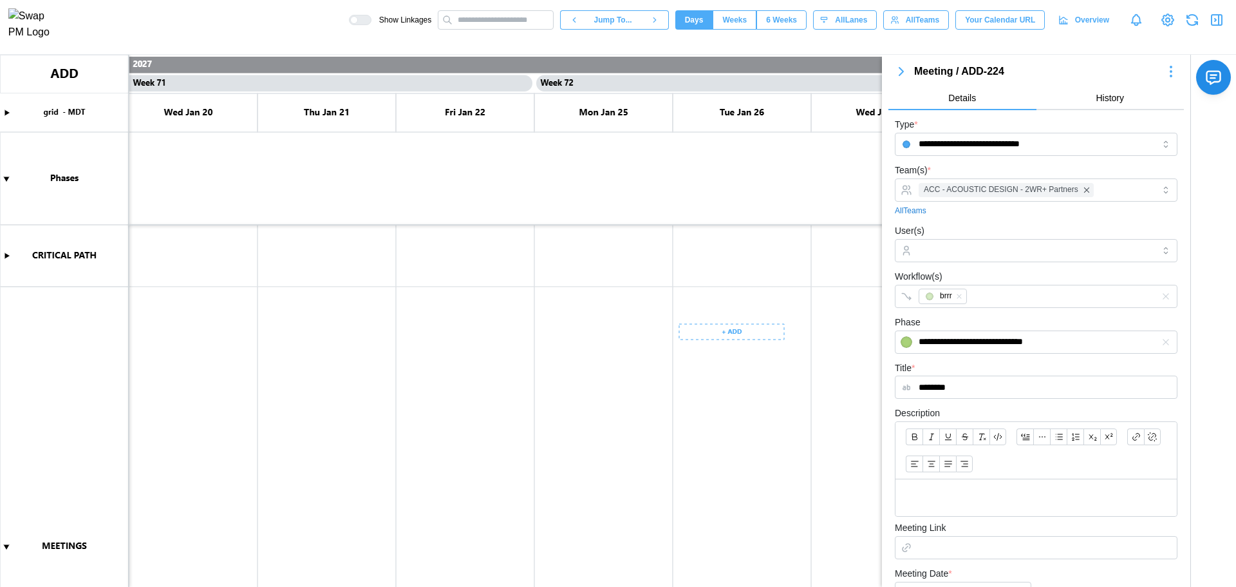
scroll to position [0, 0]
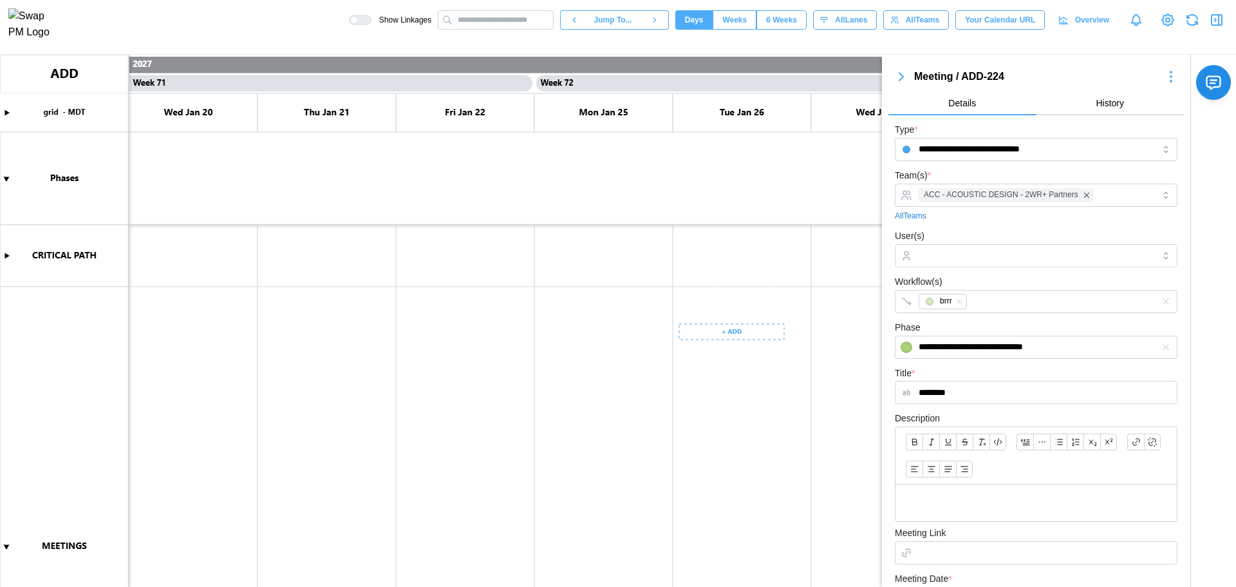
click at [905, 77] on icon "button" at bounding box center [901, 76] width 15 height 15
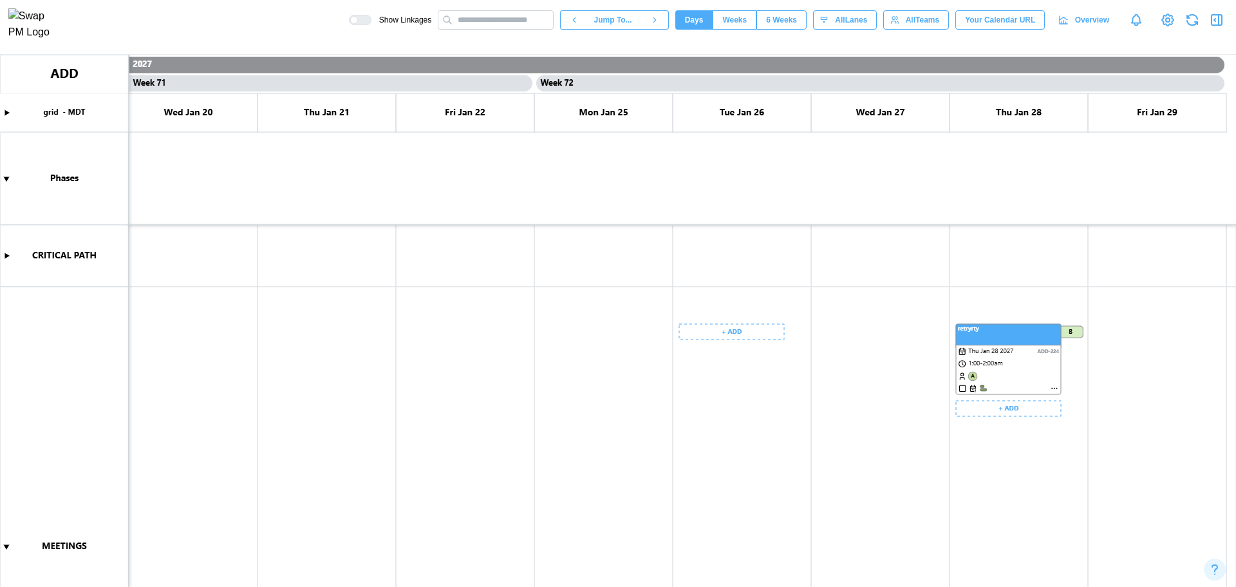
scroll to position [0, 48737]
click at [1050, 388] on canvas at bounding box center [618, 321] width 1236 height 532
click at [1054, 387] on canvas at bounding box center [618, 321] width 1236 height 532
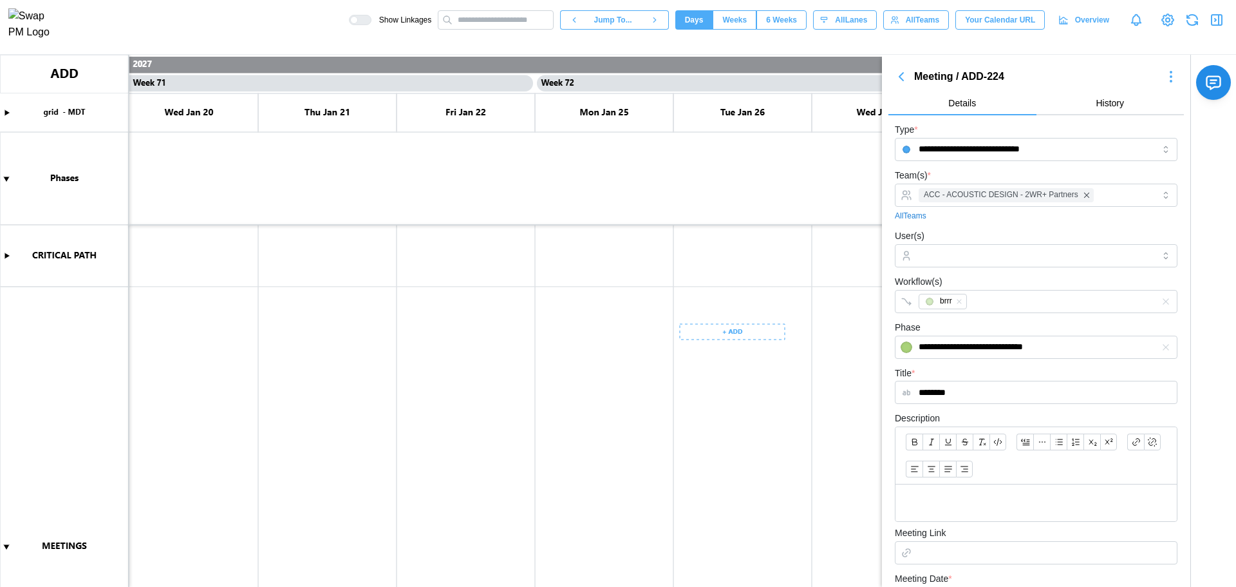
click at [906, 79] on icon "button" at bounding box center [901, 76] width 15 height 15
click at [902, 79] on icon "button" at bounding box center [901, 77] width 4 height 8
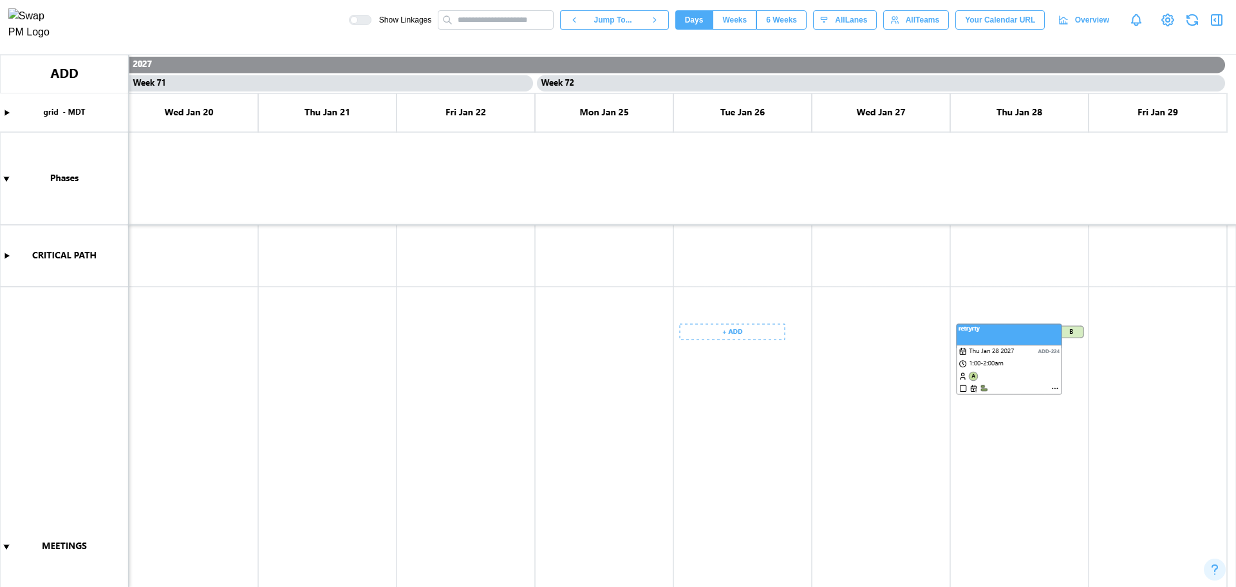
click at [1210, 24] on icon "button" at bounding box center [1216, 19] width 15 height 15
click at [1219, 25] on icon "button" at bounding box center [1219, 20] width 0 height 10
click at [1216, 26] on icon "button" at bounding box center [1216, 19] width 15 height 15
click at [1216, 21] on icon "button" at bounding box center [1214, 20] width 1 height 3
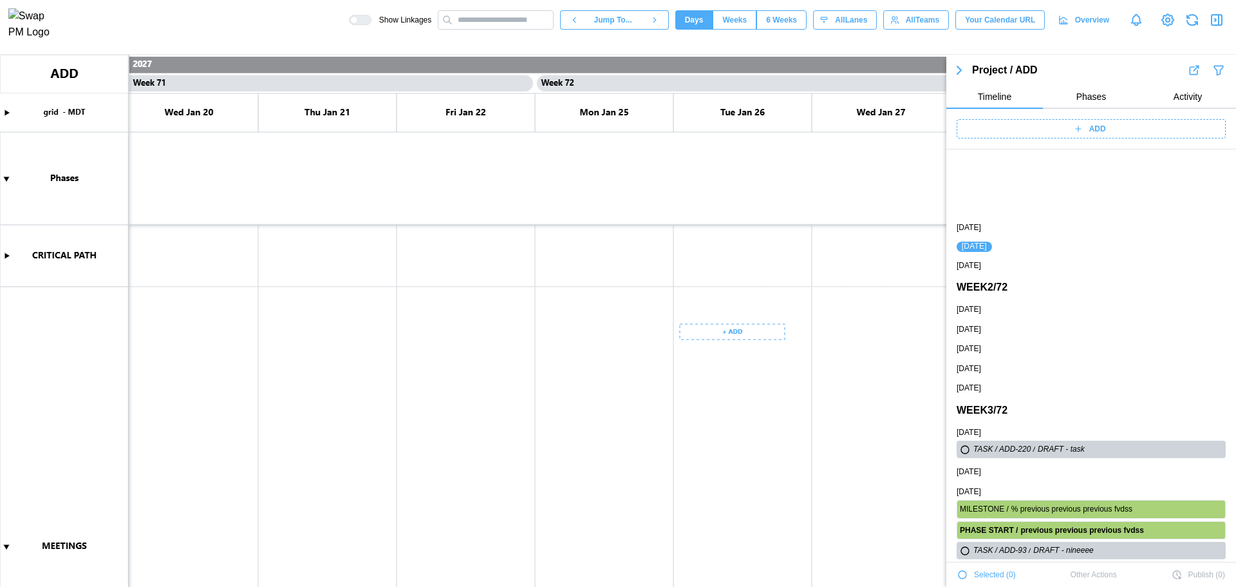
scroll to position [88, 0]
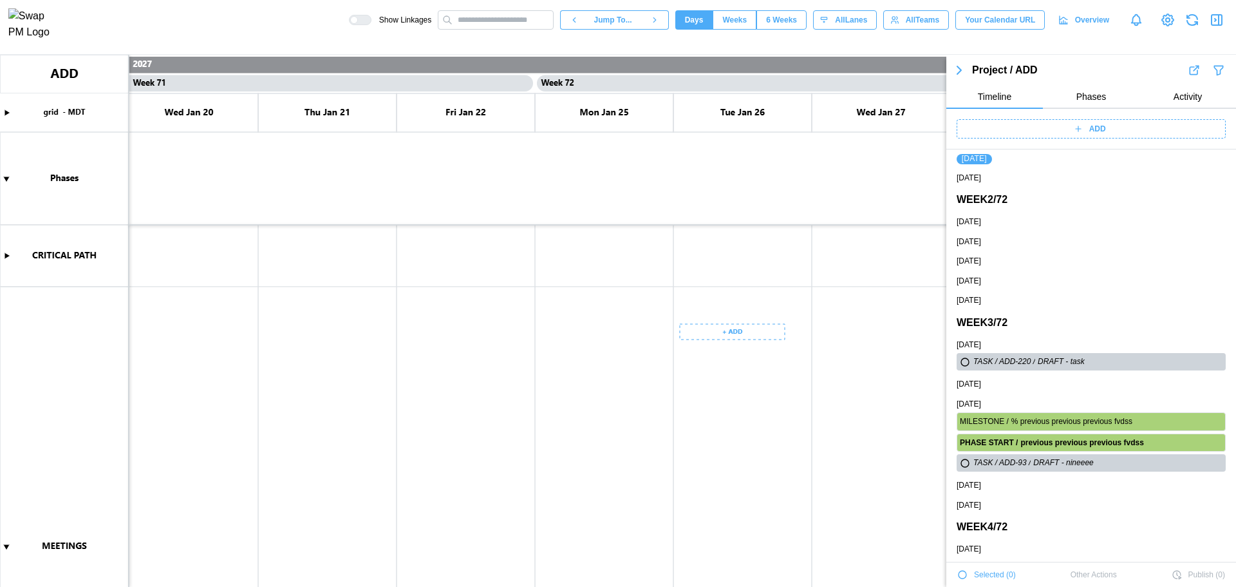
click at [1157, 132] on div "ADD" at bounding box center [1089, 129] width 253 height 18
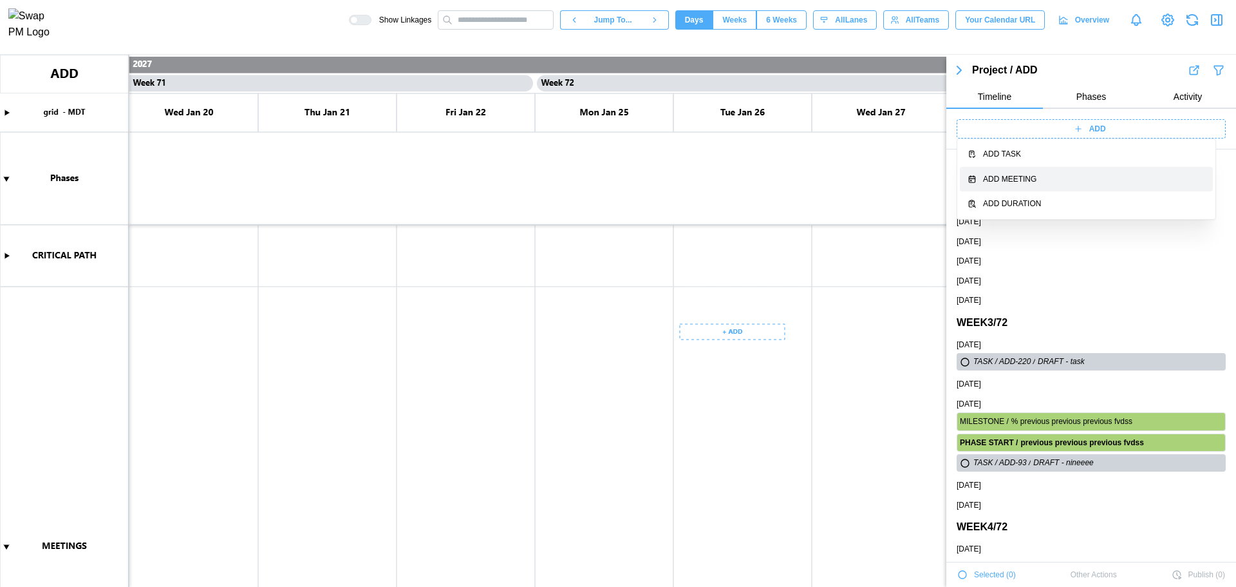
click at [1063, 184] on div "Add Meeting" at bounding box center [1094, 179] width 222 height 12
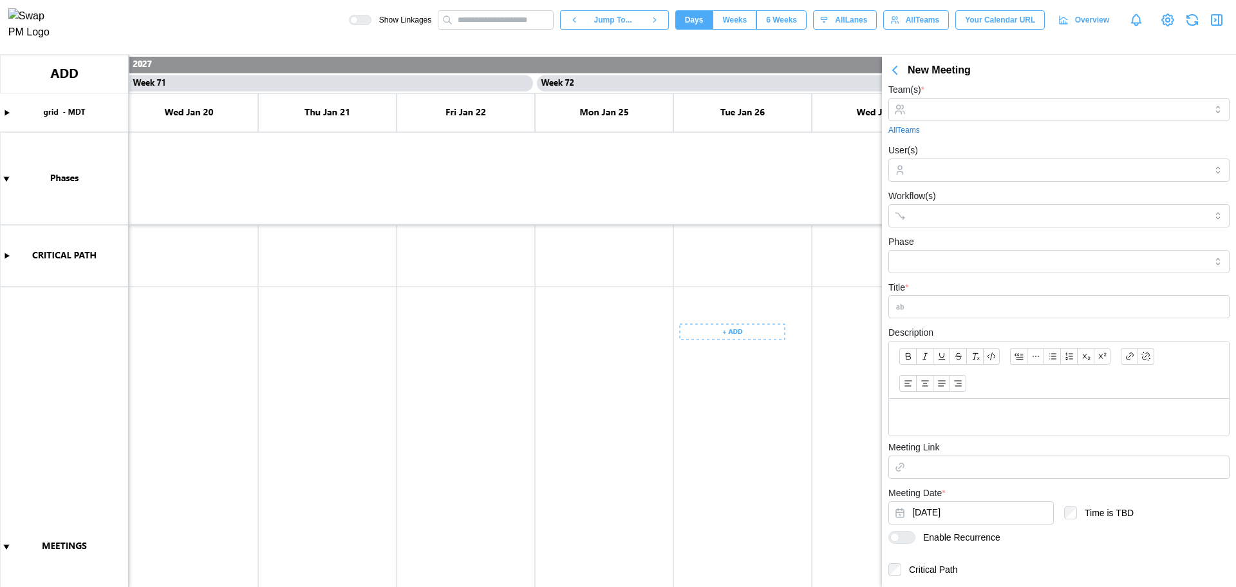
scroll to position [0, 0]
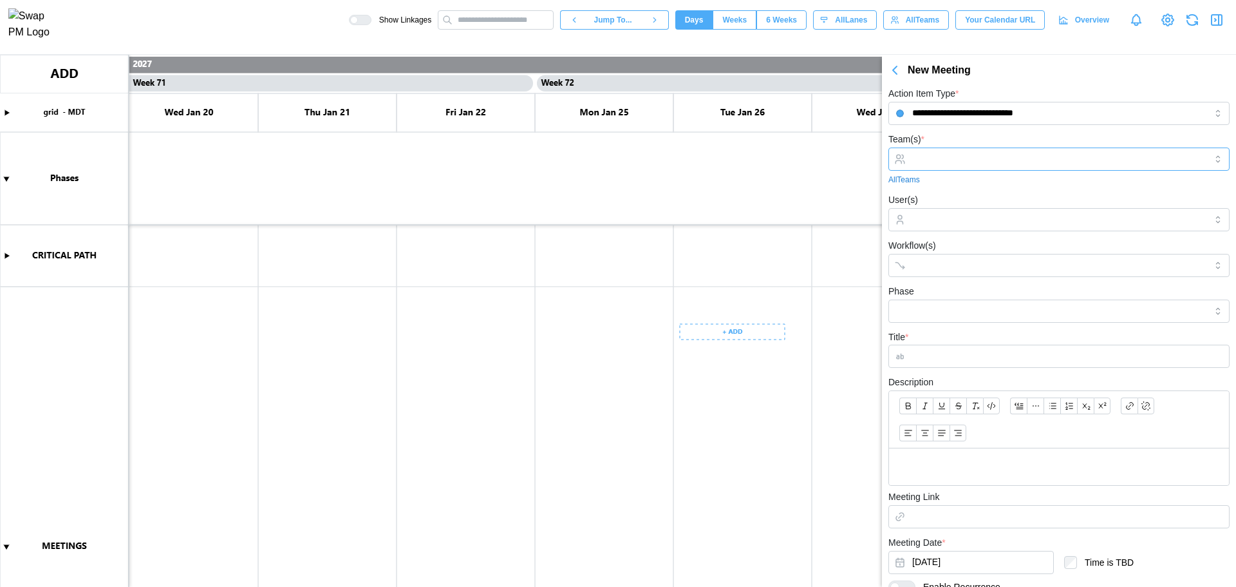
click at [1012, 160] on input "Team(s) *" at bounding box center [1059, 159] width 294 height 10
click at [1017, 144] on div "Team(s) * ACC - ACOUSTIC DESIGN - 2WR+ Partners All Teams" at bounding box center [1059, 158] width 341 height 54
click at [1011, 218] on input "User(s)" at bounding box center [1059, 219] width 294 height 10
drag, startPoint x: 1010, startPoint y: 273, endPoint x: 988, endPoint y: 278, distance: 22.4
click at [1010, 273] on div at bounding box center [1046, 265] width 274 height 22
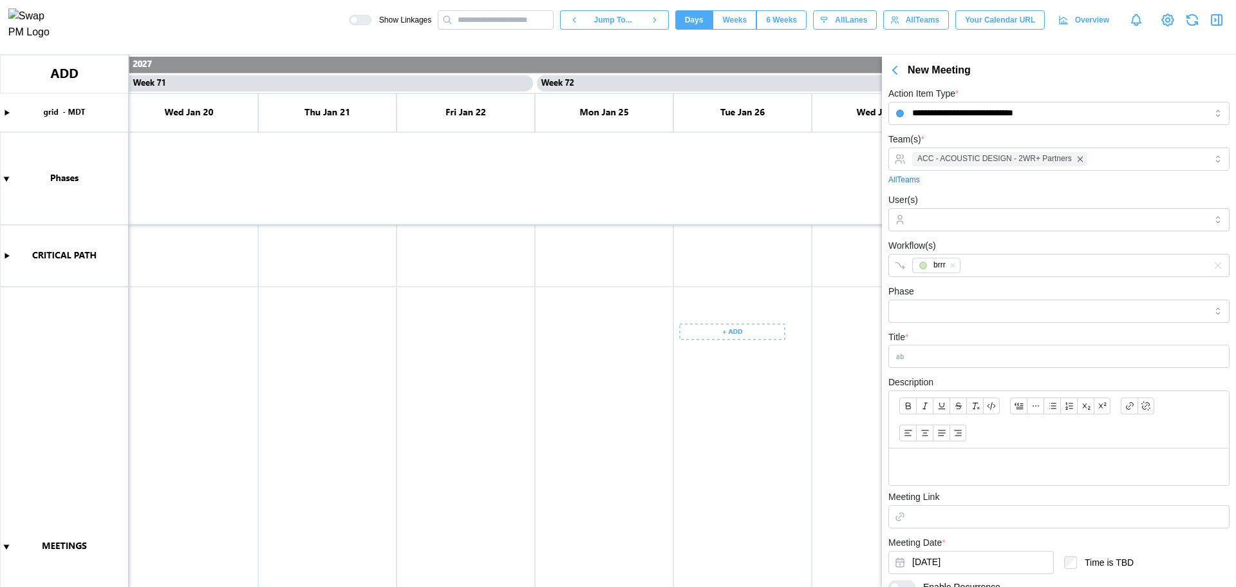
click at [967, 329] on div "Title *" at bounding box center [1059, 348] width 341 height 39
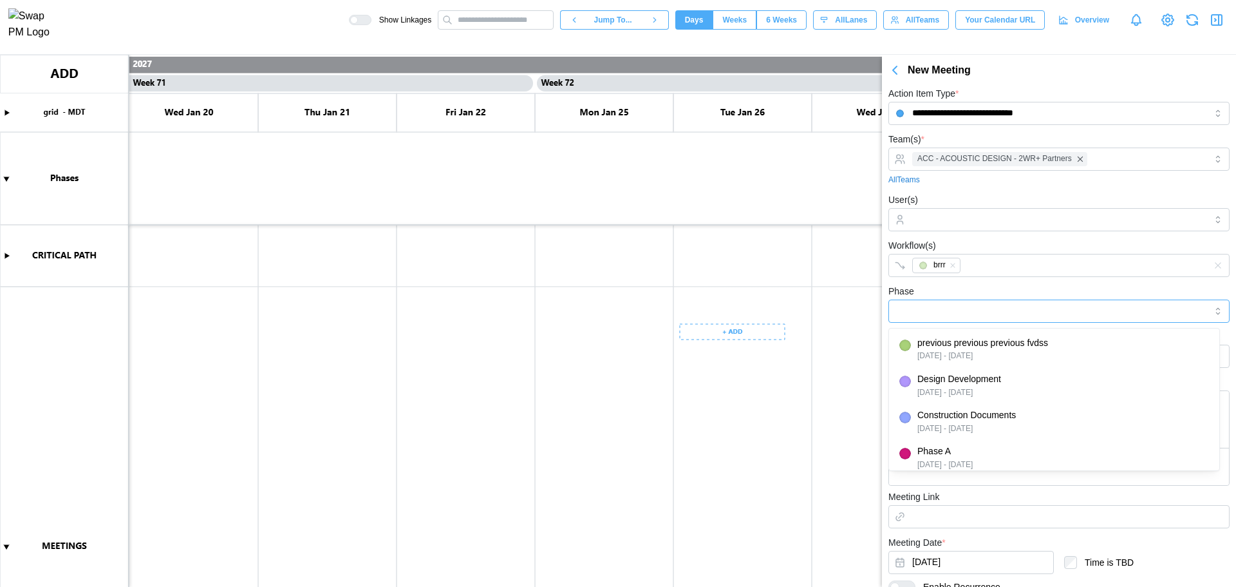
click at [963, 316] on input "Phase" at bounding box center [1059, 310] width 341 height 23
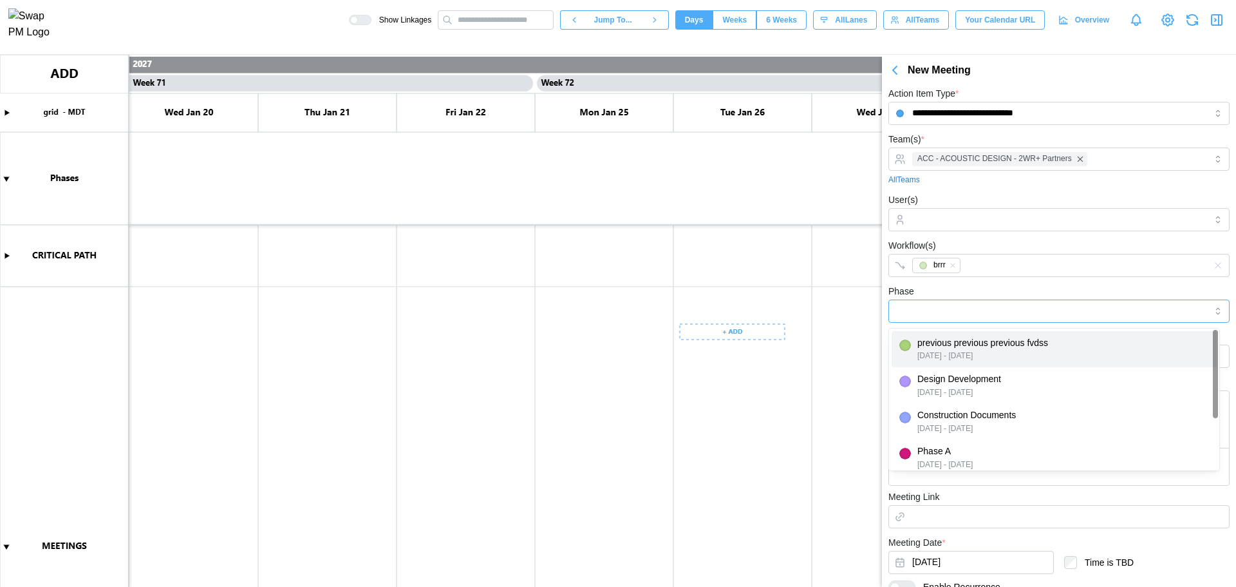
type input "**********"
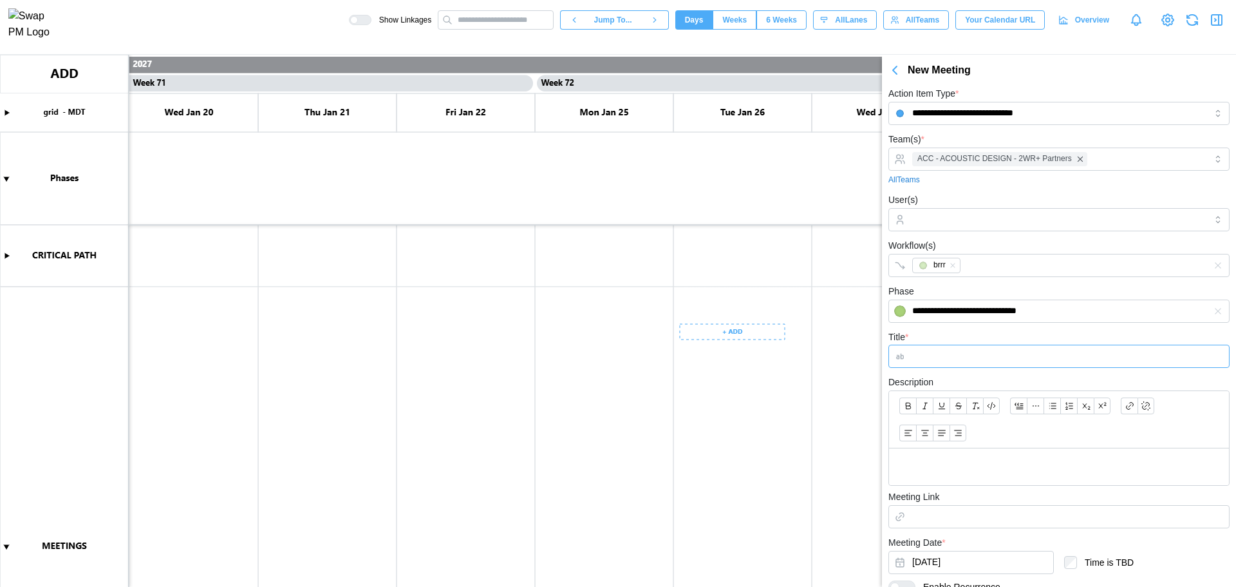
click at [992, 355] on input "Title *" at bounding box center [1059, 355] width 341 height 23
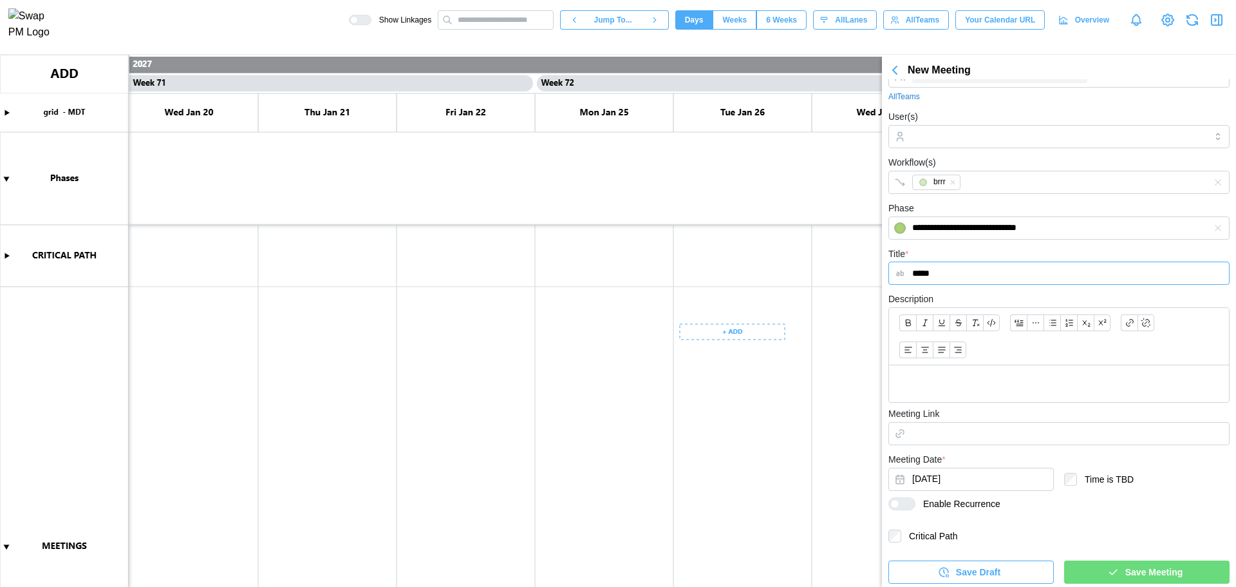
scroll to position [86, 0]
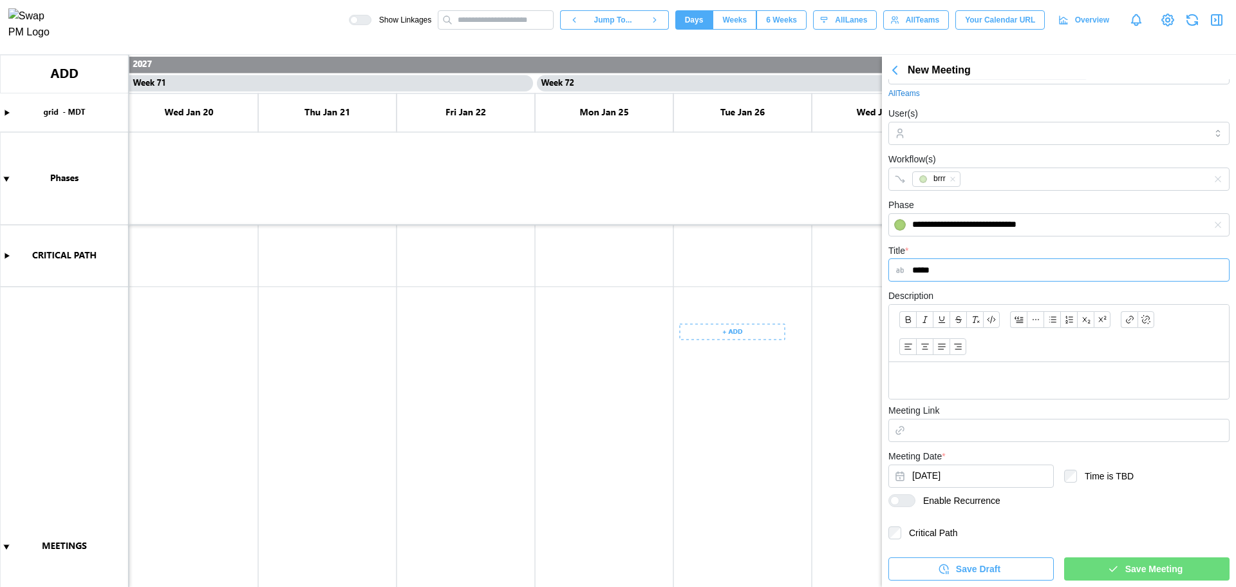
type input "*****"
click at [972, 386] on p at bounding box center [1058, 380] width 319 height 16
click at [968, 471] on button "[DATE]" at bounding box center [971, 475] width 165 height 23
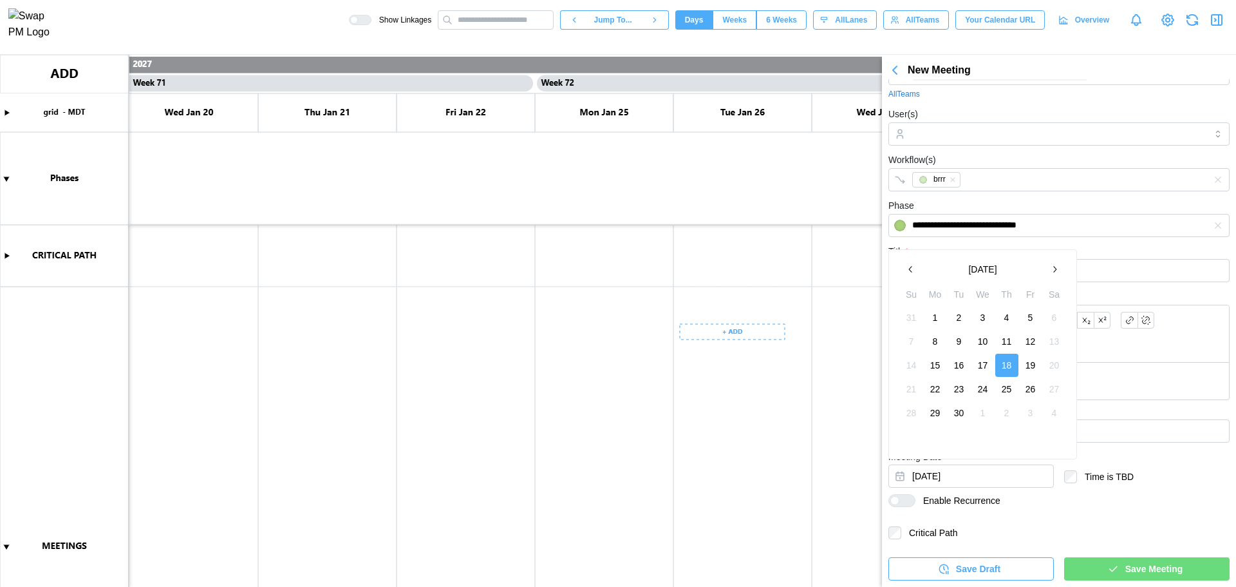
click at [1001, 276] on button "[DATE]" at bounding box center [983, 269] width 120 height 23
click at [992, 267] on button "2025" at bounding box center [983, 269] width 120 height 23
click at [990, 340] on button "2027" at bounding box center [983, 346] width 55 height 23
click at [981, 341] on button "Aug" at bounding box center [983, 346] width 55 height 23
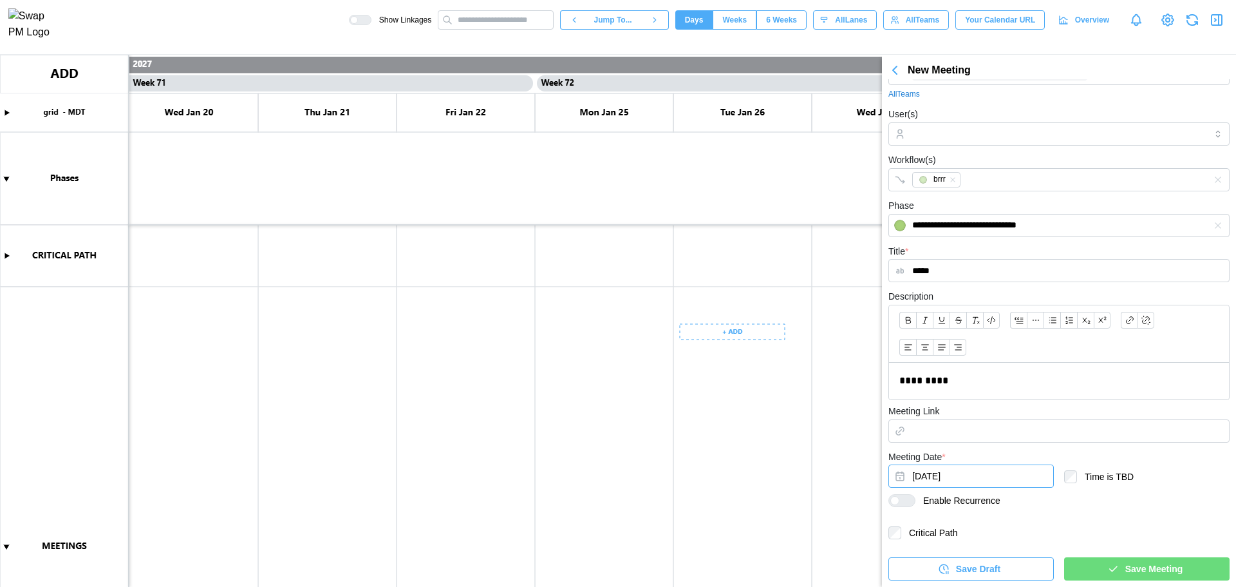
click at [898, 502] on div at bounding box center [894, 500] width 9 height 9
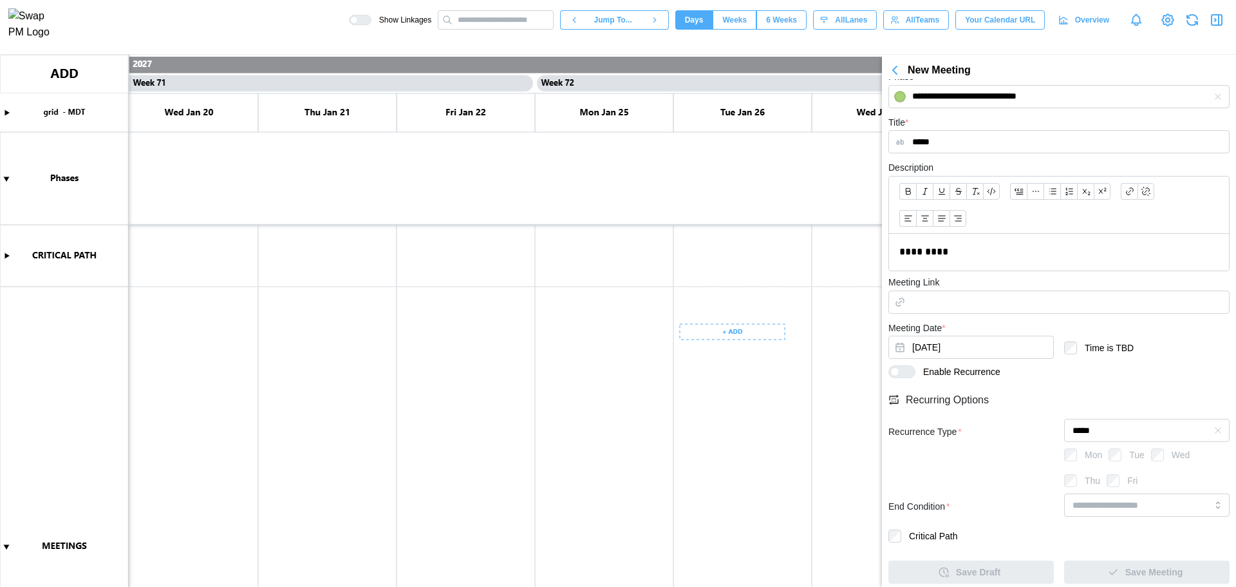
scroll to position [218, 0]
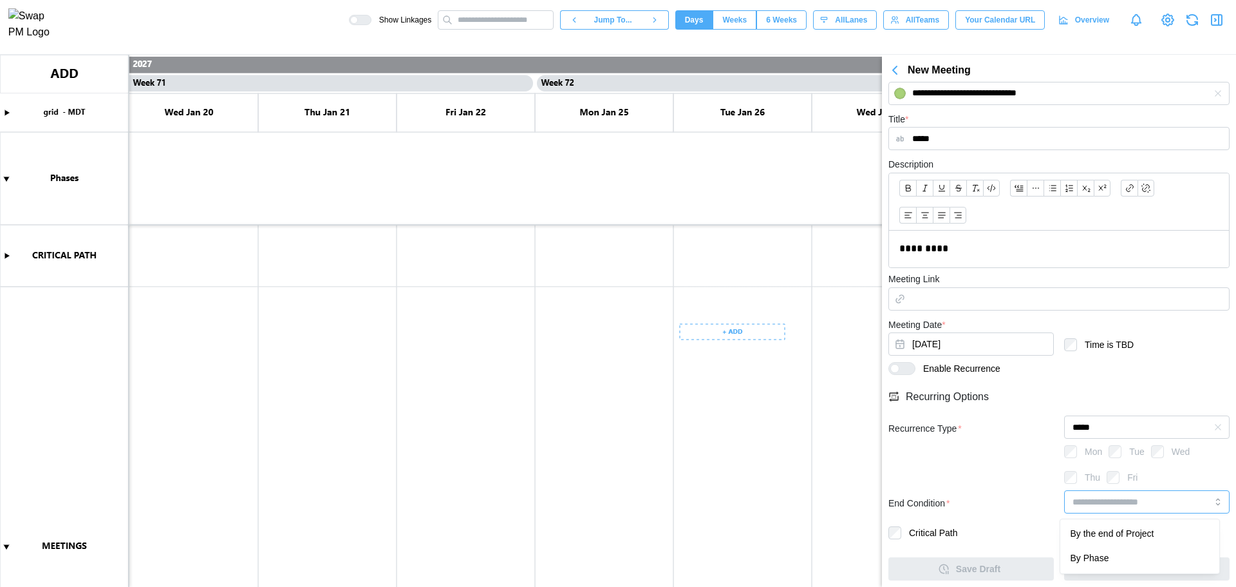
click at [1164, 504] on input "search" at bounding box center [1146, 501] width 165 height 23
type input "********"
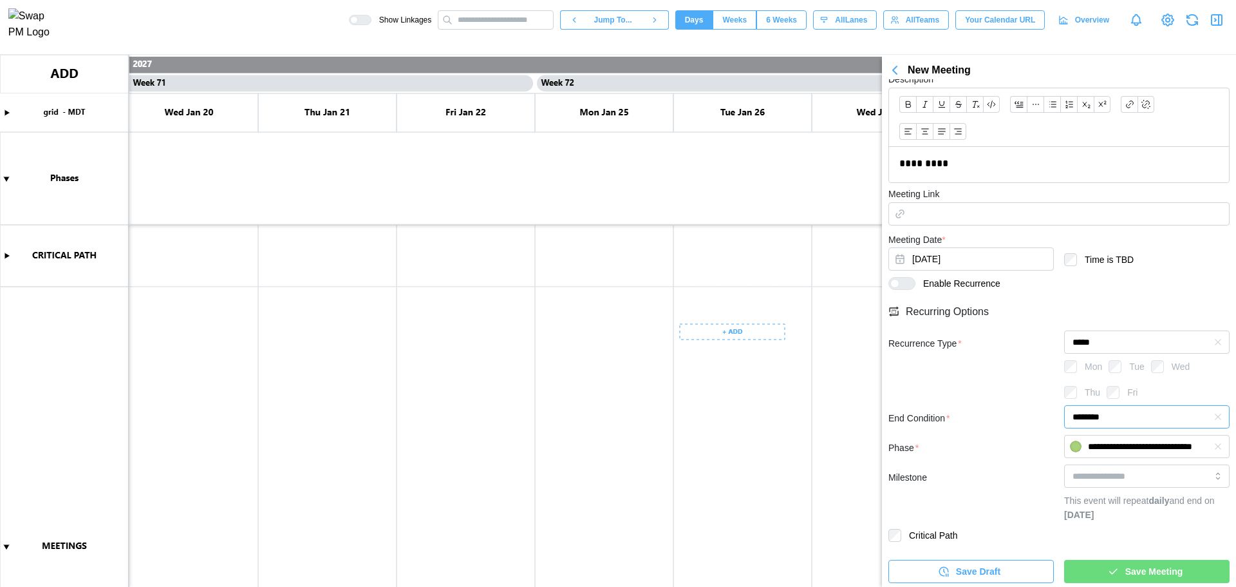
scroll to position [305, 0]
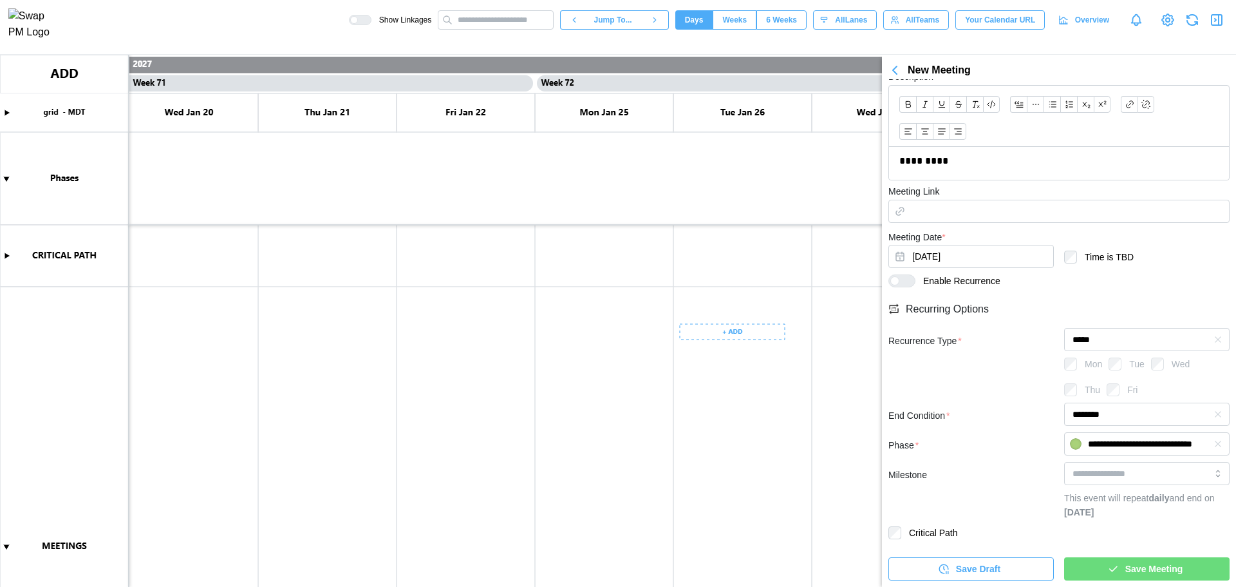
click at [1165, 560] on span "Save Meeting" at bounding box center [1153, 569] width 57 height 22
